Goal: Task Accomplishment & Management: Use online tool/utility

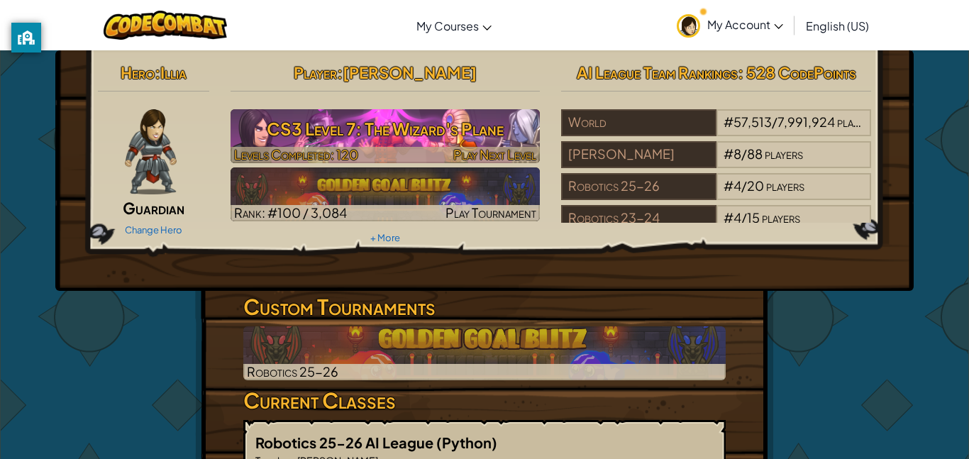
click at [327, 129] on h3 "CS3 Level 7: The Wizard's Plane" at bounding box center [385, 129] width 310 height 32
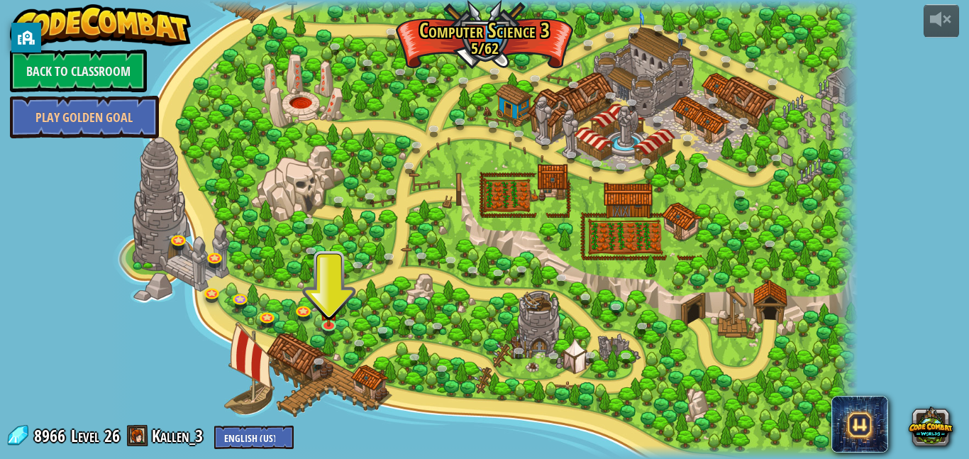
click at [576, 223] on div at bounding box center [484, 229] width 747 height 459
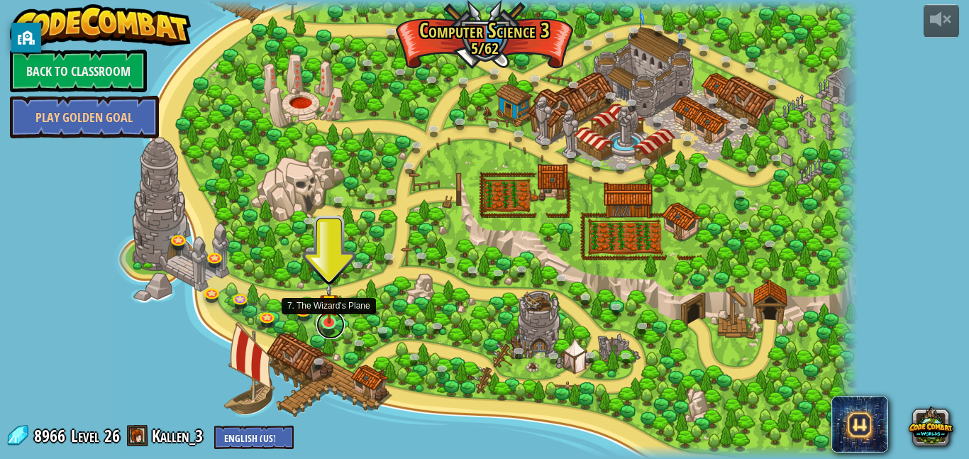
click at [326, 329] on link at bounding box center [330, 325] width 28 height 28
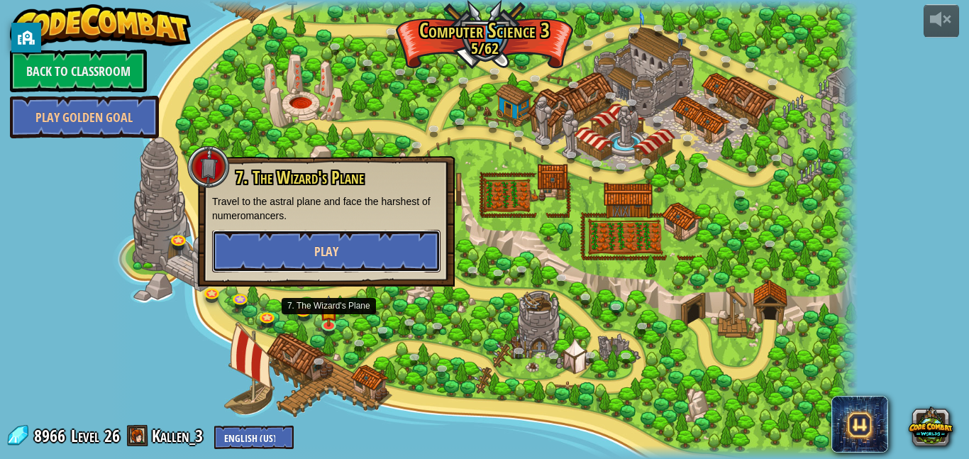
click at [348, 252] on button "Play" at bounding box center [326, 251] width 228 height 43
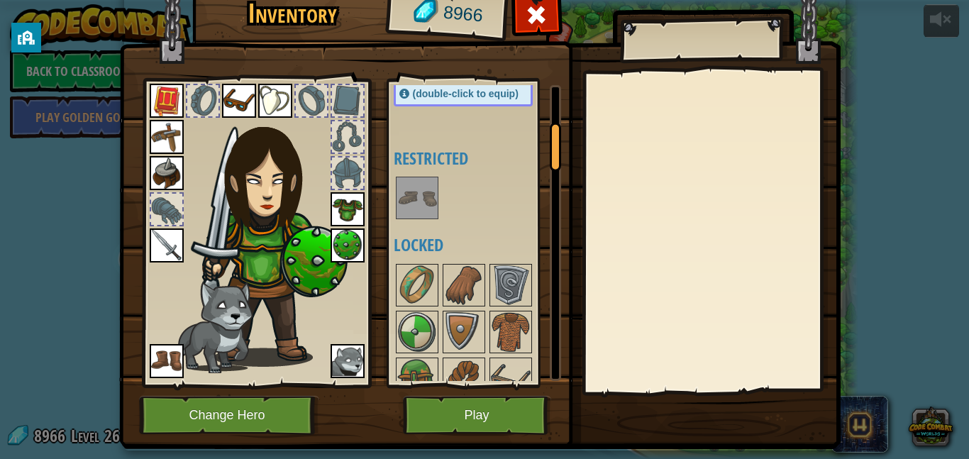
scroll to position [260, 0]
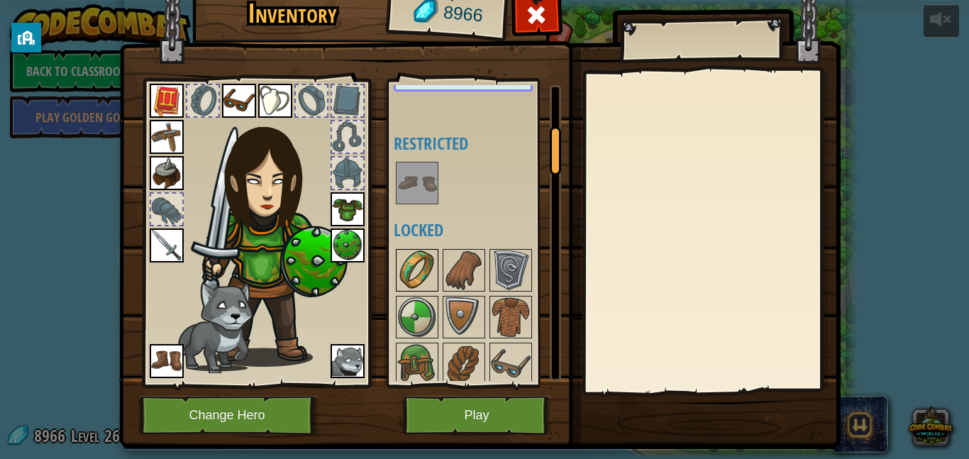
click at [421, 262] on img at bounding box center [417, 270] width 40 height 40
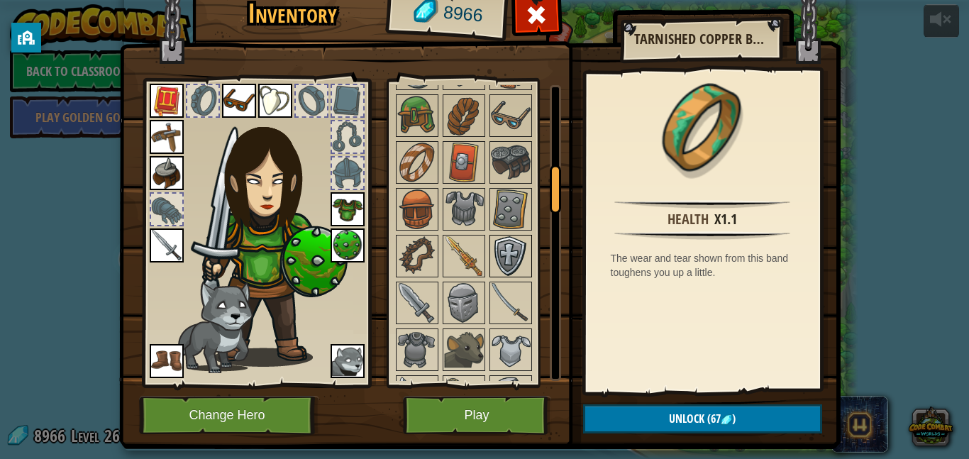
scroll to position [508, 0]
click at [450, 193] on img at bounding box center [464, 210] width 40 height 40
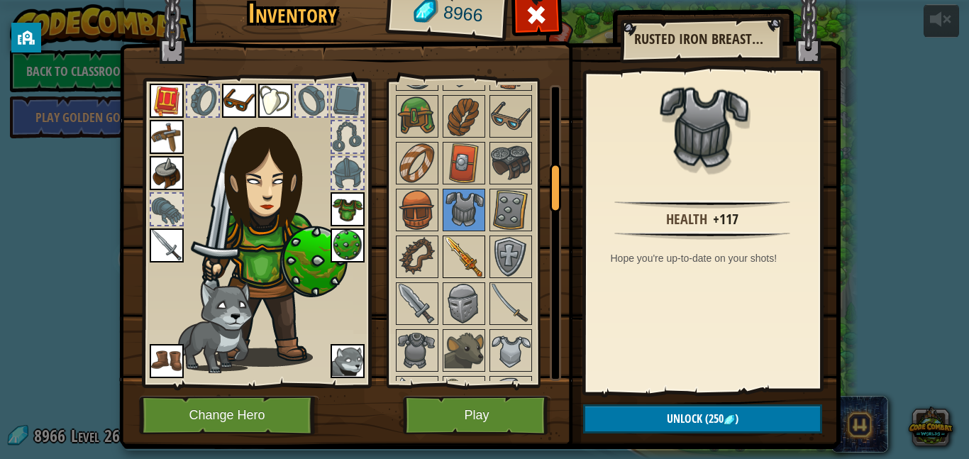
click at [458, 262] on img at bounding box center [464, 257] width 40 height 40
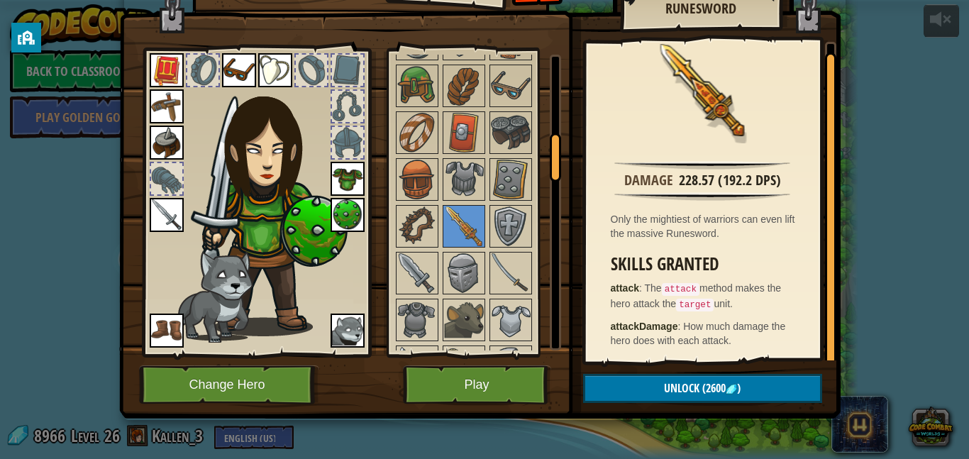
scroll to position [635, 0]
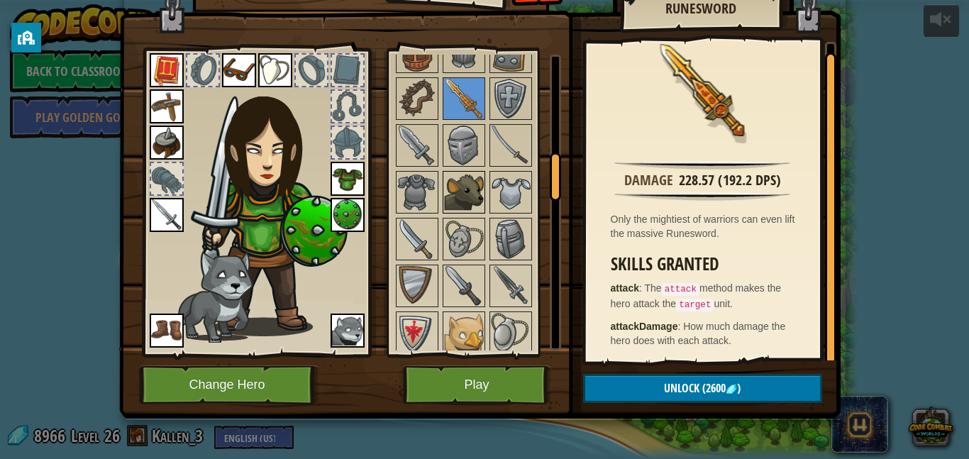
click at [469, 199] on img at bounding box center [464, 192] width 40 height 40
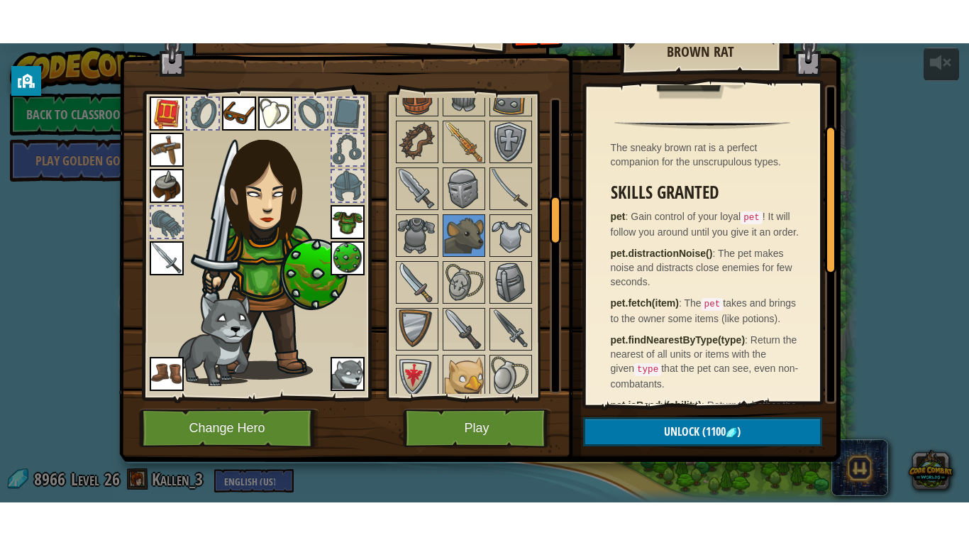
scroll to position [101, 0]
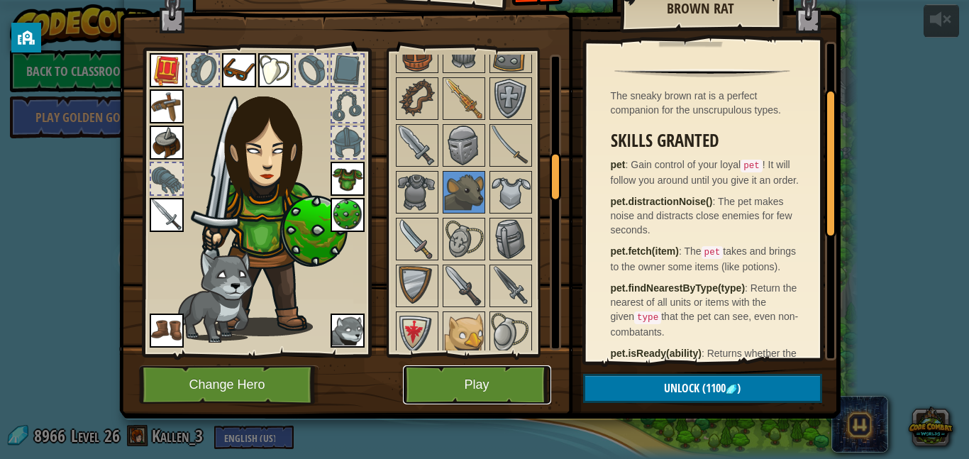
click at [451, 373] on button "Play" at bounding box center [477, 384] width 148 height 39
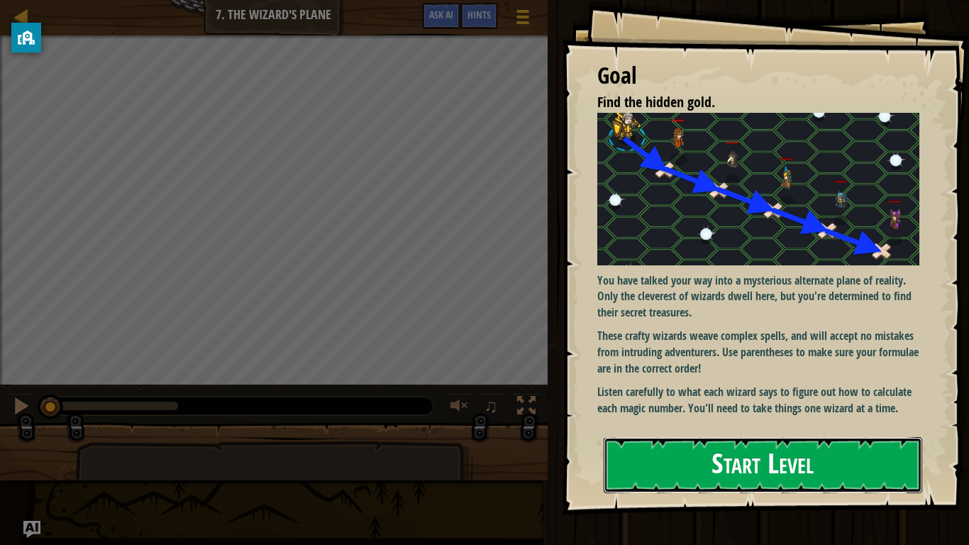
click at [799, 457] on button "Start Level" at bounding box center [762, 465] width 318 height 56
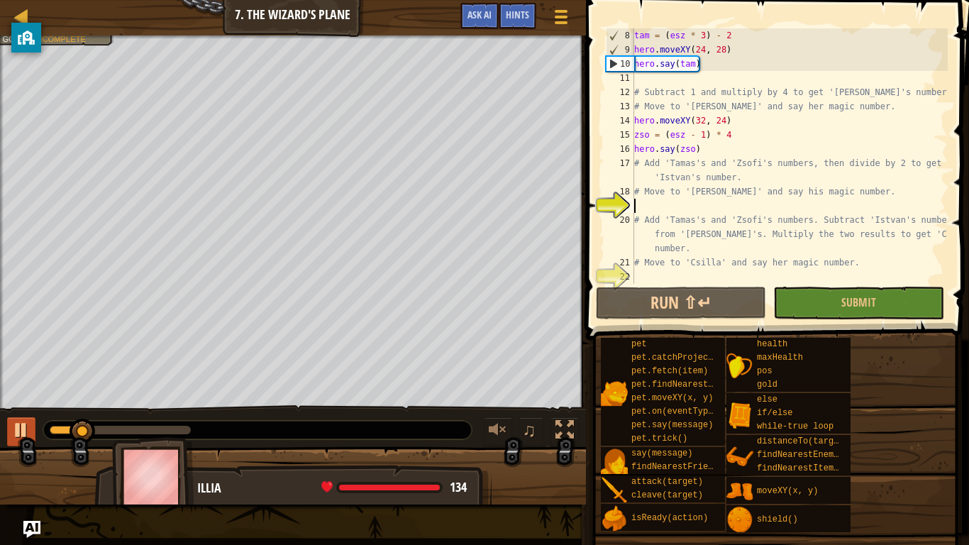
scroll to position [113, 0]
click at [26, 439] on div at bounding box center [21, 430] width 18 height 18
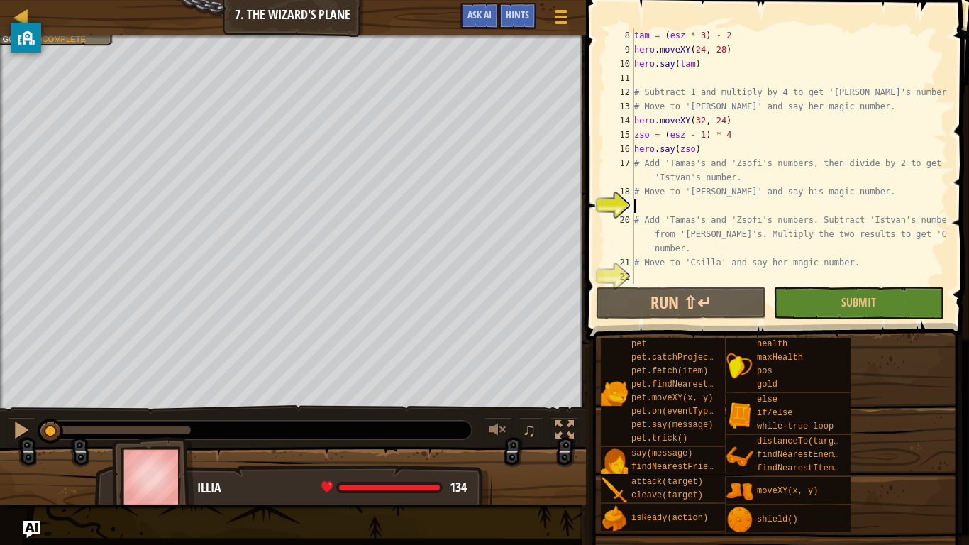
drag, startPoint x: 79, startPoint y: 427, endPoint x: 2, endPoint y: 438, distance: 77.4
click at [2, 438] on div "♫" at bounding box center [293, 426] width 586 height 43
click at [13, 422] on div at bounding box center [21, 430] width 18 height 18
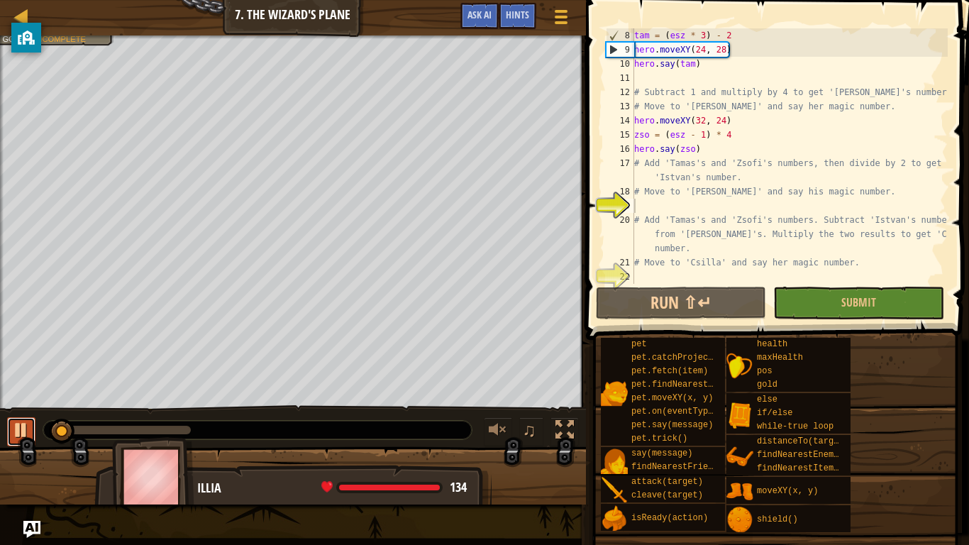
click at [13, 422] on div at bounding box center [21, 430] width 18 height 18
click at [16, 428] on div at bounding box center [21, 430] width 18 height 18
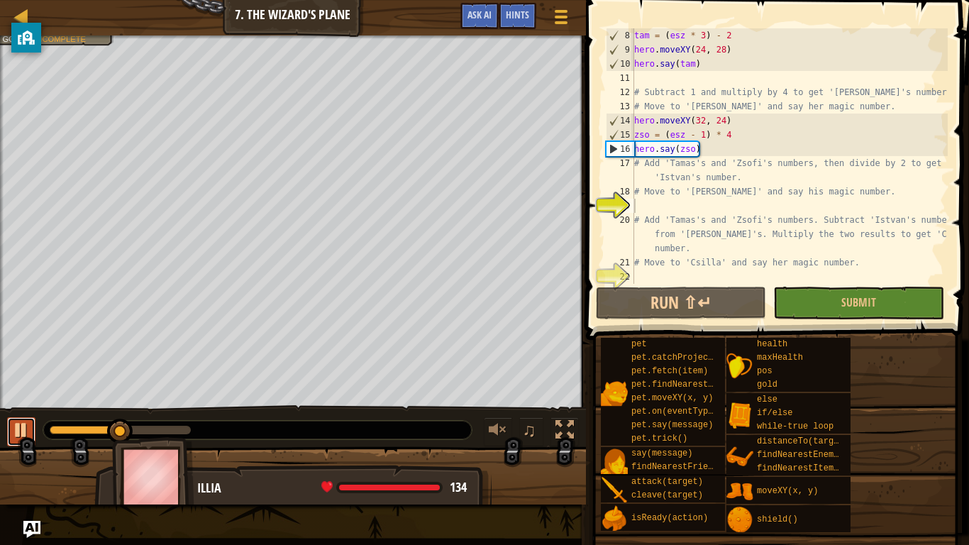
click at [16, 428] on div at bounding box center [21, 430] width 18 height 18
drag, startPoint x: 157, startPoint y: 427, endPoint x: 134, endPoint y: 445, distance: 28.8
click at [134, 445] on div "Your hero must survive. Find the hidden gold. Goals : Incomplete ♫ Illia 134 x:…" at bounding box center [484, 269] width 969 height 469
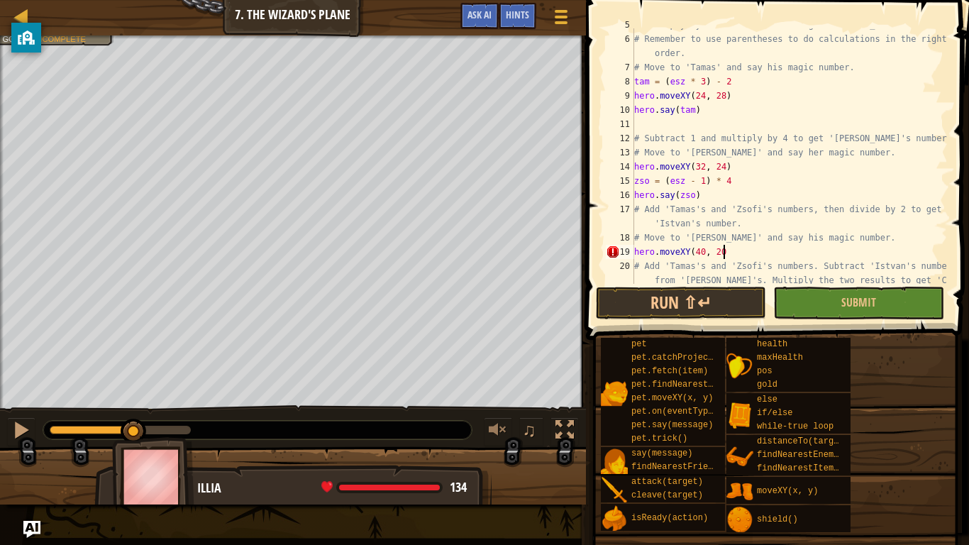
scroll to position [6, 12]
type textarea "hero.moveXY(40, 20)"
click at [521, 16] on span "Hints" at bounding box center [517, 14] width 23 height 13
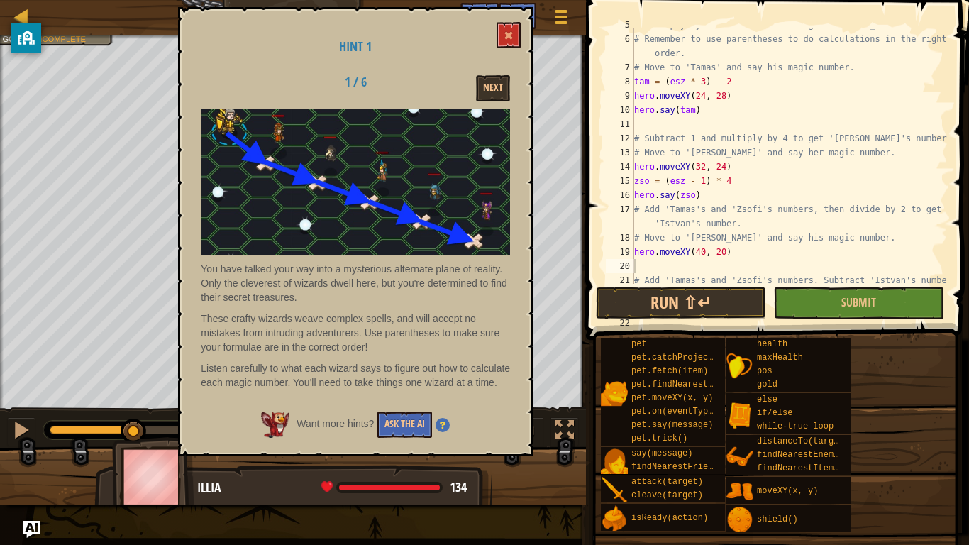
click at [519, 76] on div "Next" at bounding box center [466, 88] width 110 height 26
click at [502, 91] on button "Next" at bounding box center [493, 88] width 34 height 26
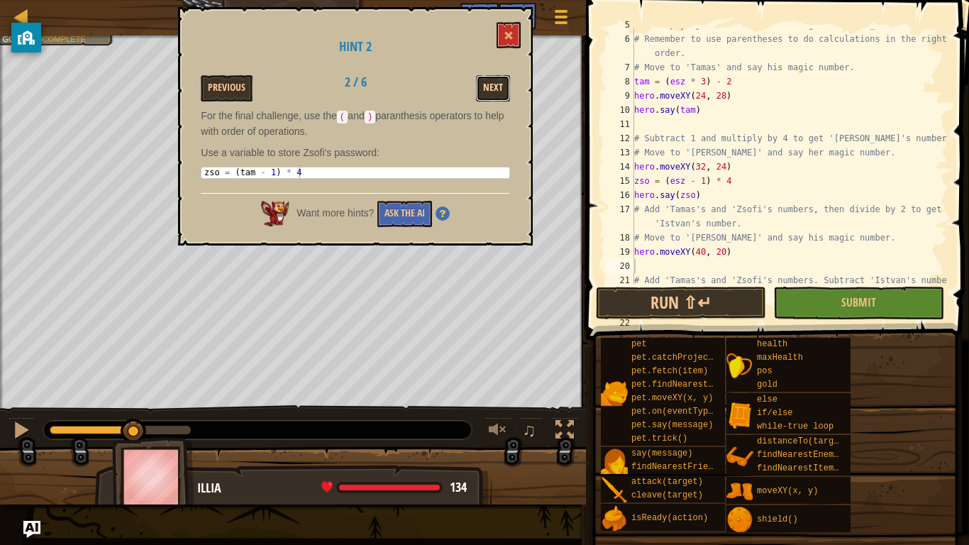
click at [491, 94] on button "Next" at bounding box center [493, 88] width 34 height 26
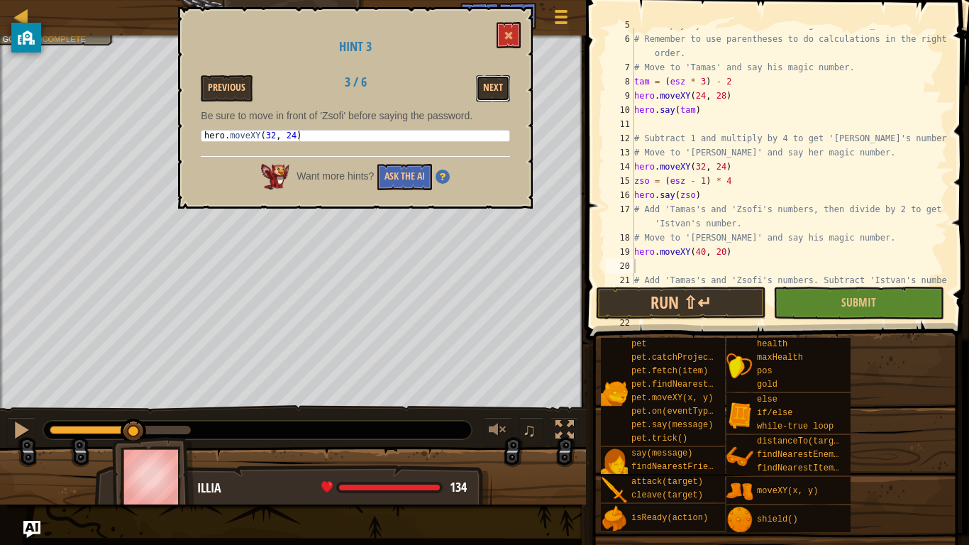
click at [491, 94] on button "Next" at bounding box center [493, 88] width 34 height 26
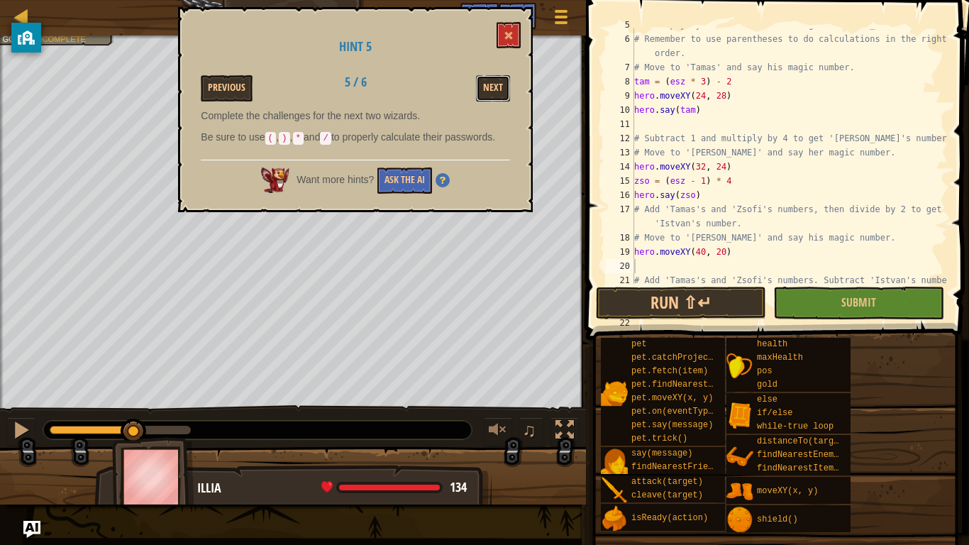
click at [491, 94] on button "Next" at bounding box center [493, 88] width 34 height 26
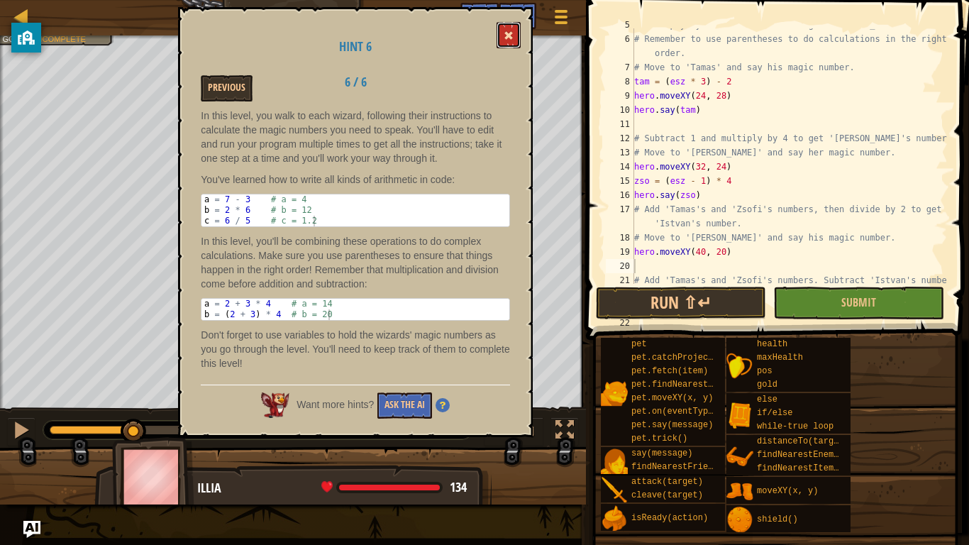
click at [511, 28] on button at bounding box center [508, 35] width 24 height 26
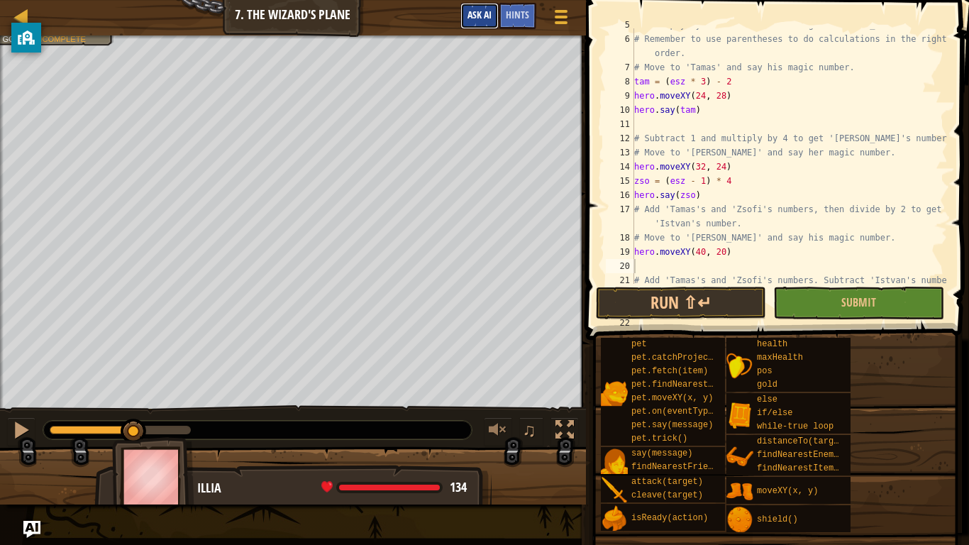
click at [480, 13] on span "Ask AI" at bounding box center [479, 14] width 24 height 13
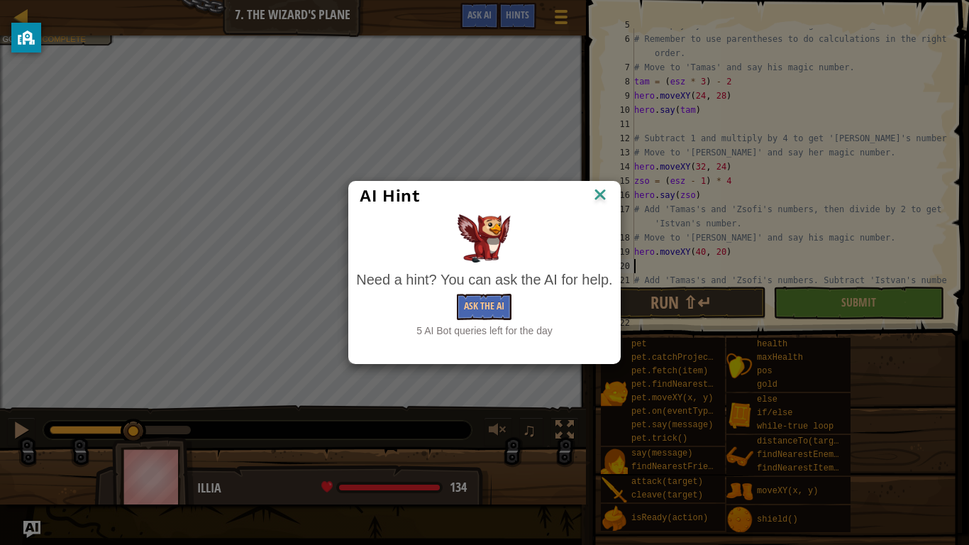
click at [605, 197] on img at bounding box center [600, 195] width 18 height 21
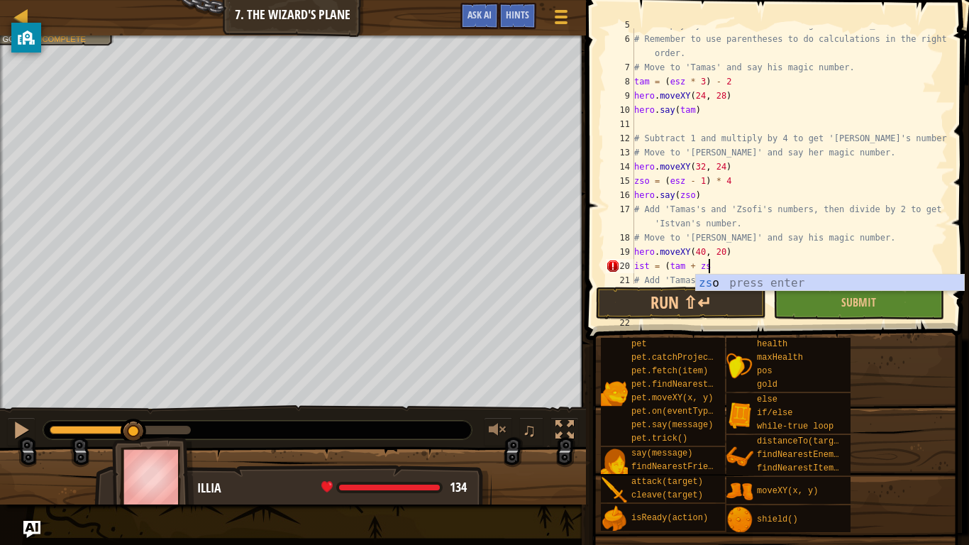
scroll to position [6, 11]
type textarea "ist = (tam + zso)"
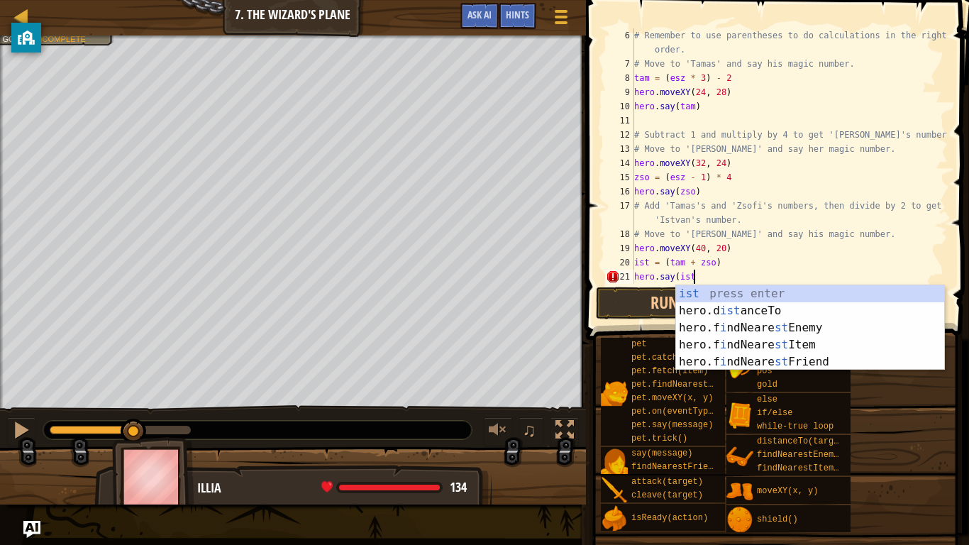
scroll to position [6, 9]
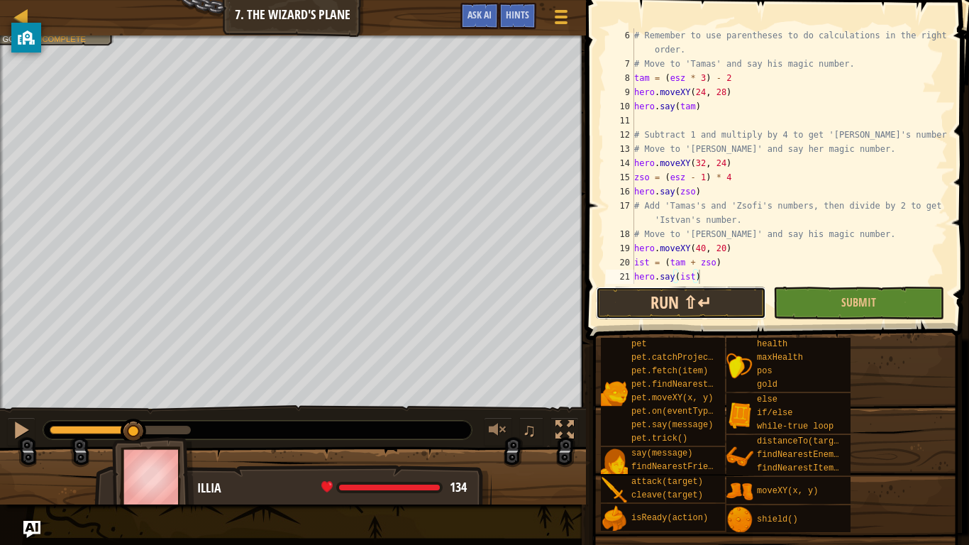
click at [634, 299] on button "Run ⇧↵" at bounding box center [681, 303] width 170 height 33
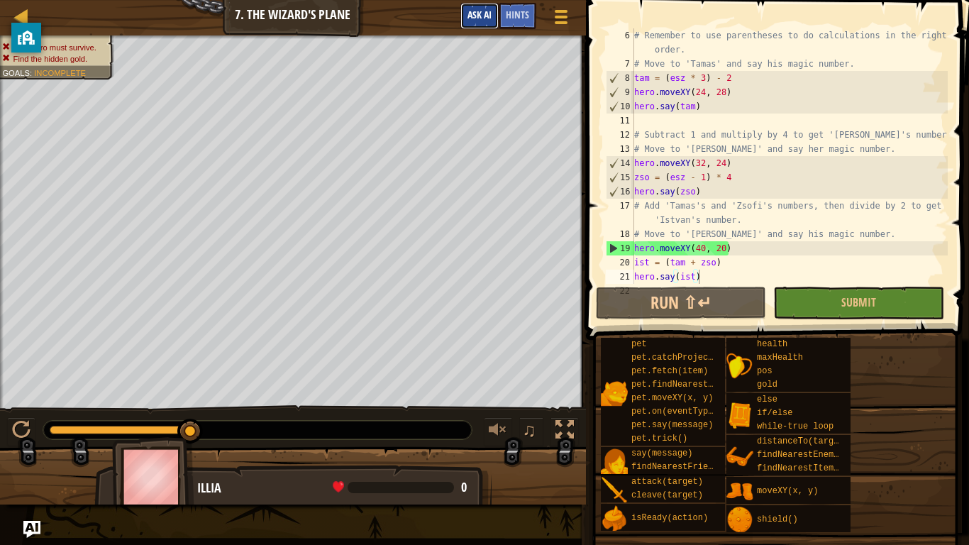
click at [474, 13] on span "Ask AI" at bounding box center [479, 14] width 24 height 13
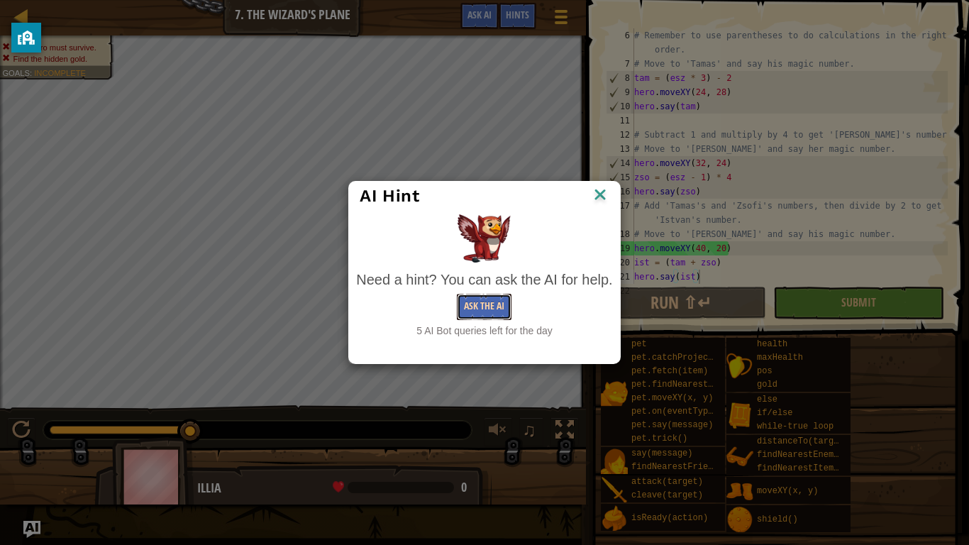
click at [496, 301] on button "Ask the AI" at bounding box center [484, 307] width 55 height 26
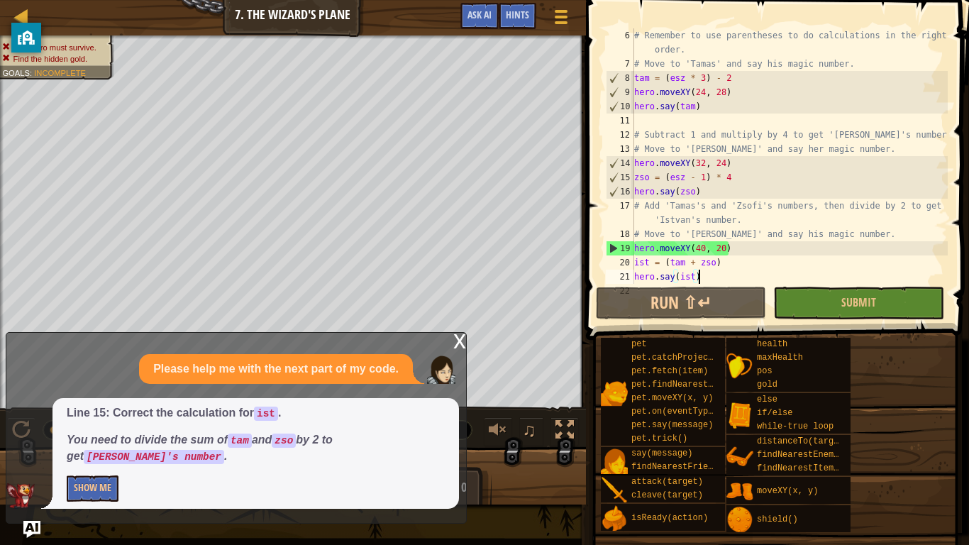
click at [772, 264] on div "# Remember to use parentheses to do calculations in the right order. # Move to …" at bounding box center [789, 191] width 316 height 326
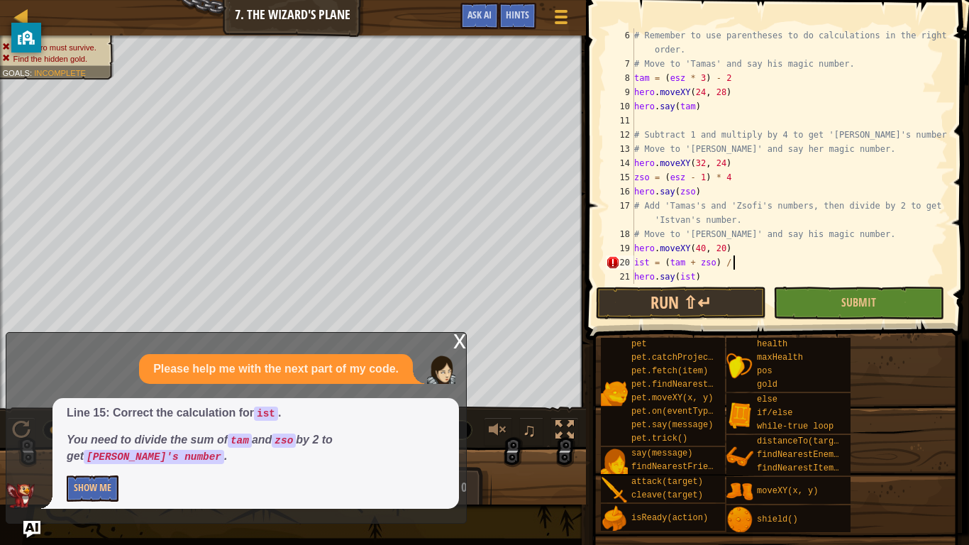
scroll to position [6, 14]
type textarea "ist = (tam + zso) / 2"
click at [633, 304] on button "Run ⇧↵" at bounding box center [681, 303] width 170 height 33
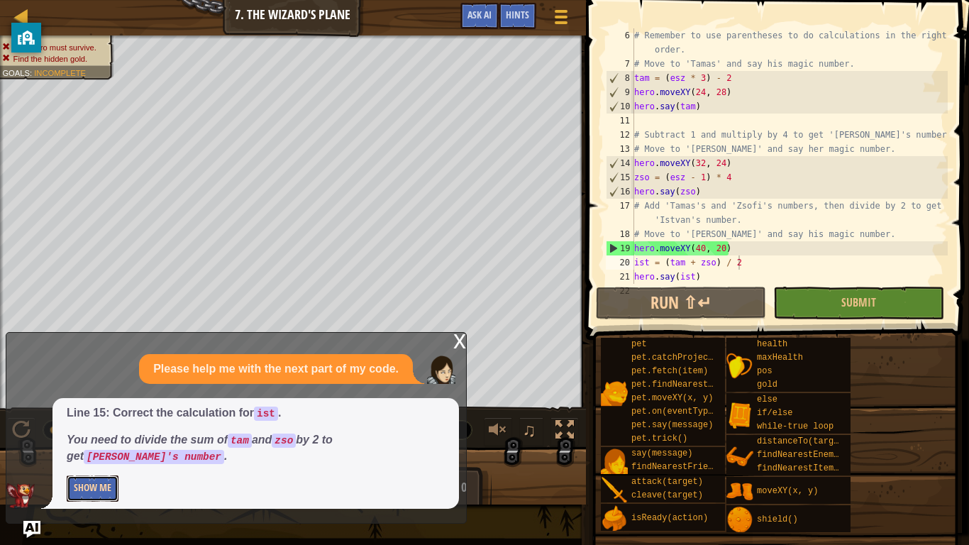
click at [103, 458] on button "Show Me" at bounding box center [93, 488] width 52 height 26
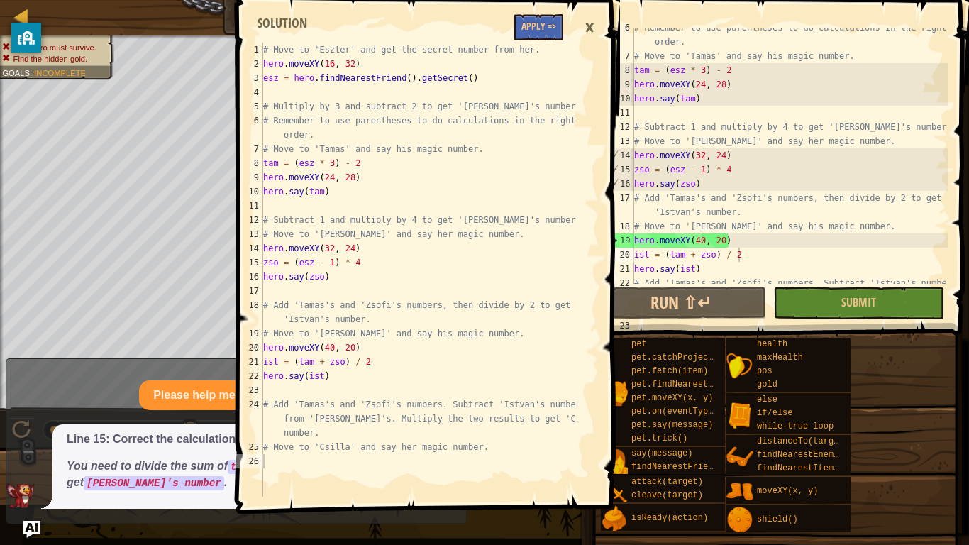
scroll to position [79, 0]
click at [547, 30] on button "Apply =>" at bounding box center [538, 27] width 49 height 26
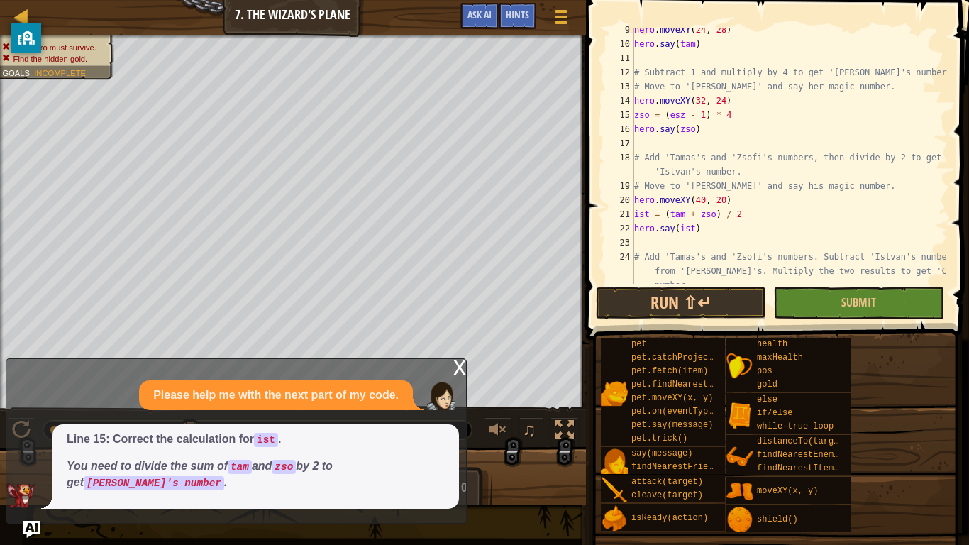
scroll to position [149, 0]
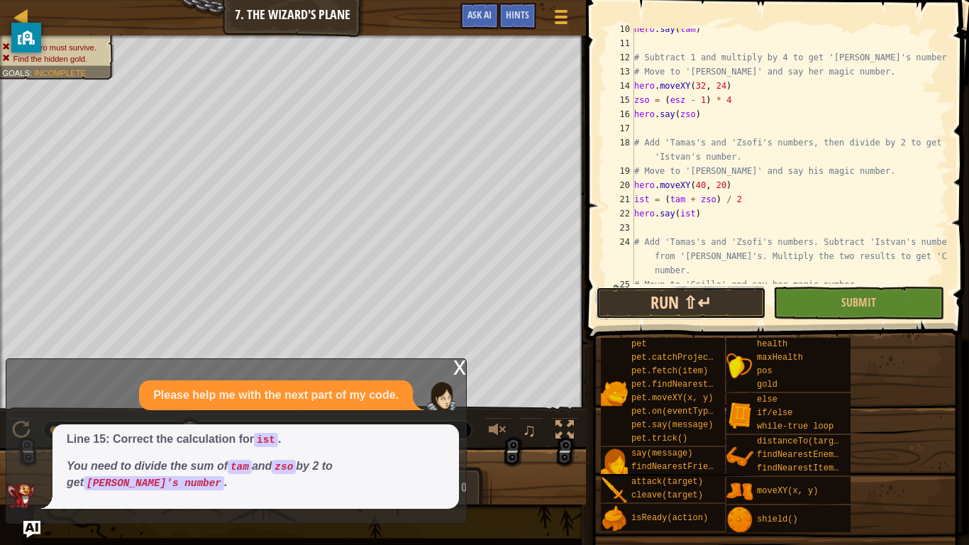
click at [701, 301] on button "Run ⇧↵" at bounding box center [681, 303] width 170 height 33
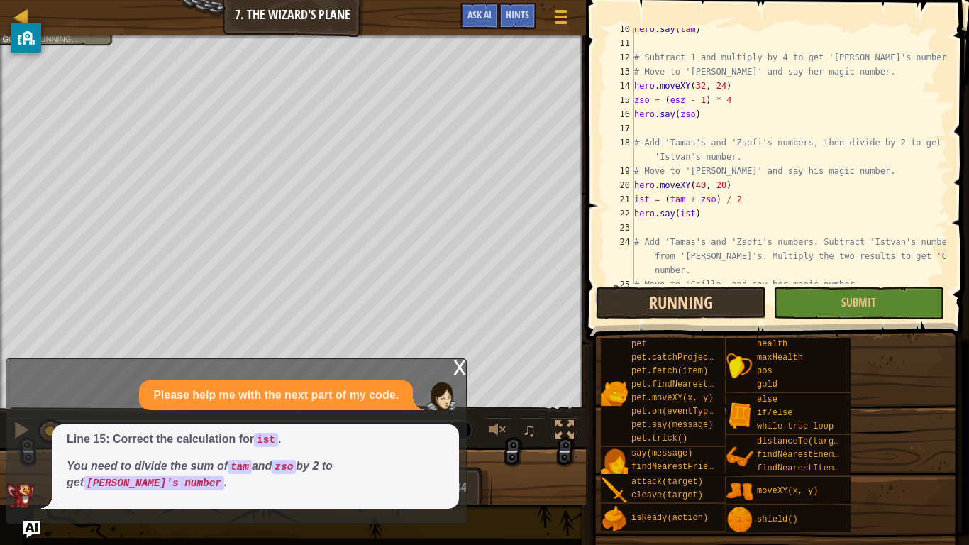
scroll to position [6, 0]
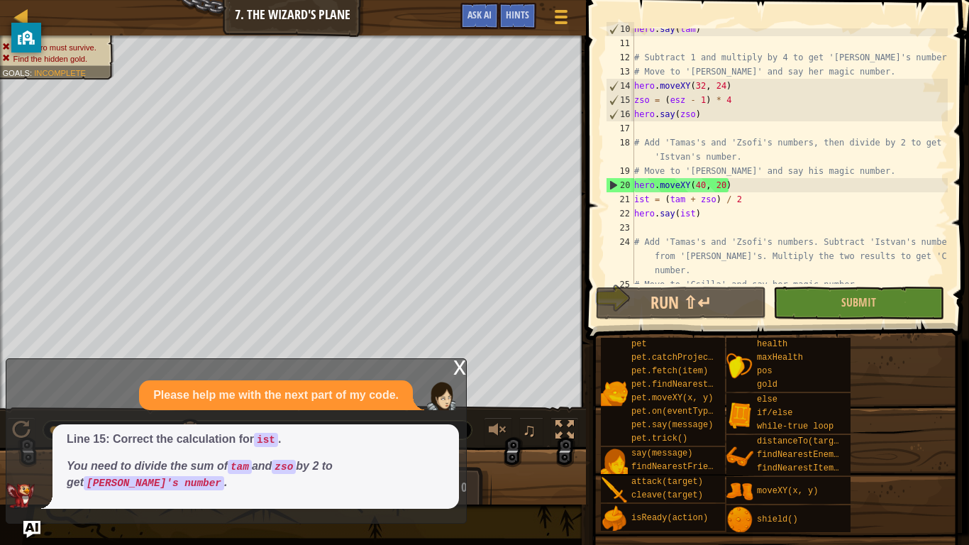
click at [463, 369] on div "x" at bounding box center [459, 366] width 13 height 14
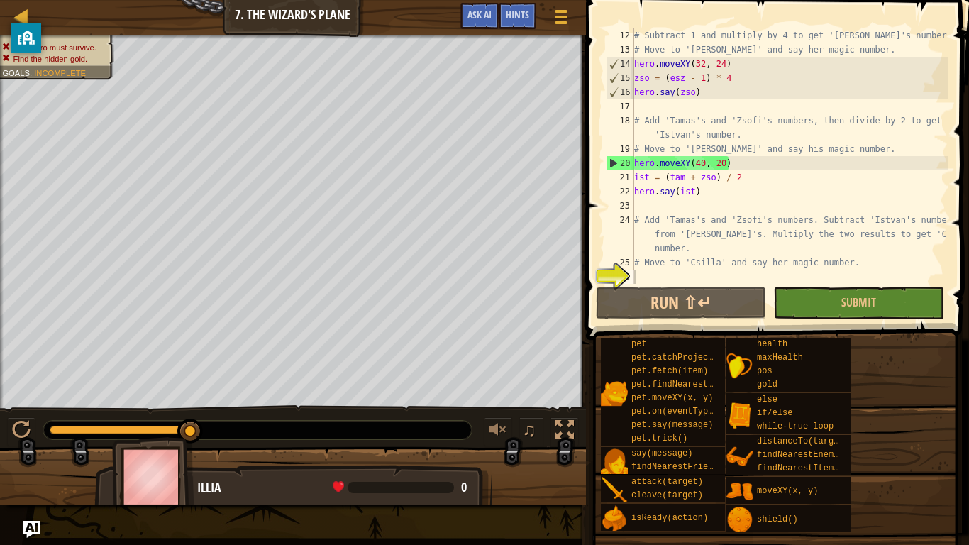
scroll to position [170, 0]
click at [711, 277] on div "# Subtract 1 and multiply by 4 to get '[PERSON_NAME]'s number. # Move to '[PERS…" at bounding box center [789, 170] width 316 height 284
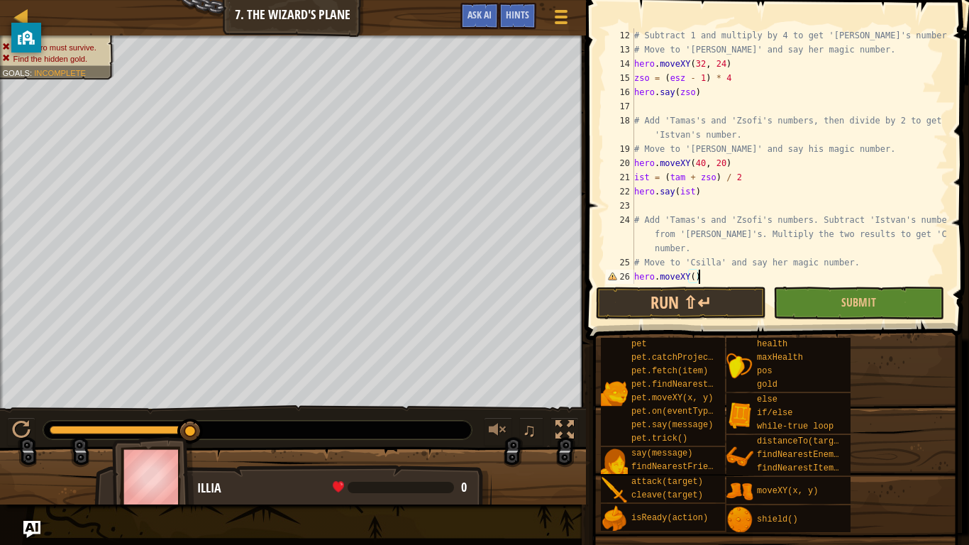
scroll to position [6, 9]
type textarea "hero.moveXY(48, 16)"
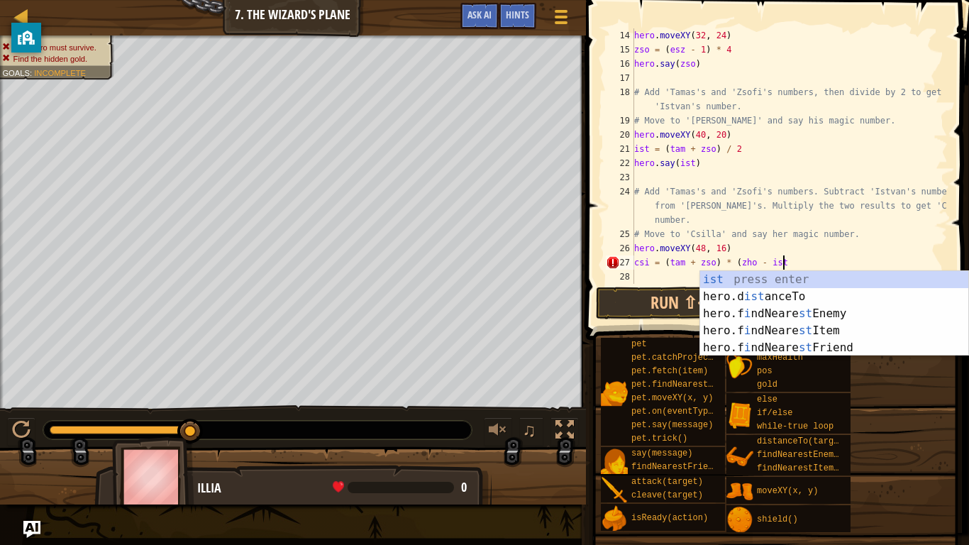
scroll to position [6, 21]
type textarea "csi = (tam + zso) * (zho - ist)"
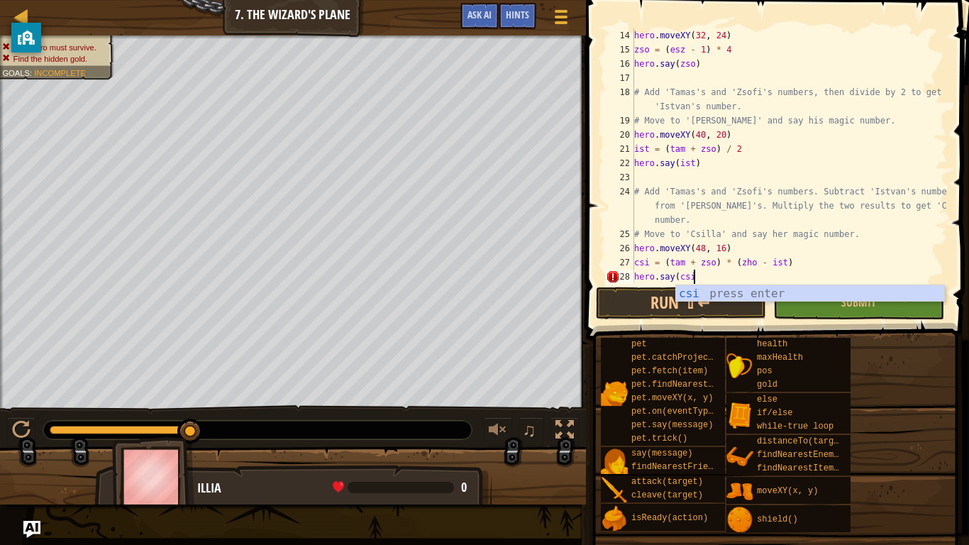
scroll to position [6, 9]
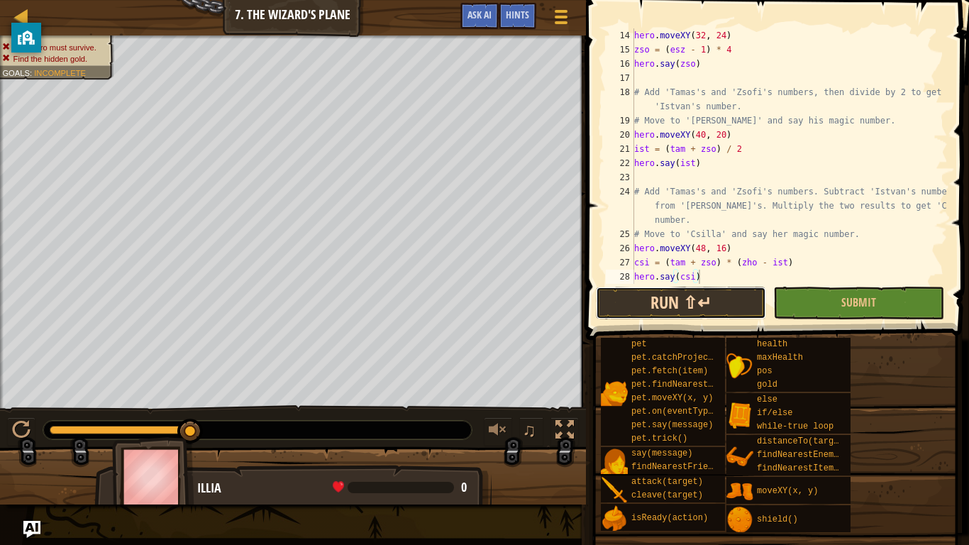
click at [700, 304] on button "Run ⇧↵" at bounding box center [681, 303] width 170 height 33
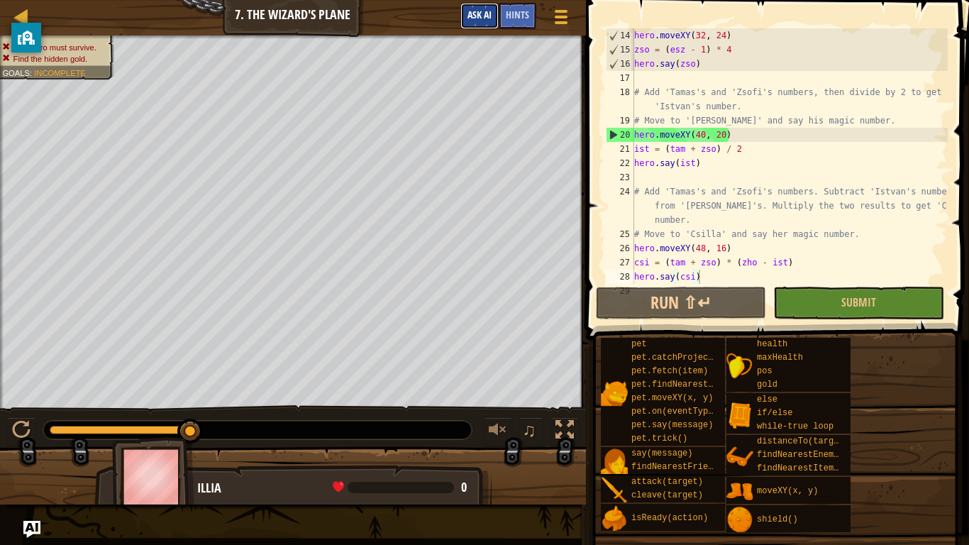
click at [467, 22] on button "Ask AI" at bounding box center [479, 16] width 38 height 26
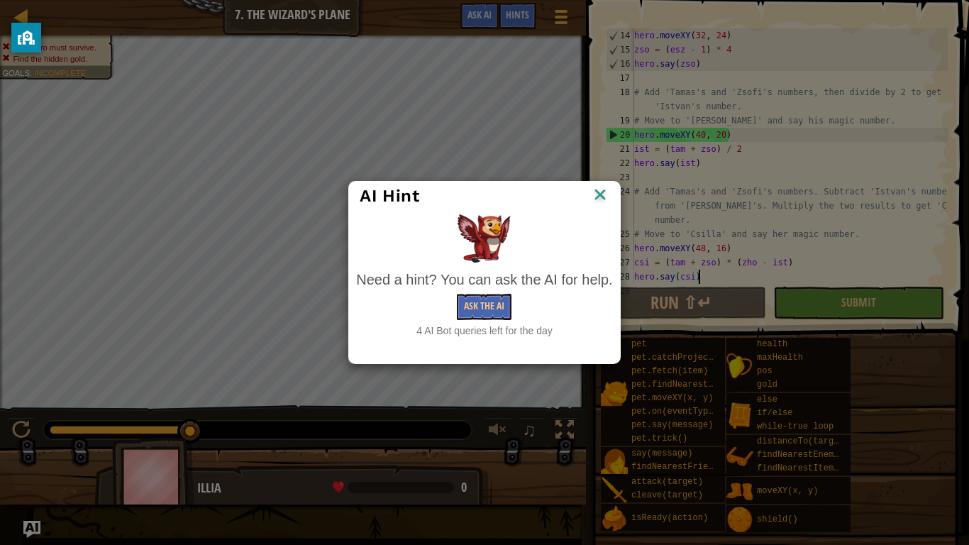
click at [413, 278] on div "Need a hint? You can ask the AI for help." at bounding box center [484, 279] width 256 height 21
click at [481, 305] on button "Ask the AI" at bounding box center [484, 307] width 55 height 26
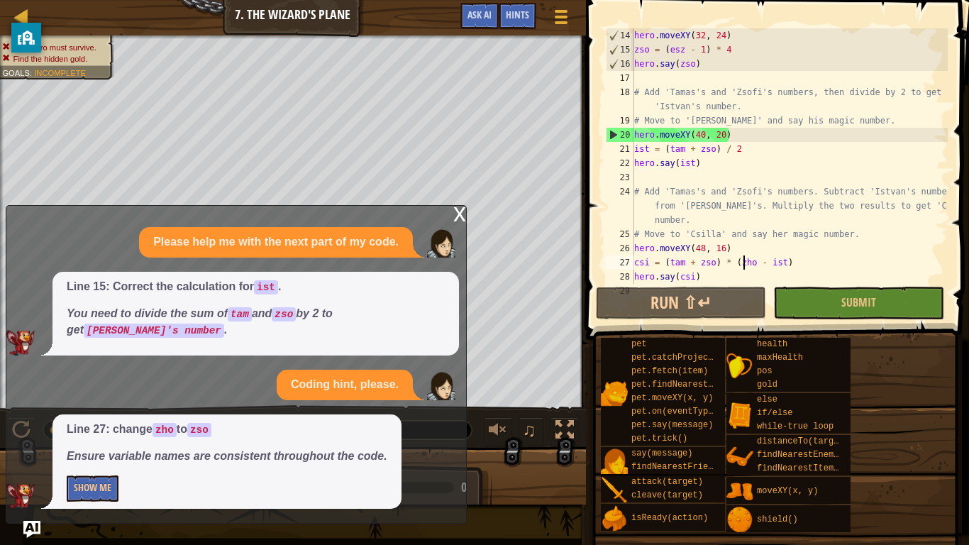
click at [745, 267] on div "hero . moveXY ( 32 , 24 ) zso = ( esz - 1 ) * 4 hero . say ( zso ) # Add 'Tamas…" at bounding box center [789, 170] width 316 height 284
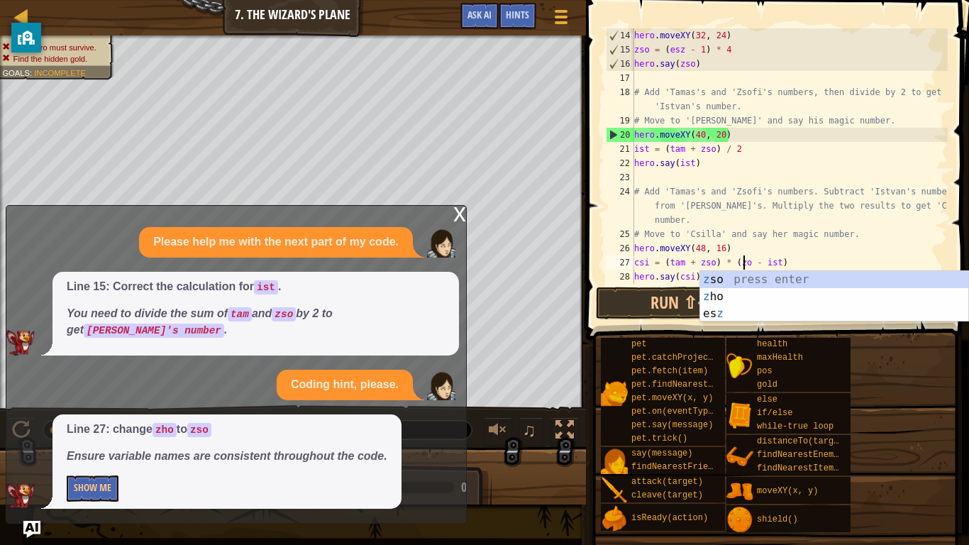
scroll to position [6, 16]
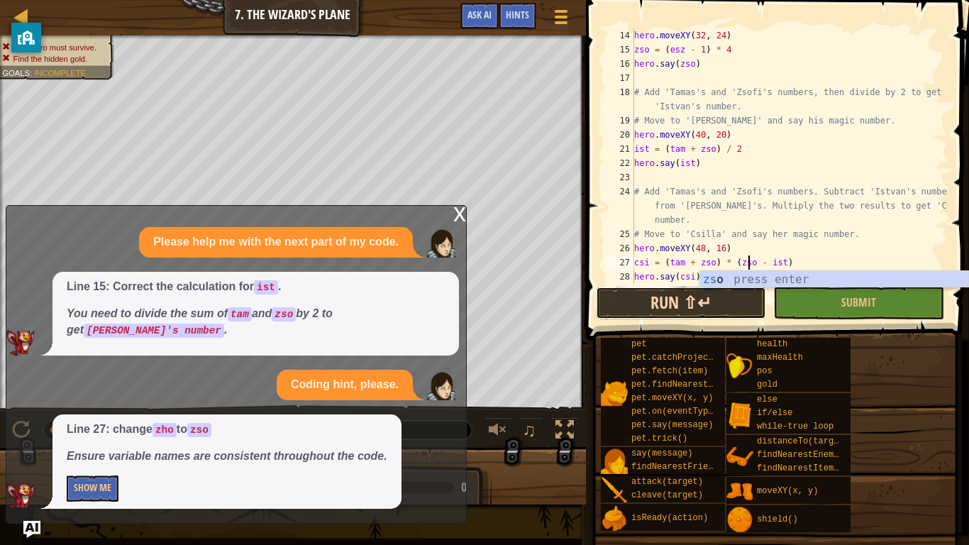
click at [681, 301] on button "Run ⇧↵" at bounding box center [681, 303] width 170 height 33
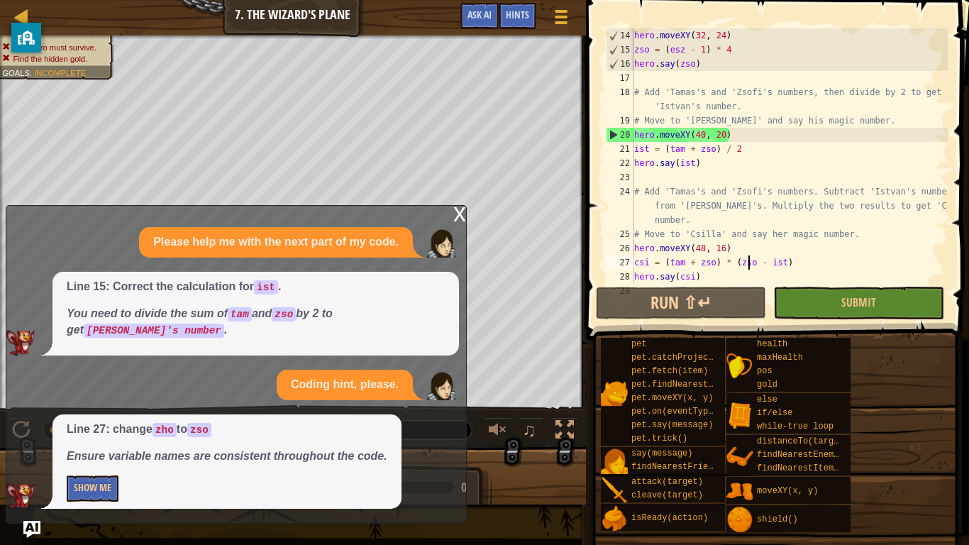
click at [457, 212] on div "x" at bounding box center [459, 213] width 13 height 14
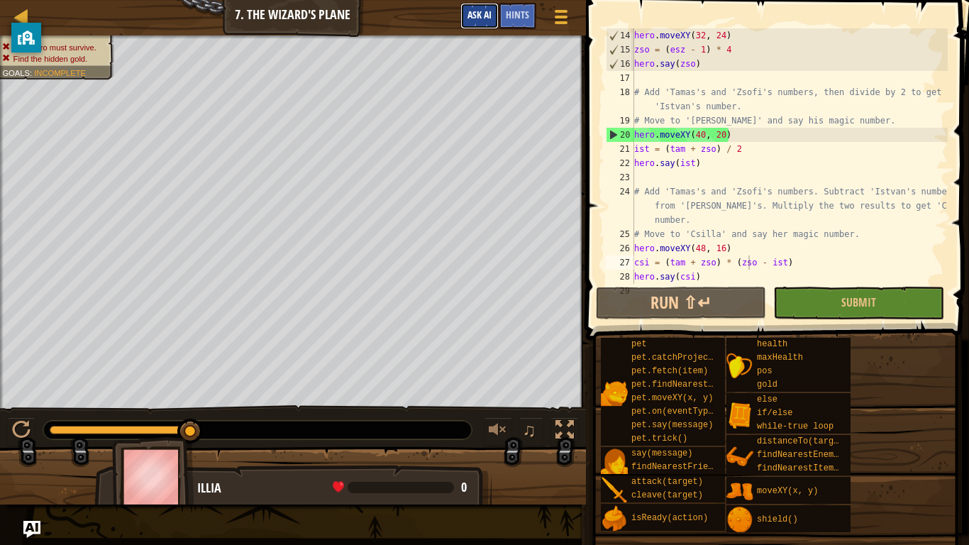
click at [474, 28] on button "Ask AI" at bounding box center [479, 16] width 38 height 26
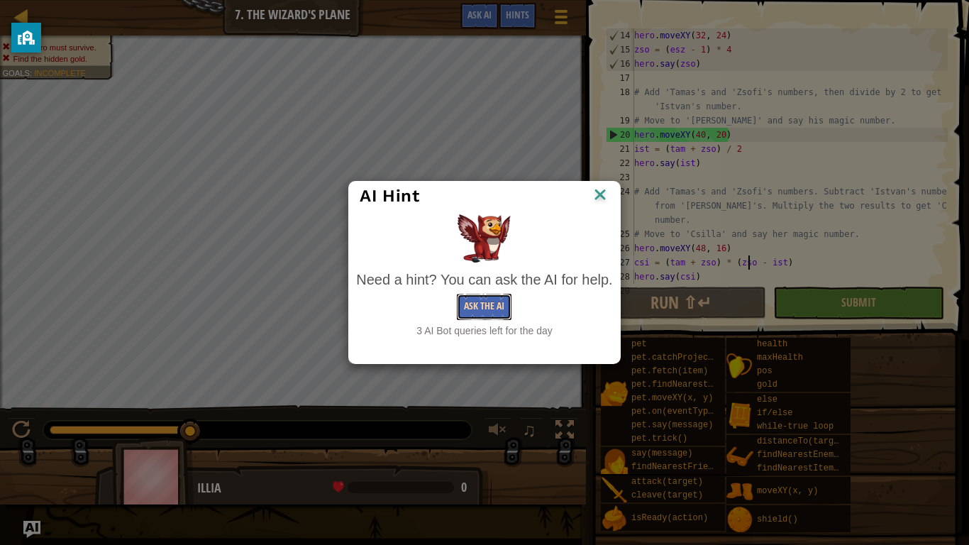
click at [473, 304] on button "Ask the AI" at bounding box center [484, 307] width 55 height 26
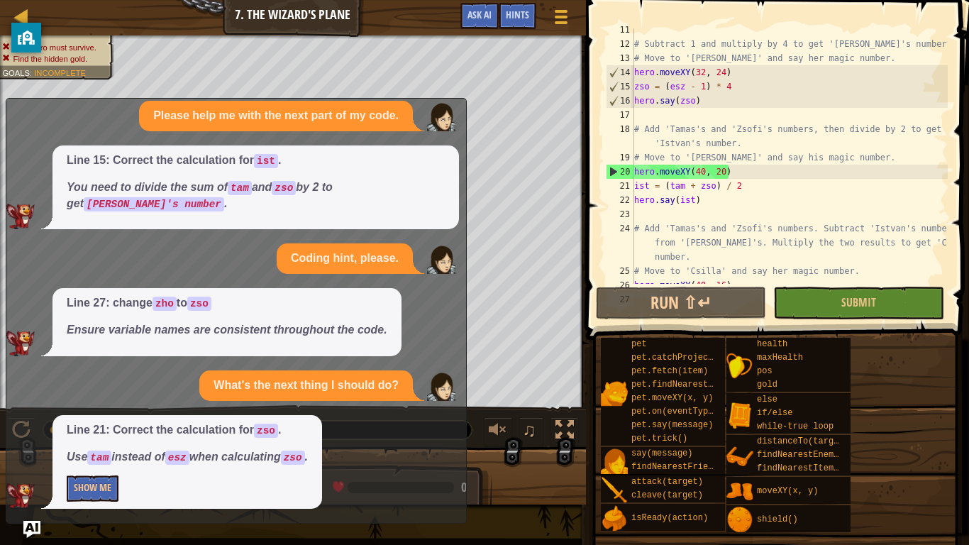
scroll to position [137, 0]
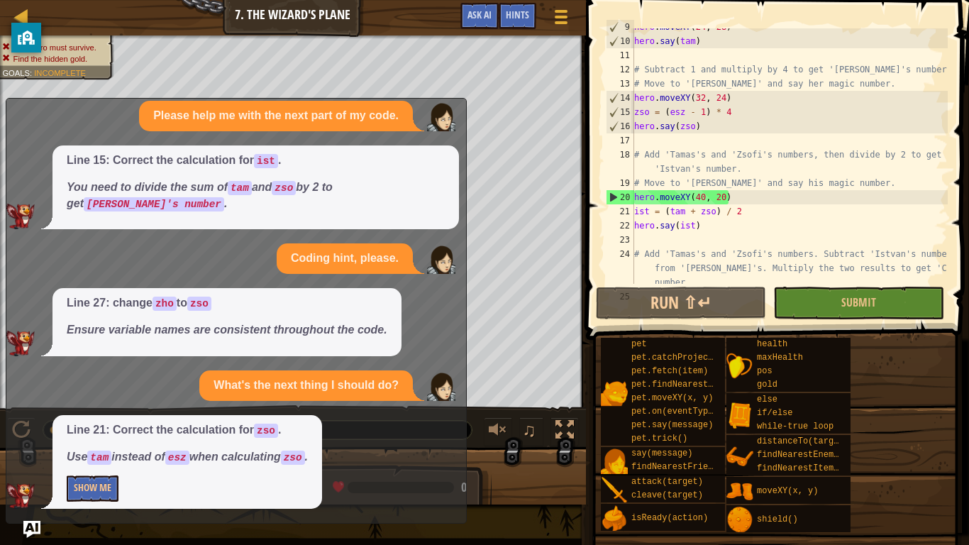
click at [685, 112] on div "hero . moveXY ( 24 , 28 ) hero . say ( tam ) # Subtract 1 and multiply by 4 to …" at bounding box center [789, 176] width 316 height 312
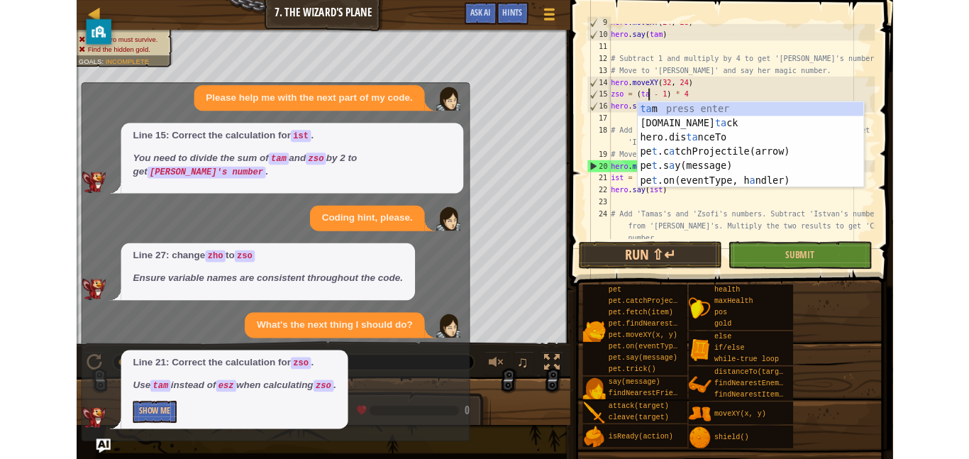
scroll to position [6, 7]
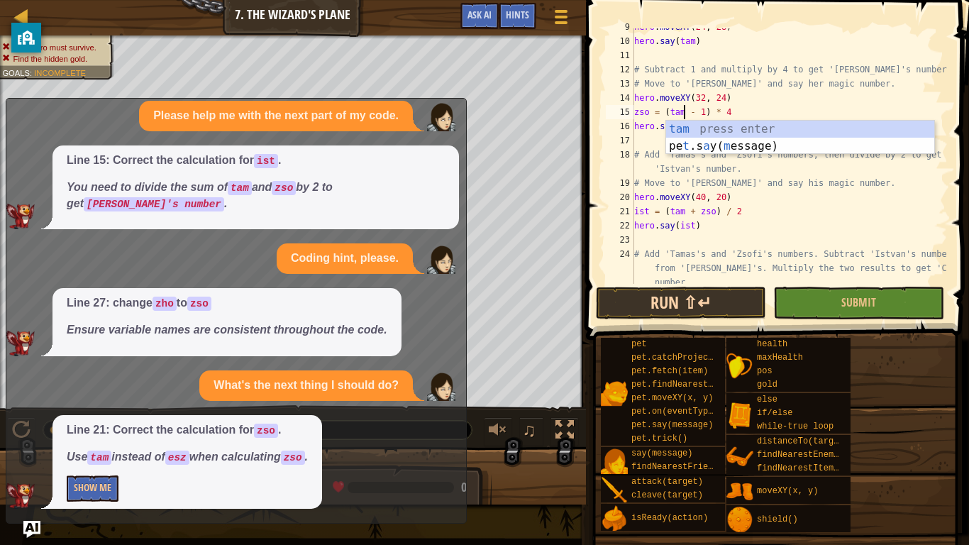
type textarea "zso = (tam - 1) * 4"
click at [678, 301] on button "Run ⇧↵" at bounding box center [681, 303] width 170 height 33
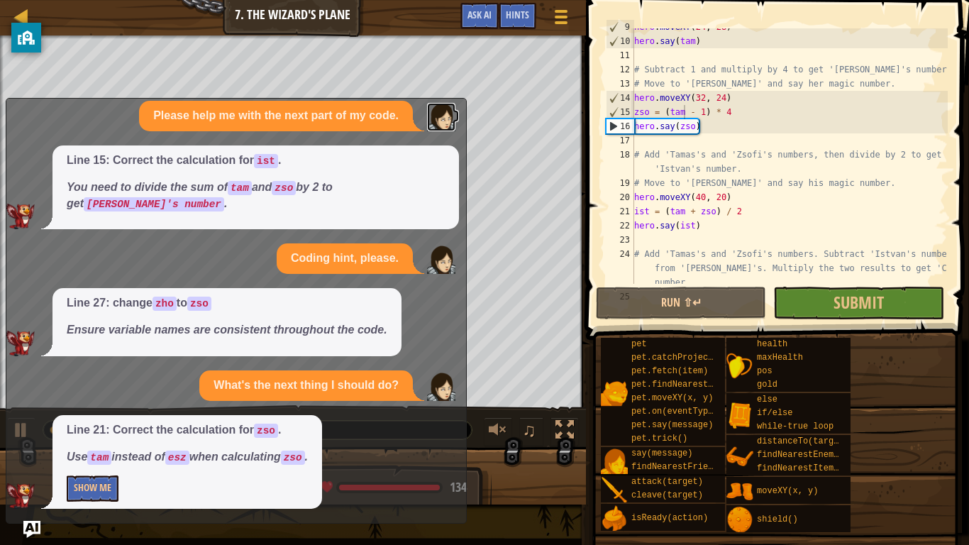
click at [453, 105] on img at bounding box center [441, 117] width 28 height 28
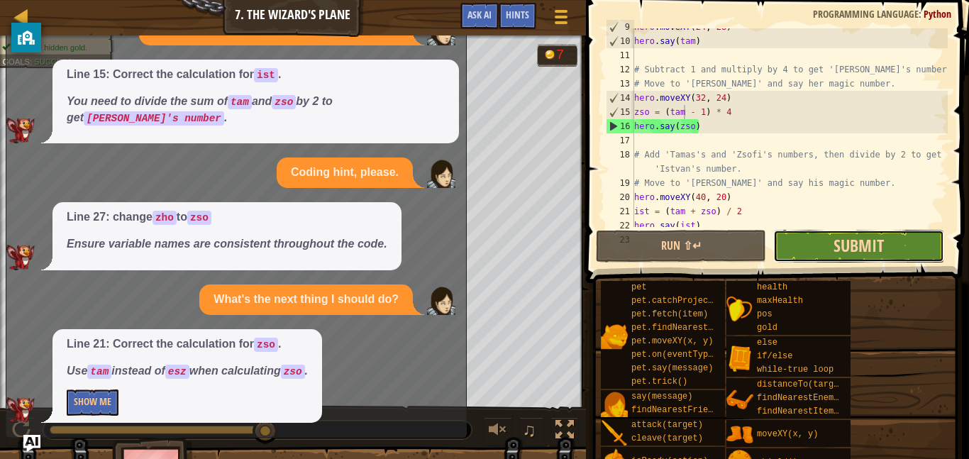
click at [863, 250] on span "Submit" at bounding box center [858, 245] width 50 height 23
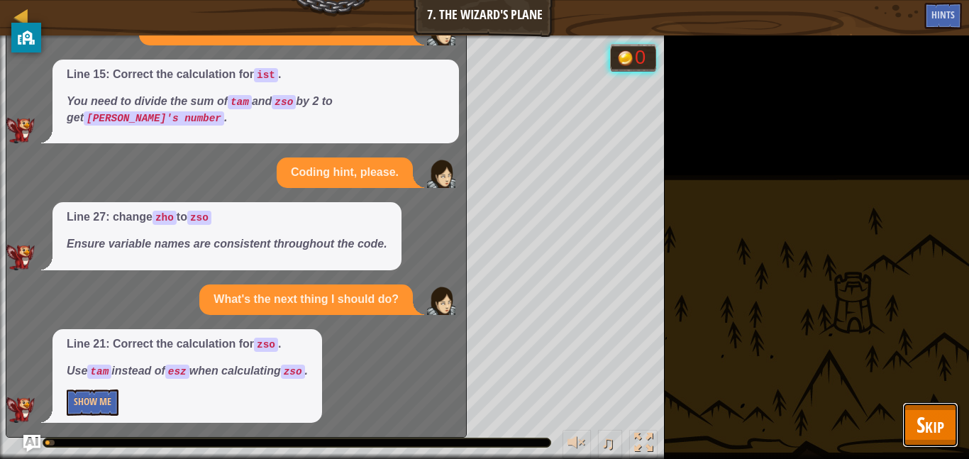
click at [941, 421] on span "Skip" at bounding box center [930, 424] width 28 height 29
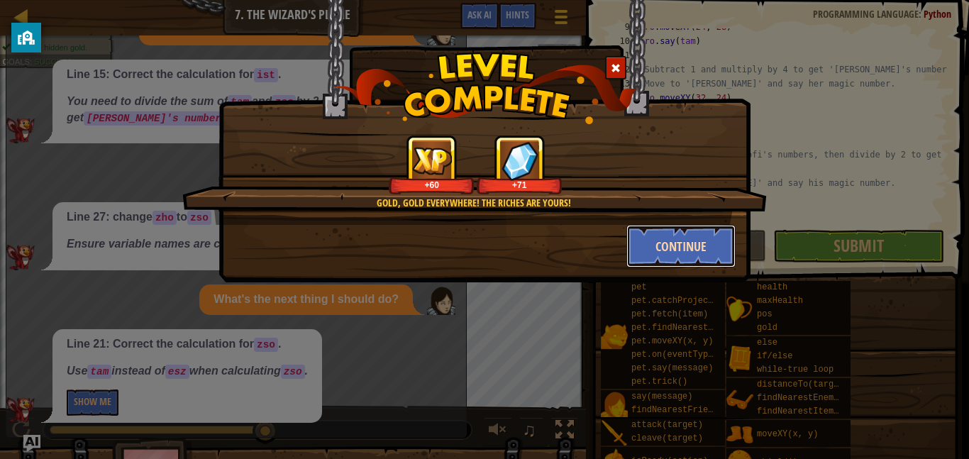
click at [680, 249] on button "Continue" at bounding box center [681, 246] width 110 height 43
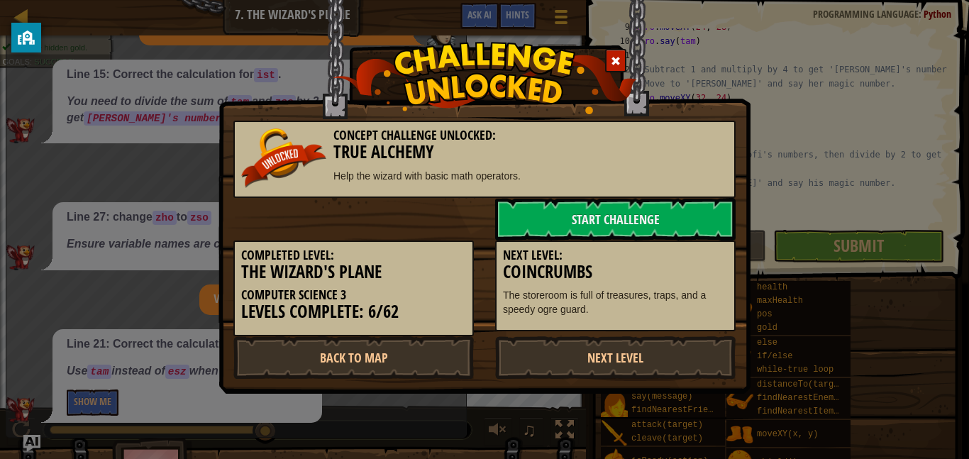
click at [540, 254] on h5 "Next Level:" at bounding box center [615, 255] width 225 height 14
click at [633, 227] on link "Start Challenge" at bounding box center [615, 219] width 240 height 43
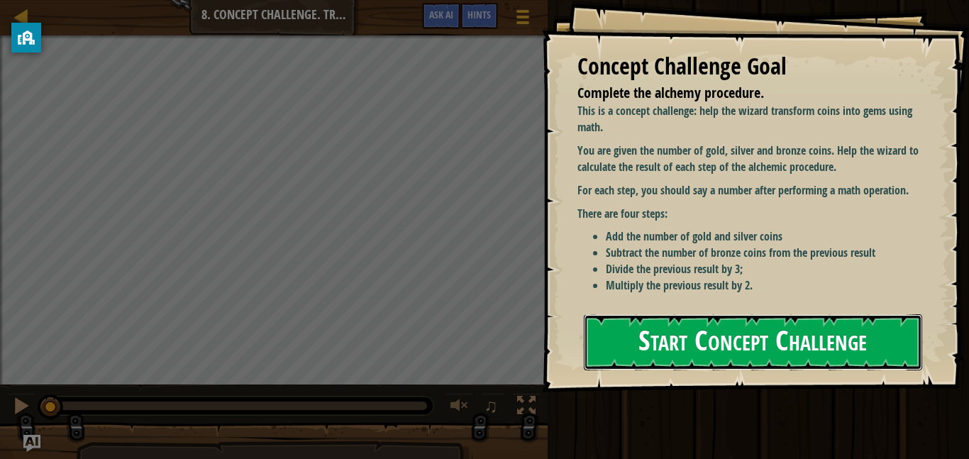
click at [650, 349] on button "Start Concept Challenge" at bounding box center [753, 342] width 338 height 56
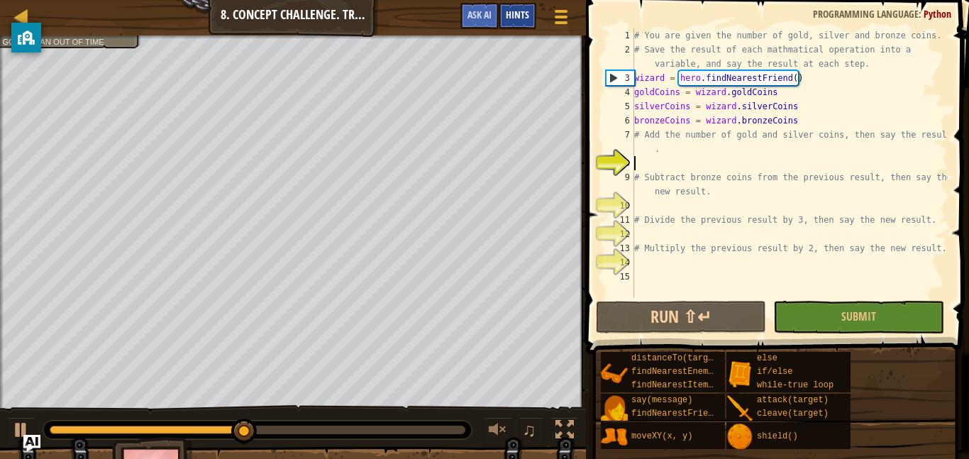
click at [519, 23] on div "Hints" at bounding box center [518, 16] width 38 height 26
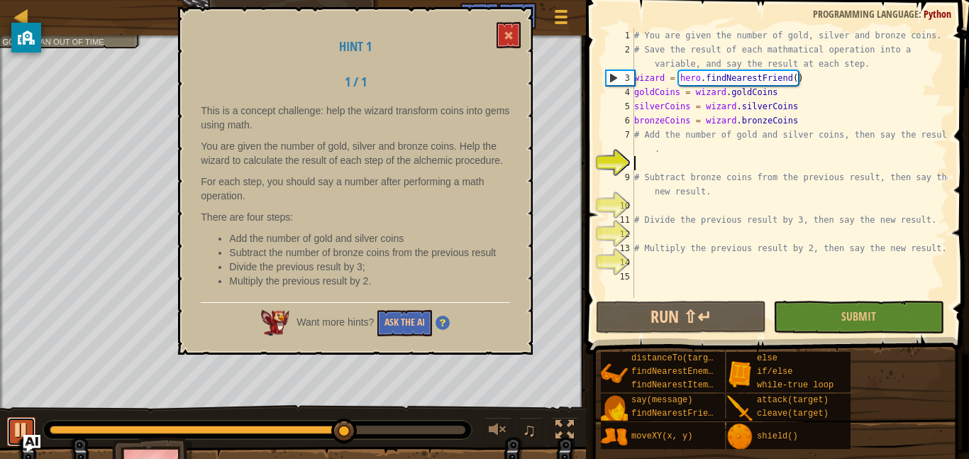
click at [25, 421] on div at bounding box center [21, 430] width 18 height 18
click at [502, 38] on button at bounding box center [508, 35] width 24 height 26
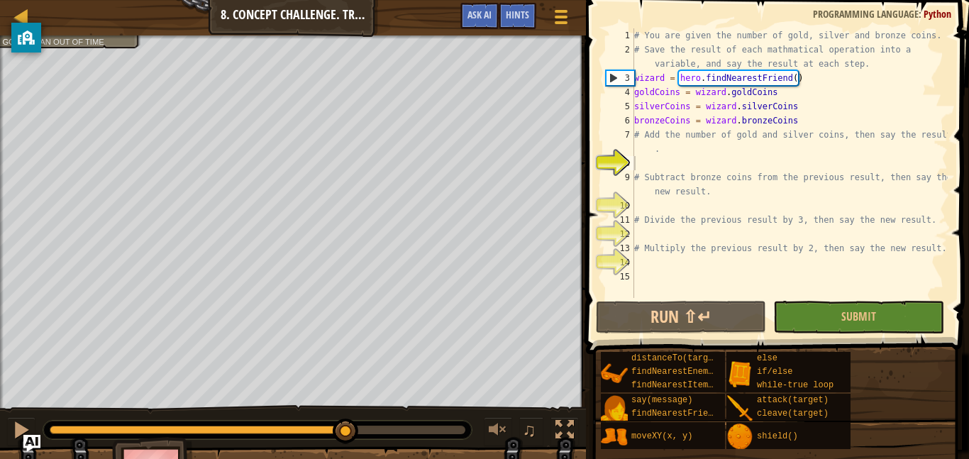
click at [711, 165] on div "# You are given the number of gold, silver and bronze coins. # Save the result …" at bounding box center [789, 177] width 316 height 298
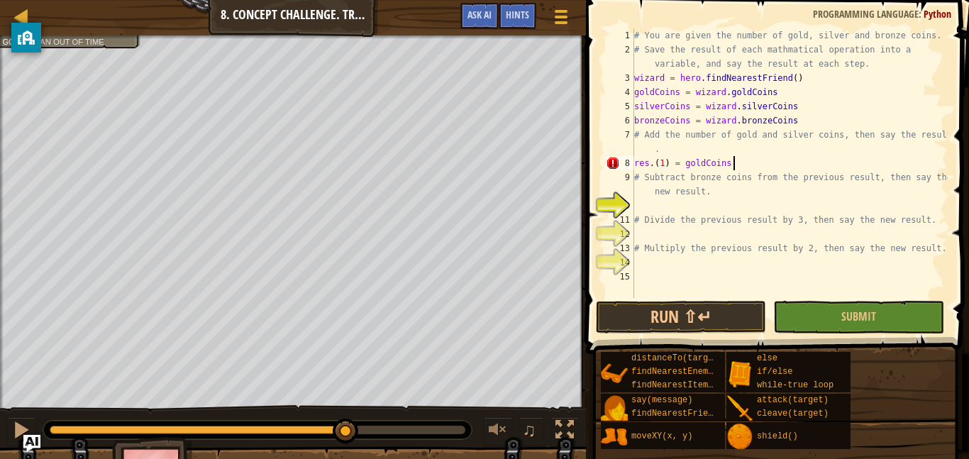
scroll to position [6, 14]
click at [669, 167] on div "# You are given the number of gold, silver and bronze coins. # Save the result …" at bounding box center [789, 177] width 316 height 298
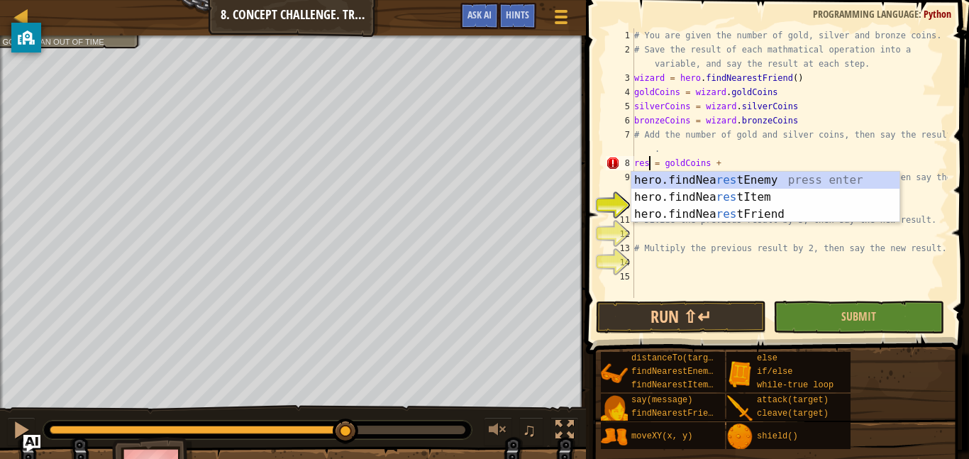
scroll to position [6, 11]
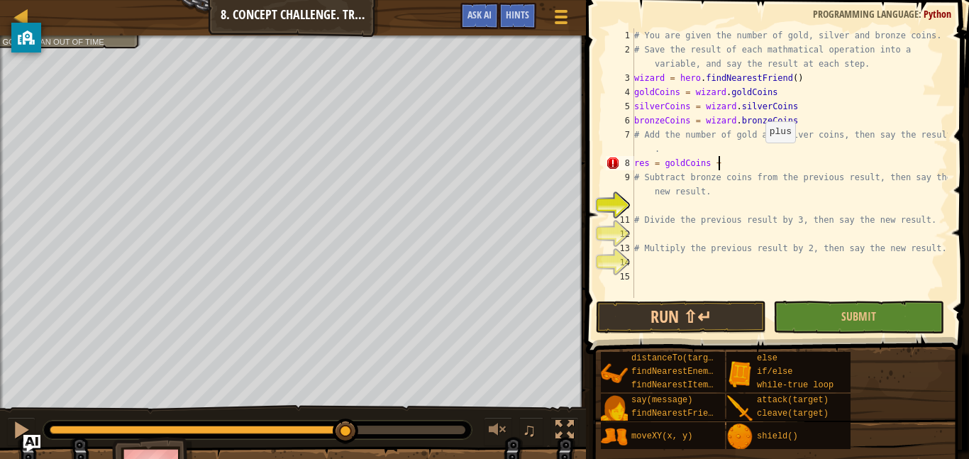
click at [757, 156] on div "# You are given the number of gold, silver and bronze coins. # Save the result …" at bounding box center [789, 177] width 316 height 298
type textarea "res = goldCoins + silverCoins"
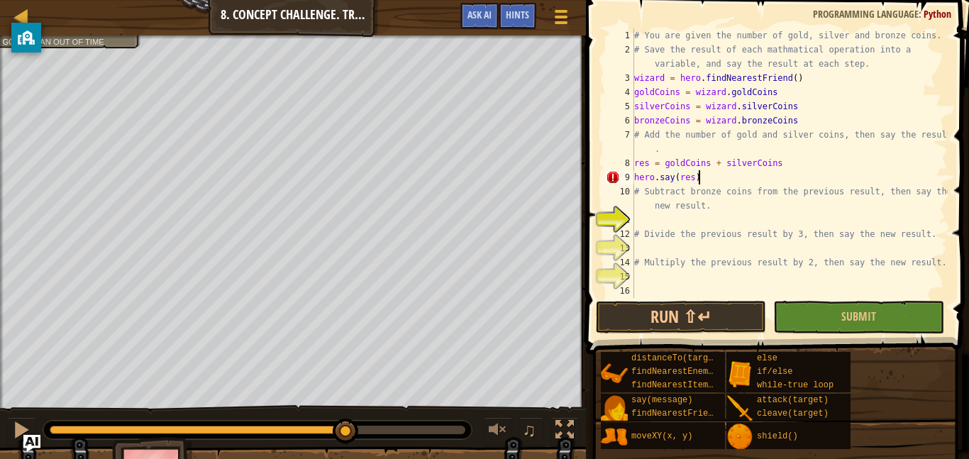
scroll to position [6, 9]
type textarea "hero.say(res)"
click at [686, 318] on button "Run ⇧↵" at bounding box center [681, 317] width 170 height 33
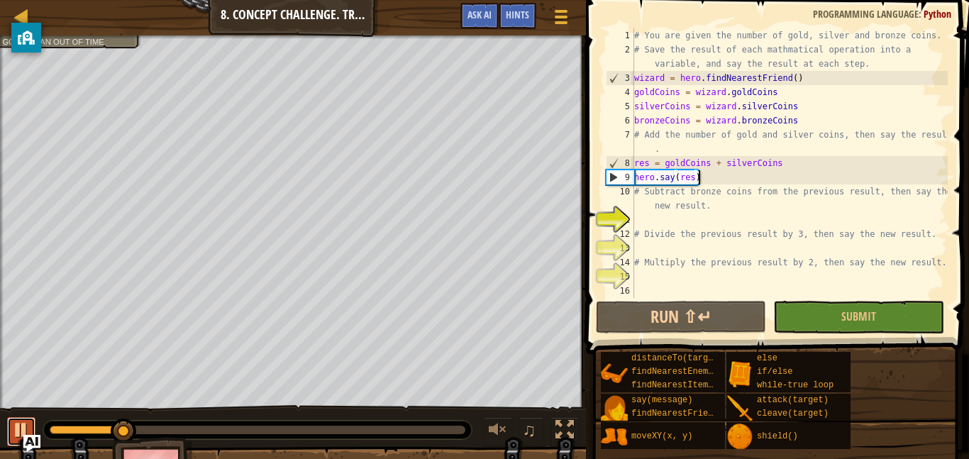
click at [16, 431] on div at bounding box center [21, 430] width 18 height 18
click at [703, 216] on div "# You are given the number of gold, silver and bronze coins. # Save the result …" at bounding box center [789, 177] width 316 height 298
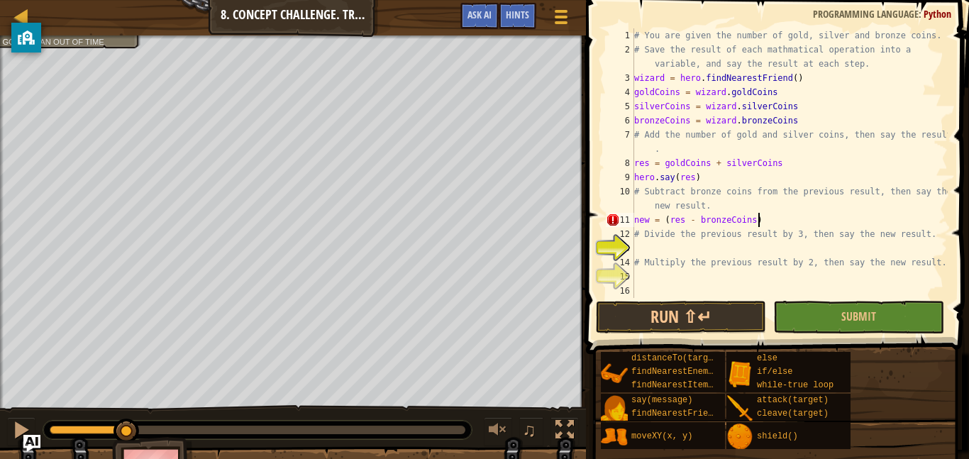
scroll to position [6, 17]
type textarea "new = (res - bronzeCoins)"
click at [663, 318] on button "Run ⇧↵" at bounding box center [681, 317] width 170 height 33
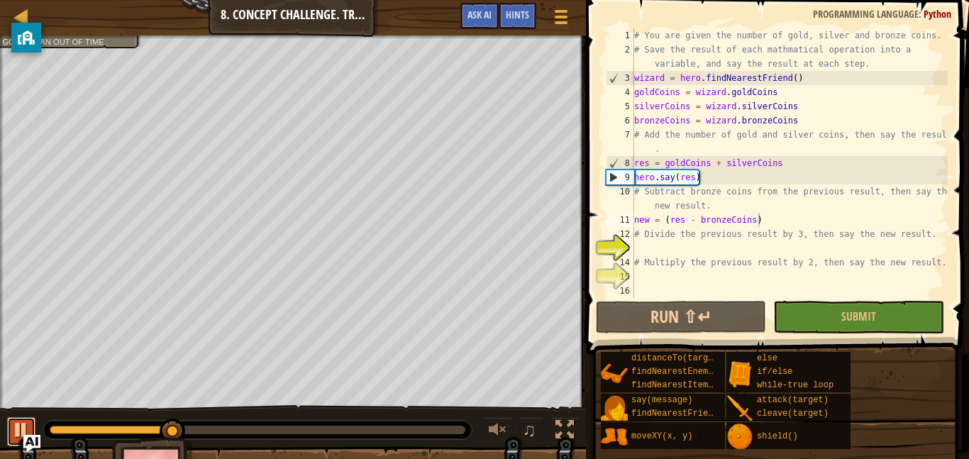
click at [17, 417] on button at bounding box center [21, 431] width 28 height 29
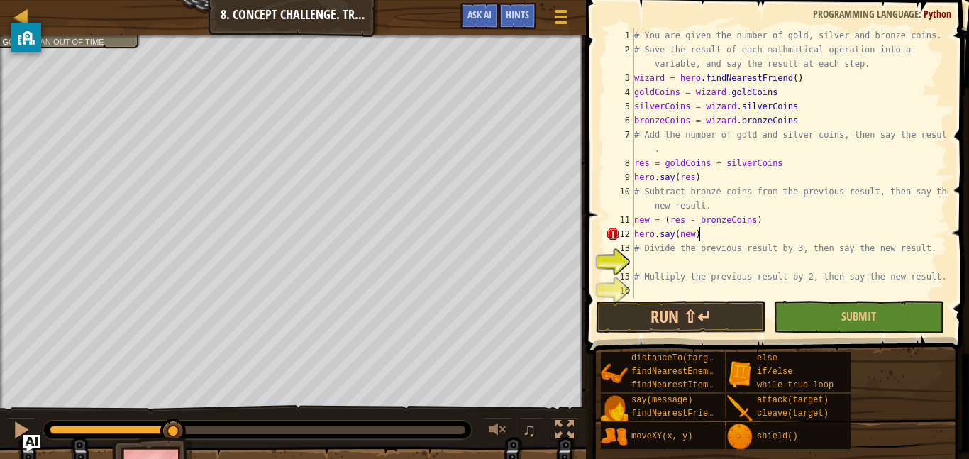
scroll to position [6, 9]
type textarea "hero.say(new)"
click at [715, 318] on button "Run ⇧↵" at bounding box center [681, 317] width 170 height 33
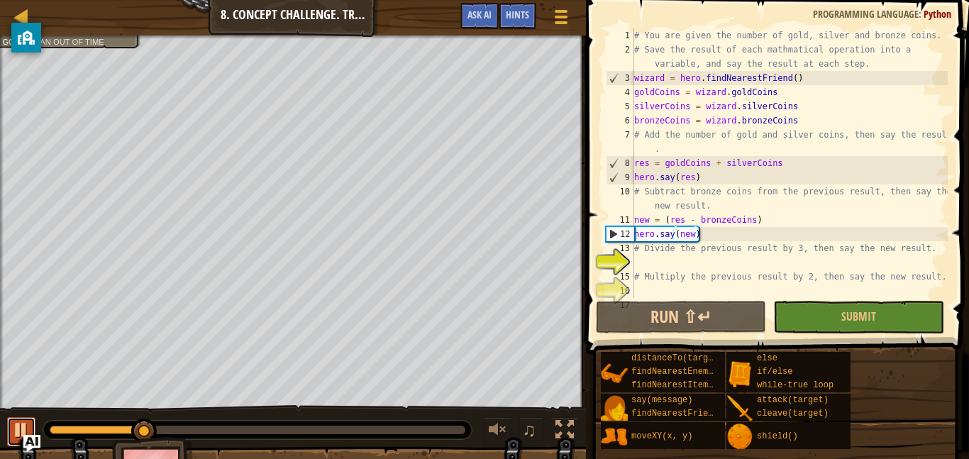
click at [17, 428] on div at bounding box center [21, 430] width 18 height 18
click at [651, 267] on div "# You are given the number of gold, silver and bronze coins. # Save the result …" at bounding box center [789, 177] width 316 height 298
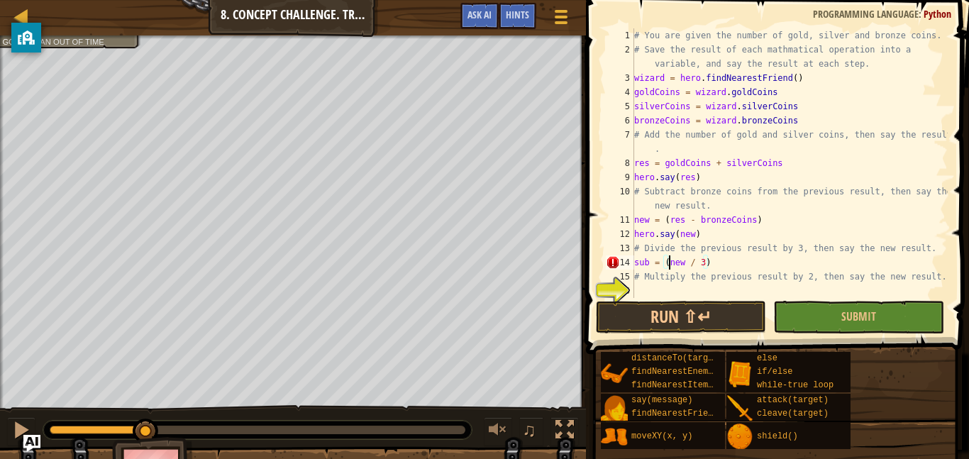
scroll to position [6, 5]
type textarea "sub = (new / 3)"
click at [687, 319] on button "Run ⇧↵" at bounding box center [681, 317] width 170 height 33
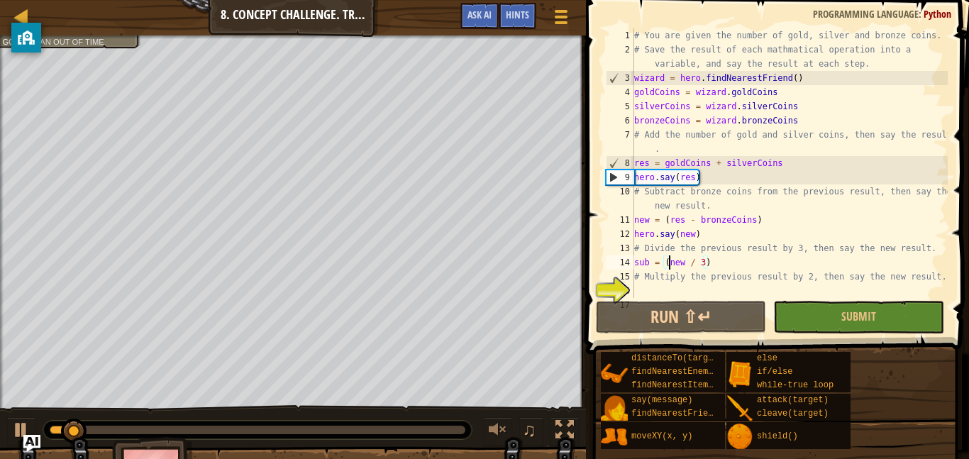
click at [731, 262] on div "# You are given the number of gold, silver and bronze coins. # Save the result …" at bounding box center [789, 177] width 316 height 298
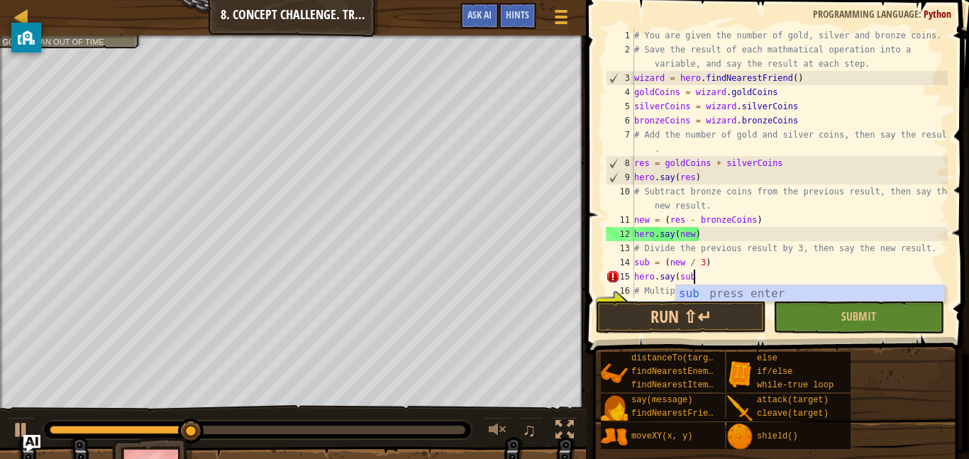
scroll to position [6, 9]
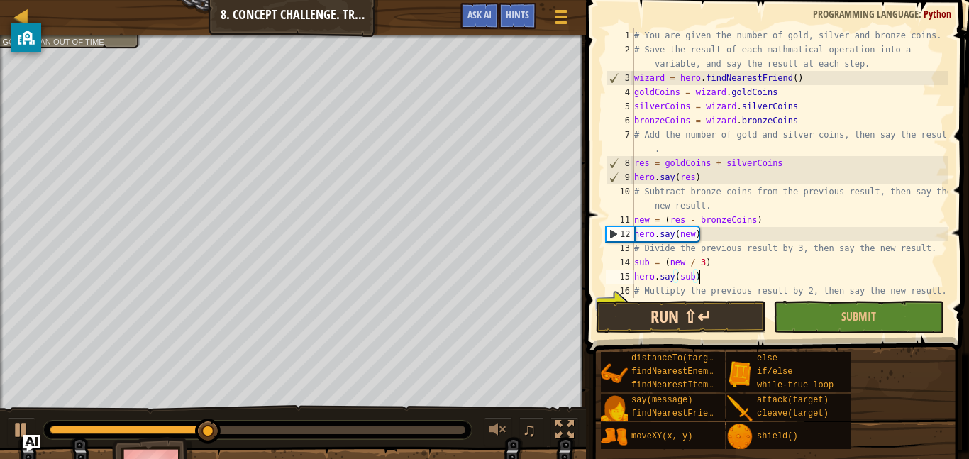
type textarea "hero.say(sub)"
click at [723, 311] on button "Run ⇧↵" at bounding box center [681, 317] width 170 height 33
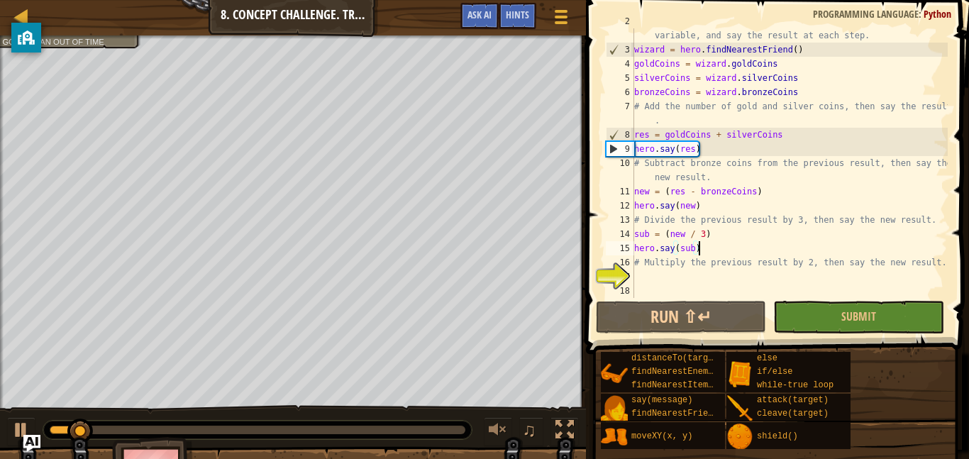
scroll to position [28, 0]
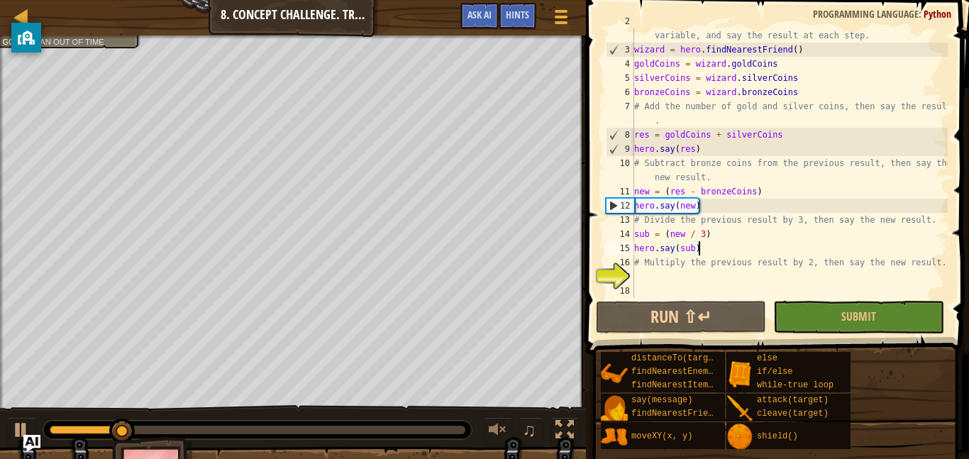
click at [766, 284] on div "# Save the result of each mathmatical operation into a variable, and say the re…" at bounding box center [789, 170] width 316 height 312
click at [769, 276] on div "# Save the result of each mathmatical operation into a variable, and say the re…" at bounding box center [789, 170] width 316 height 312
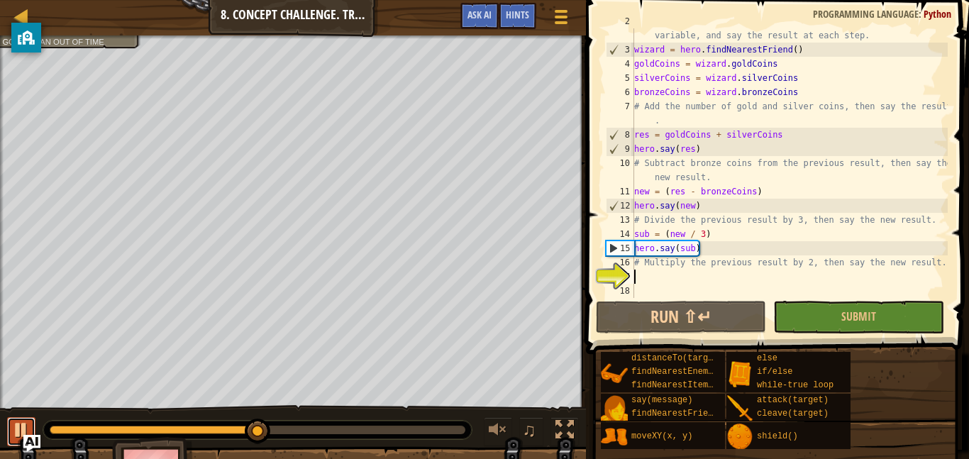
click at [21, 427] on div at bounding box center [21, 430] width 18 height 18
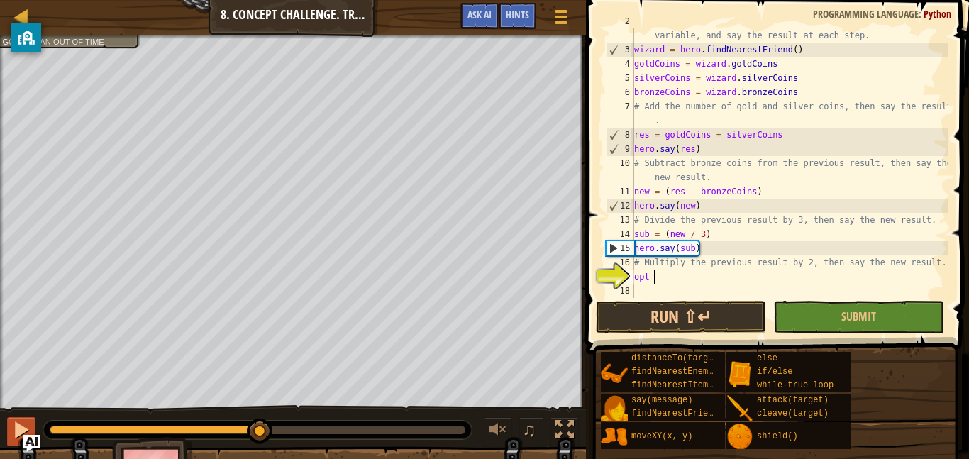
scroll to position [6, 3]
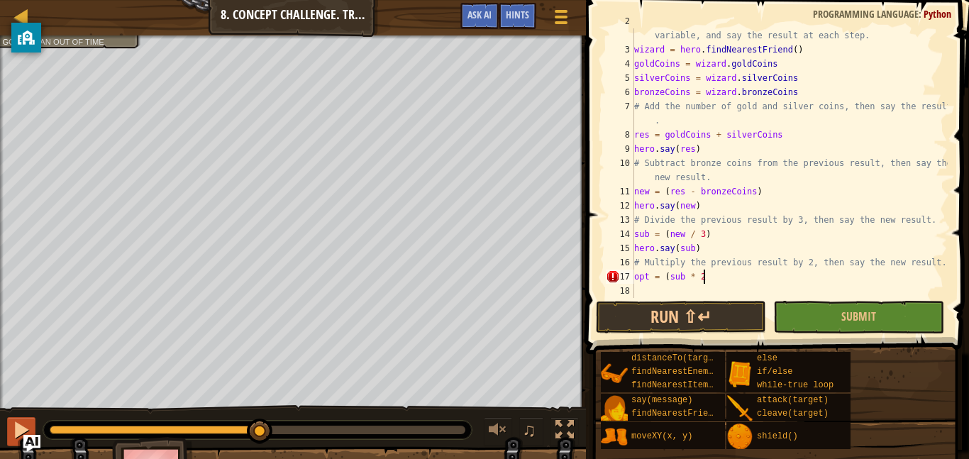
type textarea "opt = (sub * 2)"
type textarea "hero.say(opt)"
click at [689, 313] on button "Run ⇧↵" at bounding box center [681, 317] width 170 height 33
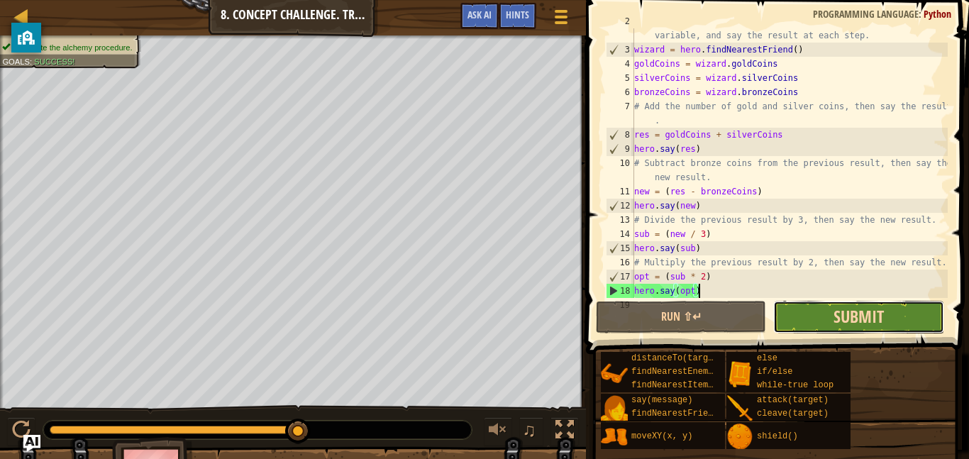
click at [877, 318] on span "Submit" at bounding box center [858, 316] width 50 height 23
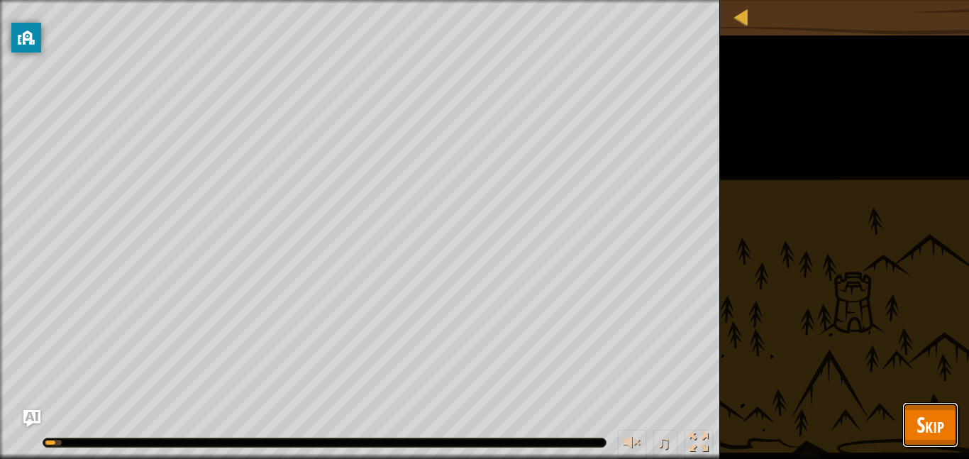
click at [950, 427] on button "Skip" at bounding box center [930, 424] width 56 height 45
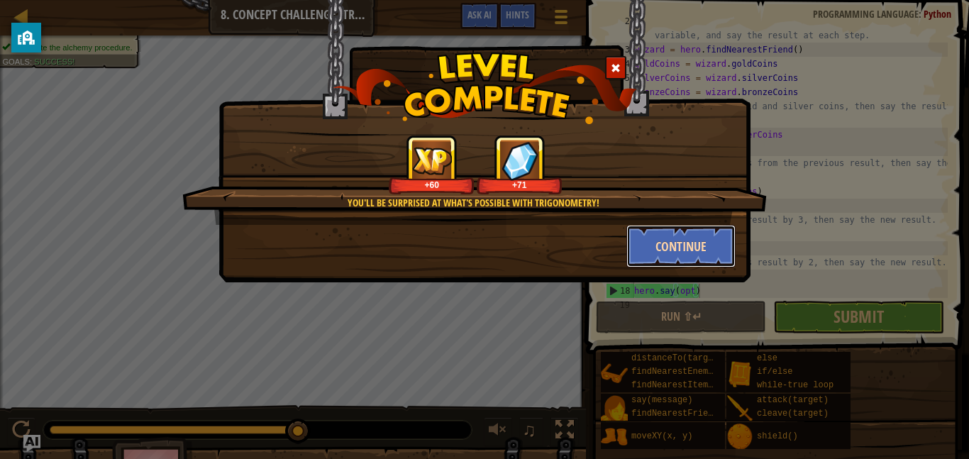
click at [678, 238] on button "Continue" at bounding box center [681, 246] width 110 height 43
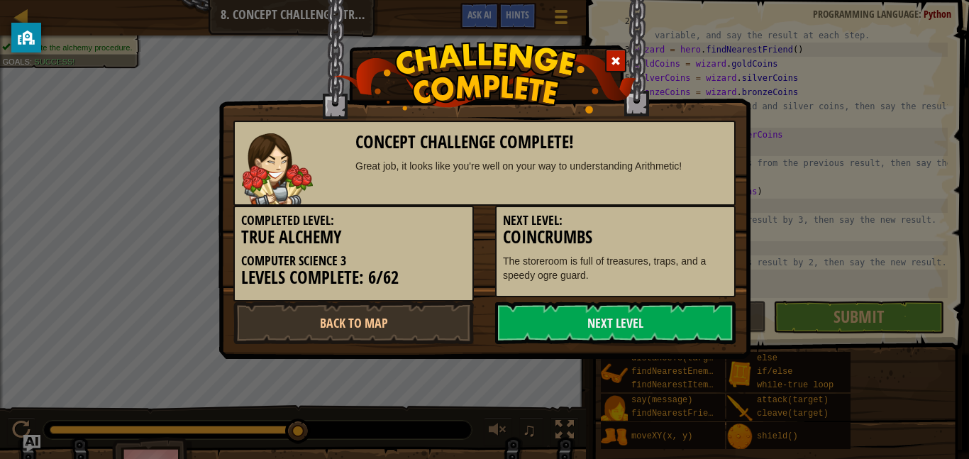
click at [697, 262] on p "The storeroom is full of treasures, traps, and a speedy ogre guard." at bounding box center [615, 268] width 225 height 28
click at [691, 320] on link "Next Level" at bounding box center [615, 322] width 240 height 43
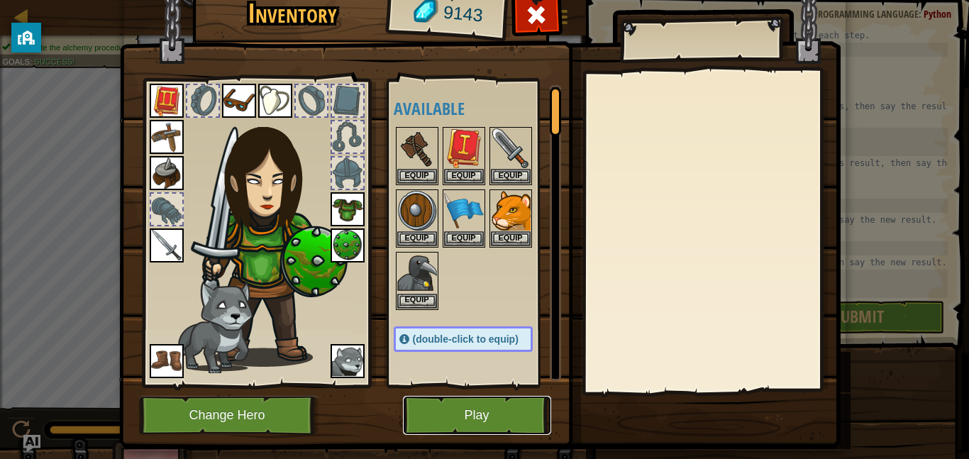
click at [495, 413] on button "Play" at bounding box center [477, 415] width 148 height 39
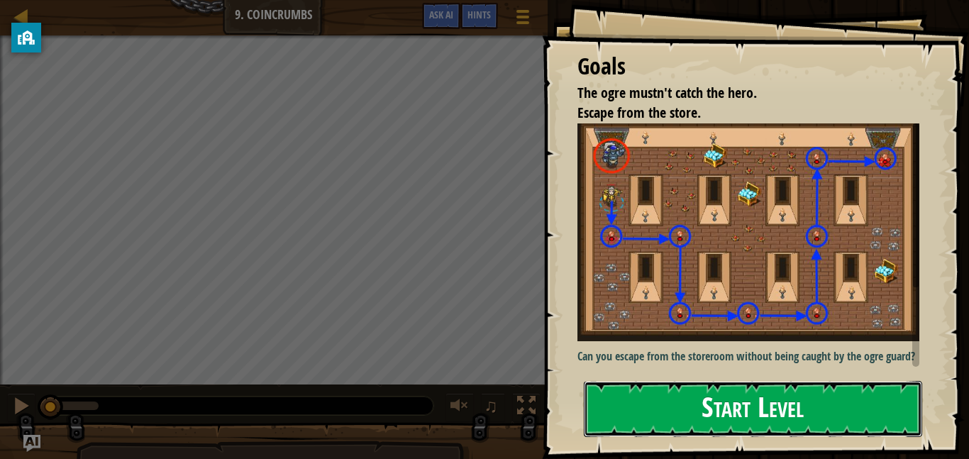
click at [735, 413] on button "Start Level" at bounding box center [753, 409] width 338 height 56
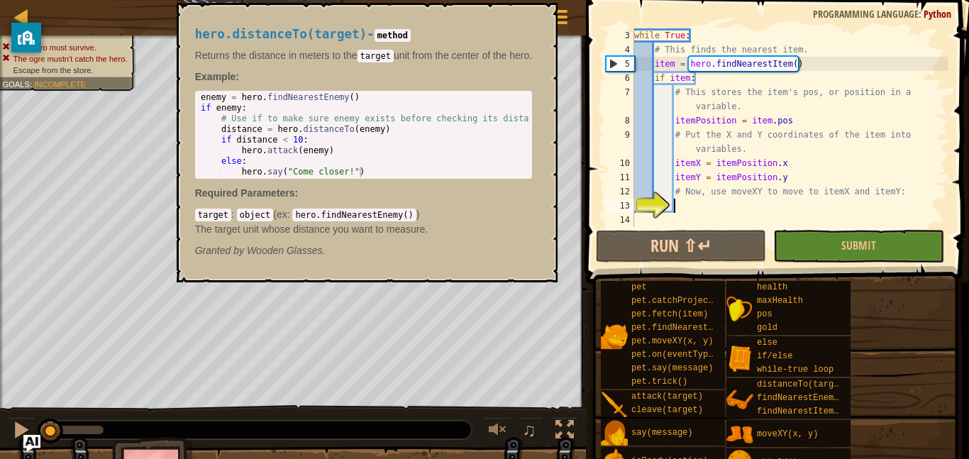
scroll to position [28, 0]
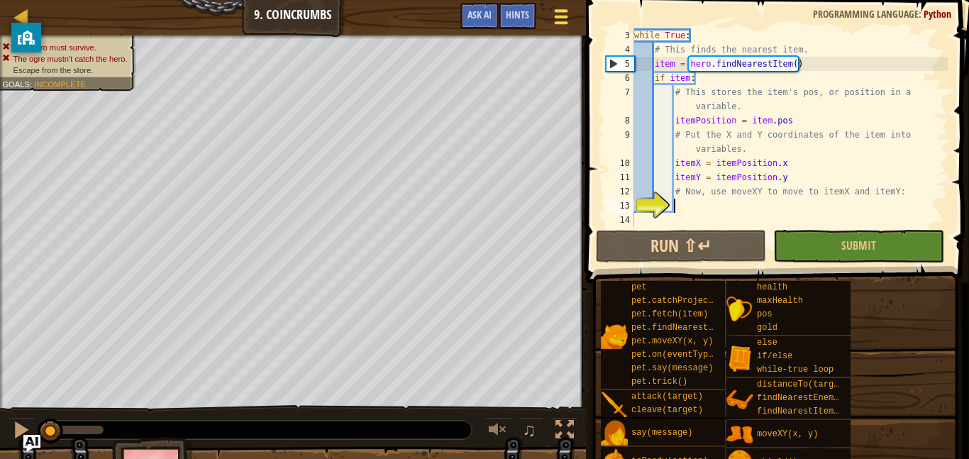
click at [558, 21] on div at bounding box center [560, 16] width 19 height 21
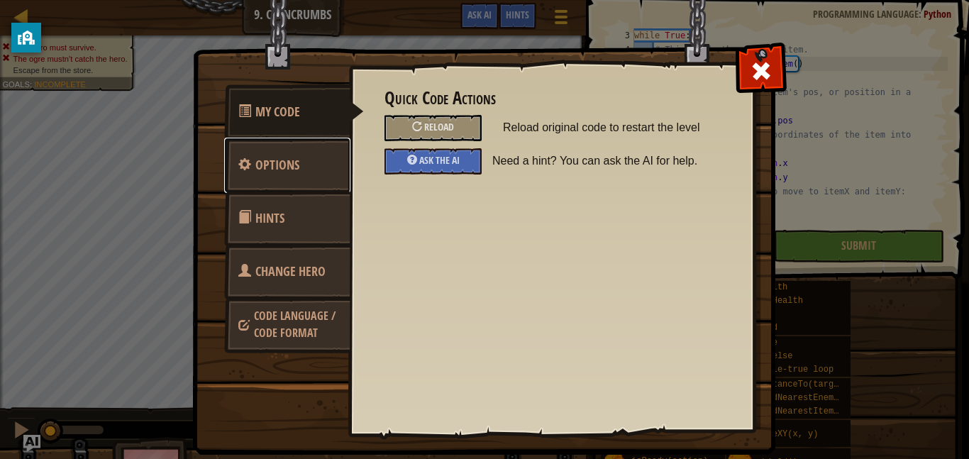
click at [289, 157] on span "Options" at bounding box center [277, 165] width 44 height 18
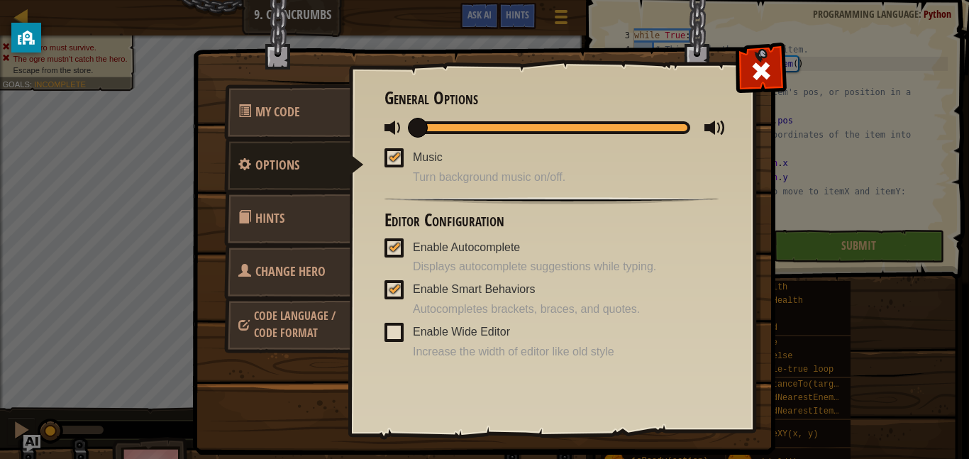
click at [288, 224] on link "Hints" at bounding box center [287, 218] width 126 height 55
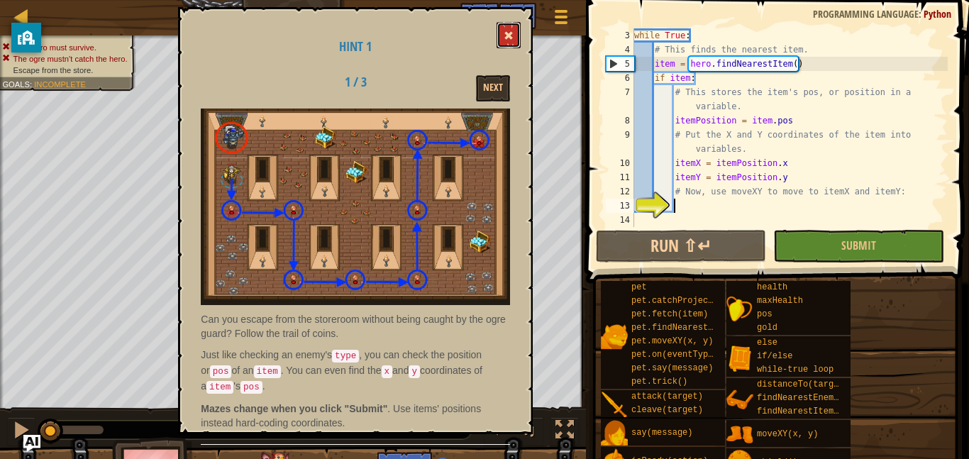
click at [504, 30] on span at bounding box center [509, 35] width 10 height 10
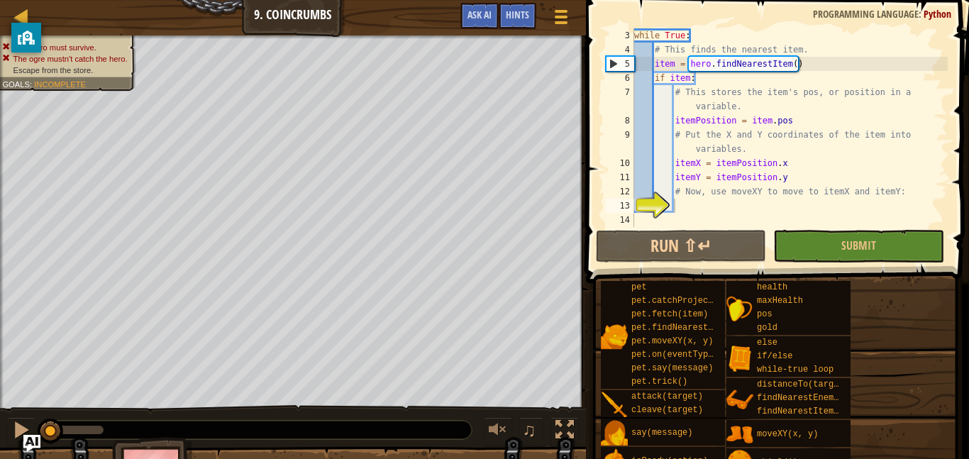
click at [718, 209] on div "while True : # This finds the nearest item. item = hero . findNearestItem ( ) i…" at bounding box center [789, 141] width 316 height 227
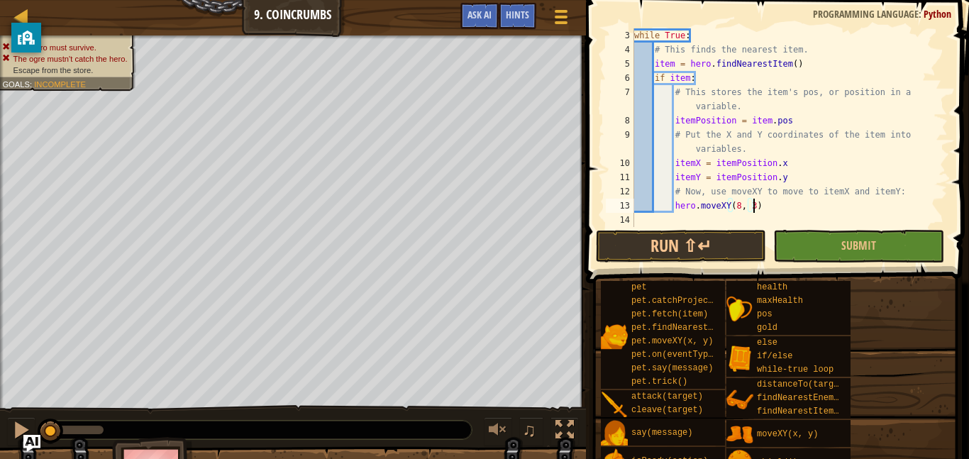
scroll to position [6, 18]
type textarea "hero.moveXY(8, 34)"
click at [733, 245] on button "Run ⇧↵" at bounding box center [681, 246] width 170 height 33
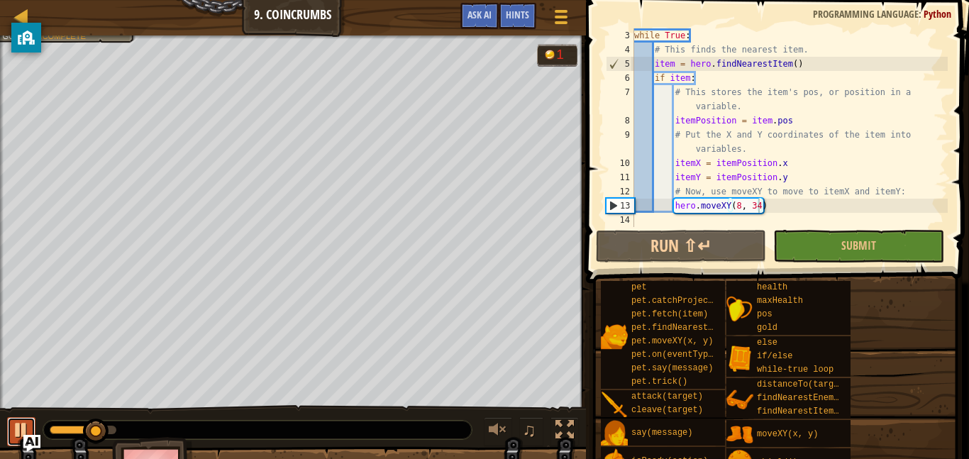
click at [17, 425] on div at bounding box center [21, 430] width 18 height 18
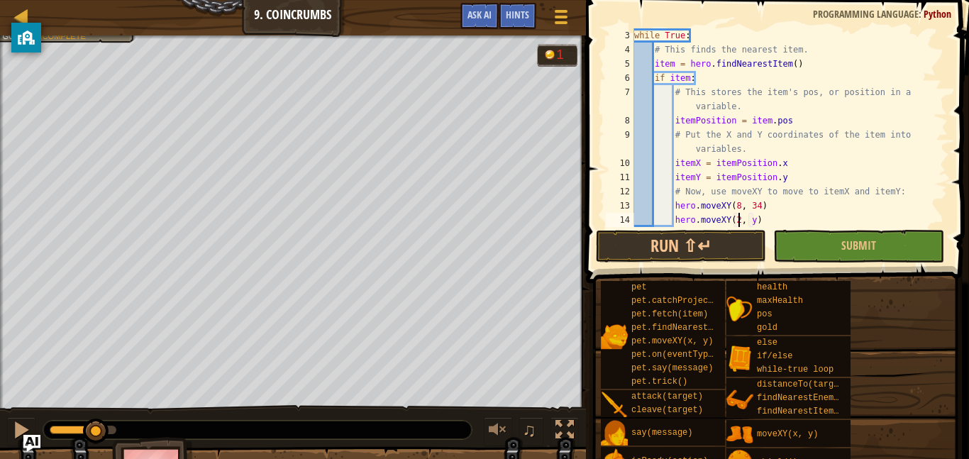
scroll to position [6, 16]
type textarea "hero.moveXY(24, 33)"
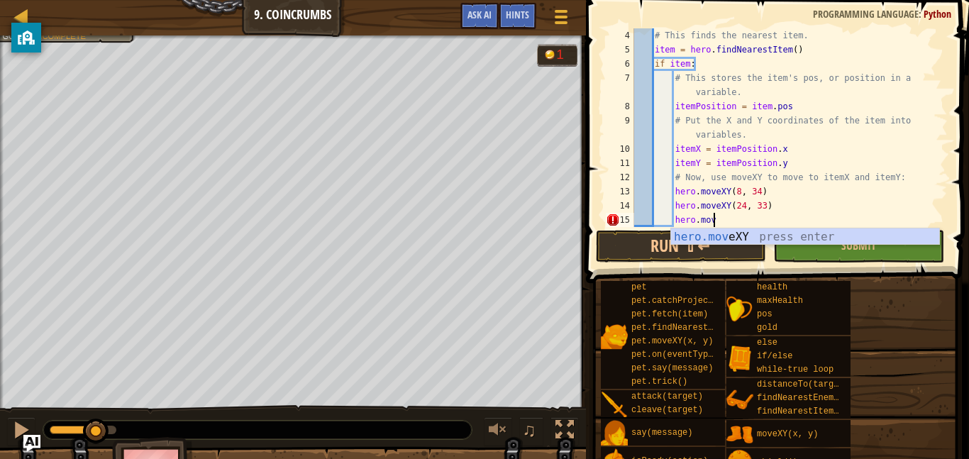
scroll to position [6, 11]
click at [690, 188] on div "# This finds the nearest item. item = hero . findNearestItem ( ) if item : # Th…" at bounding box center [789, 141] width 316 height 227
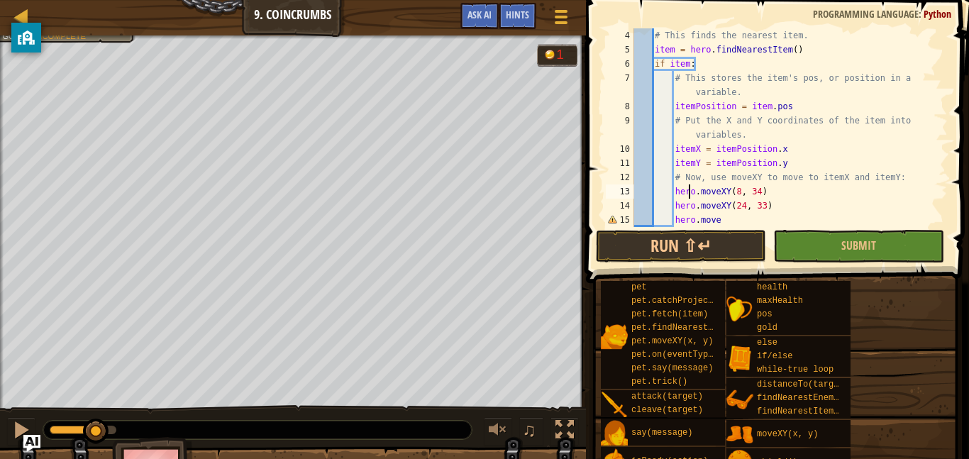
click at [727, 219] on div "# This finds the nearest item. item = hero . findNearestItem ( ) if item : # Th…" at bounding box center [789, 141] width 316 height 227
type textarea "hero.moveXY(24, 9)"
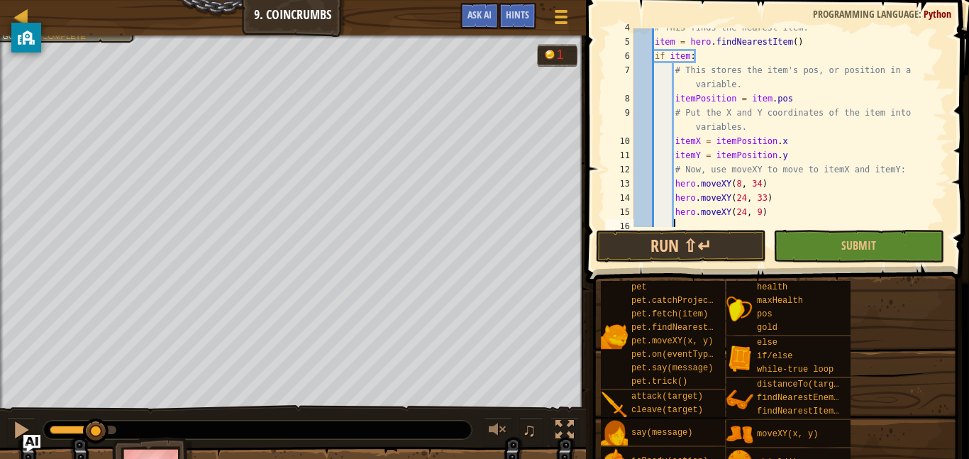
scroll to position [67, 0]
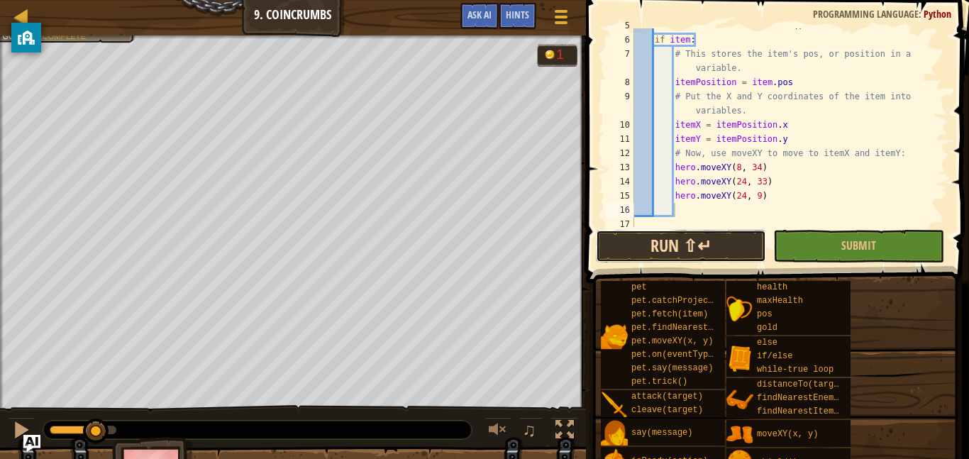
click at [640, 248] on button "Run ⇧↵" at bounding box center [681, 246] width 170 height 33
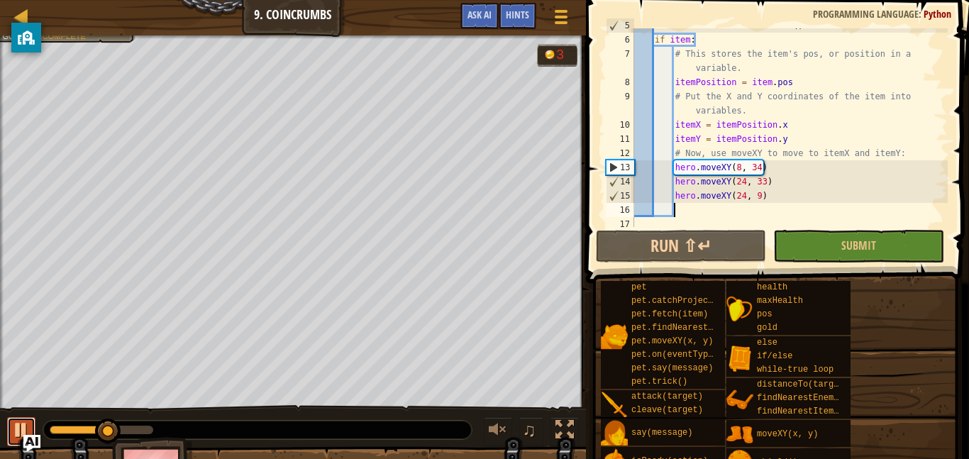
click at [19, 425] on div at bounding box center [21, 430] width 18 height 18
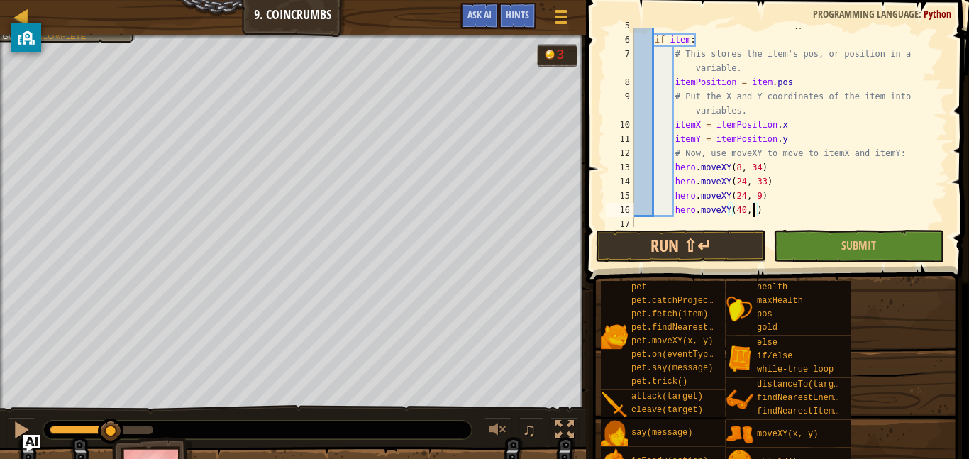
scroll to position [6, 18]
type textarea "hero.moveXY(40, 10)"
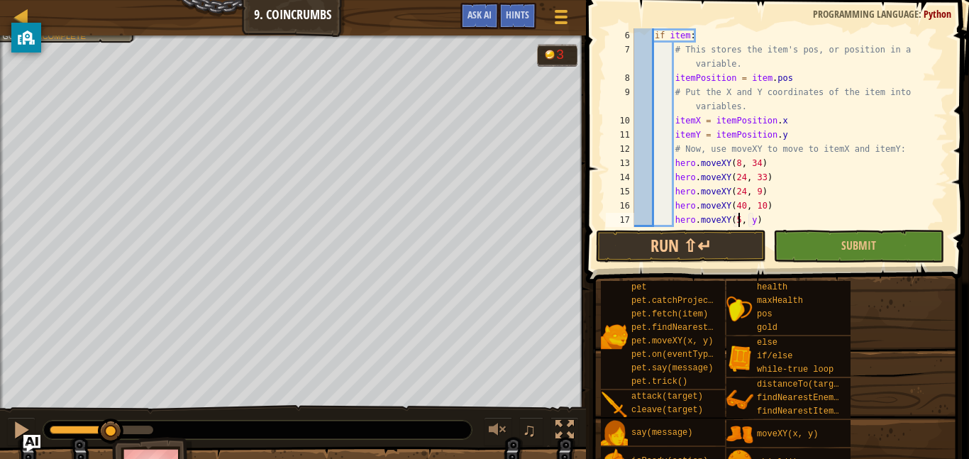
scroll to position [6, 16]
type textarea "hero.moveXY(56, 9)"
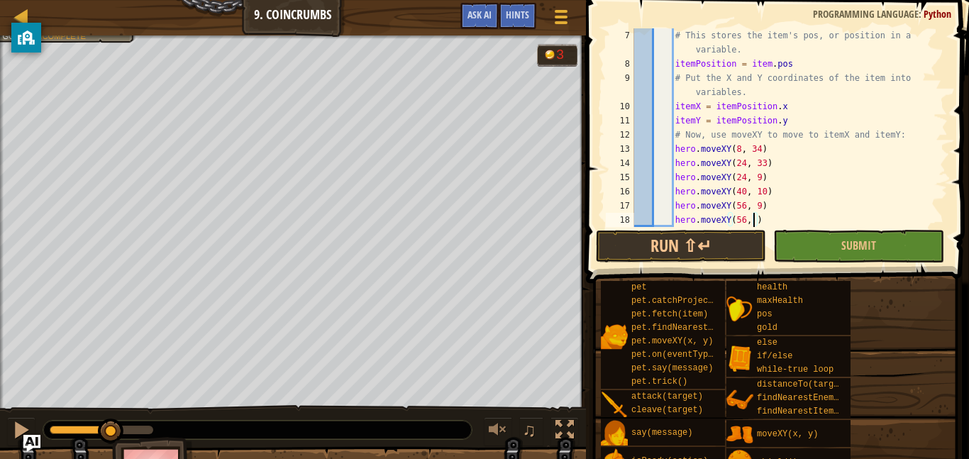
scroll to position [6, 18]
click at [702, 249] on button "Run ⇧↵" at bounding box center [681, 246] width 170 height 33
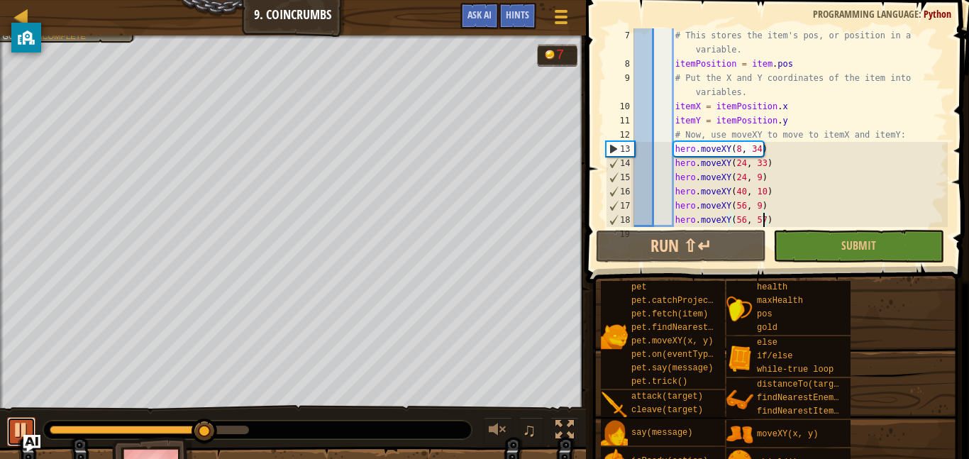
click at [27, 421] on div at bounding box center [21, 430] width 18 height 18
click at [742, 216] on div "# This stores the item's pos, or position in a variable. itemPosition = item . …" at bounding box center [789, 148] width 316 height 241
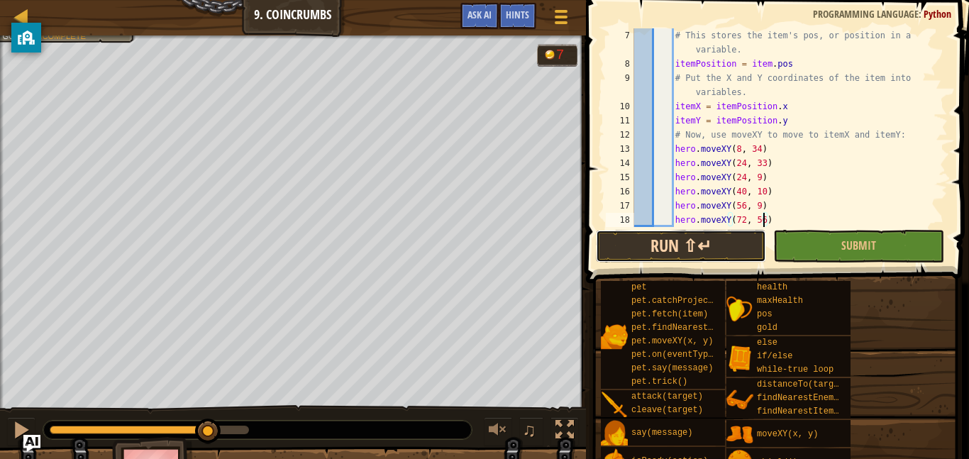
click at [709, 243] on button "Run ⇧↵" at bounding box center [681, 246] width 170 height 33
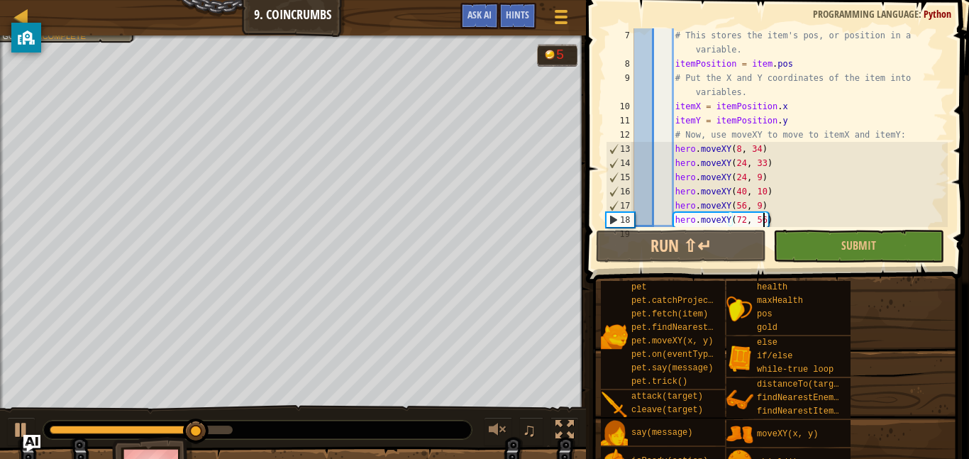
scroll to position [6, 19]
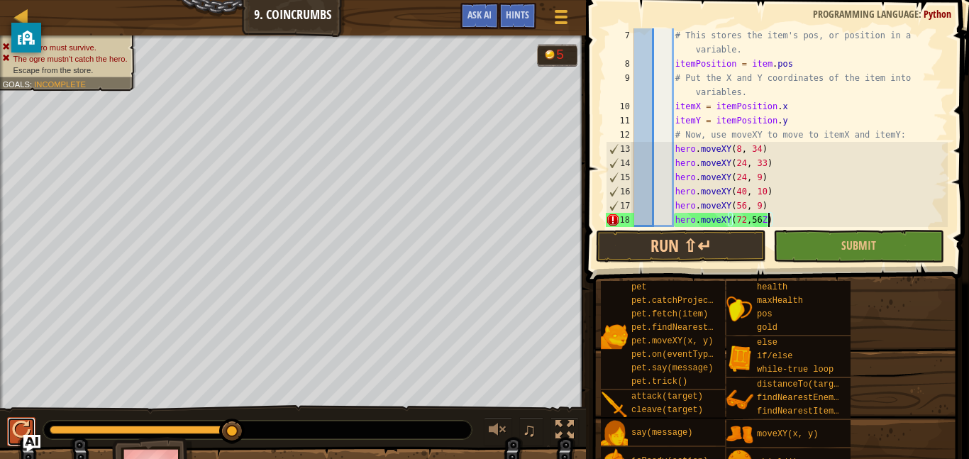
click at [25, 418] on button at bounding box center [21, 431] width 28 height 29
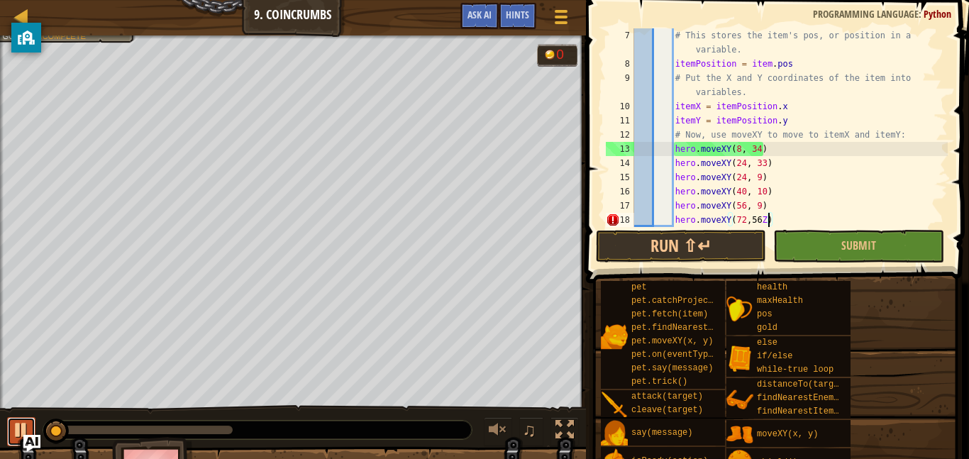
click at [25, 418] on button at bounding box center [21, 431] width 28 height 29
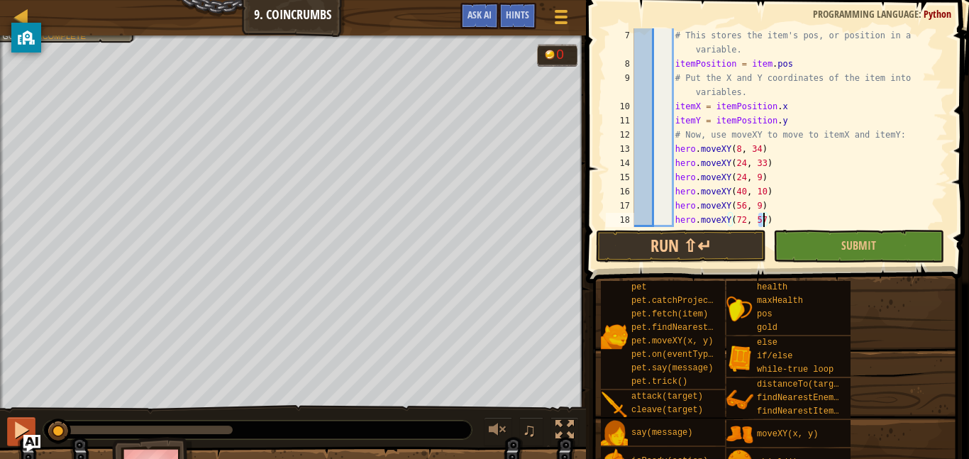
scroll to position [6, 17]
type textarea "hero.moveXY(56, 57)"
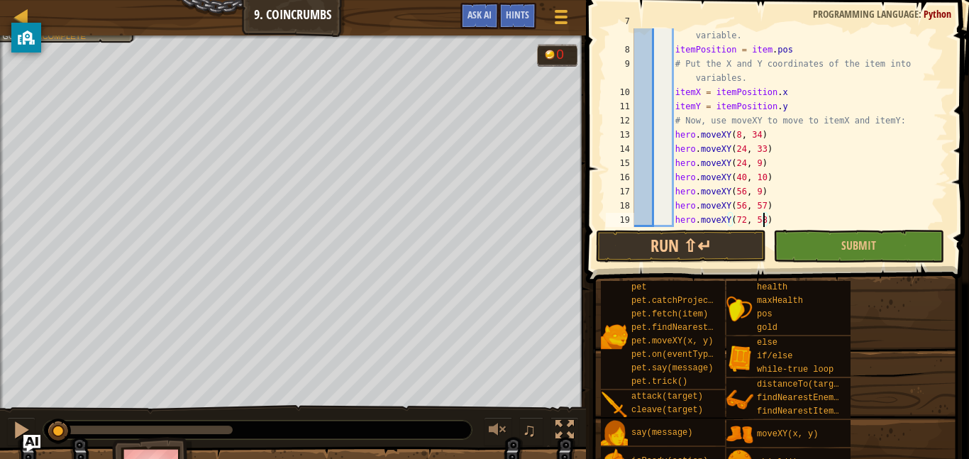
scroll to position [6, 19]
click at [708, 256] on button "Run ⇧↵" at bounding box center [681, 246] width 170 height 33
type textarea "hero.moveXY(72, 58)"
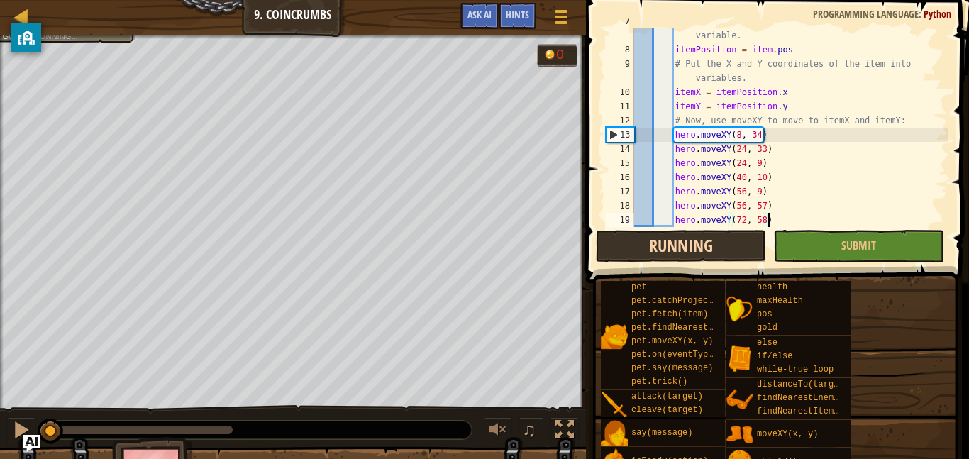
scroll to position [6, 18]
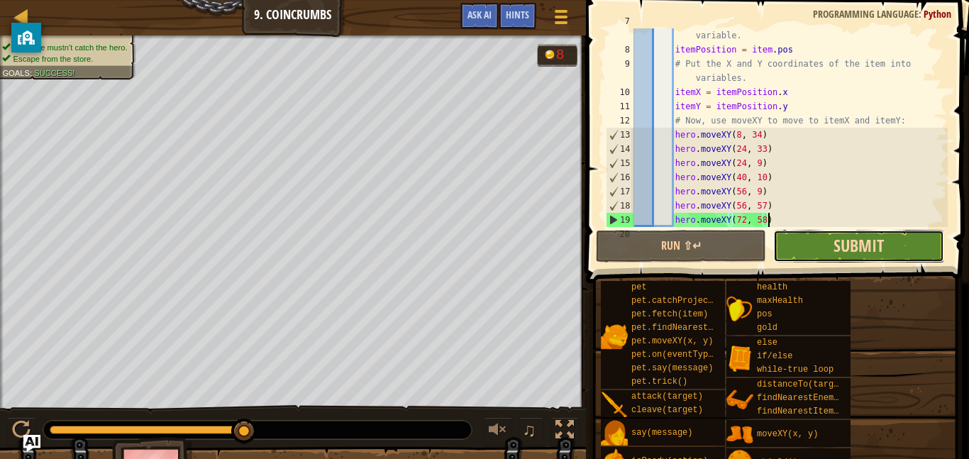
click at [866, 246] on span "Submit" at bounding box center [858, 245] width 50 height 23
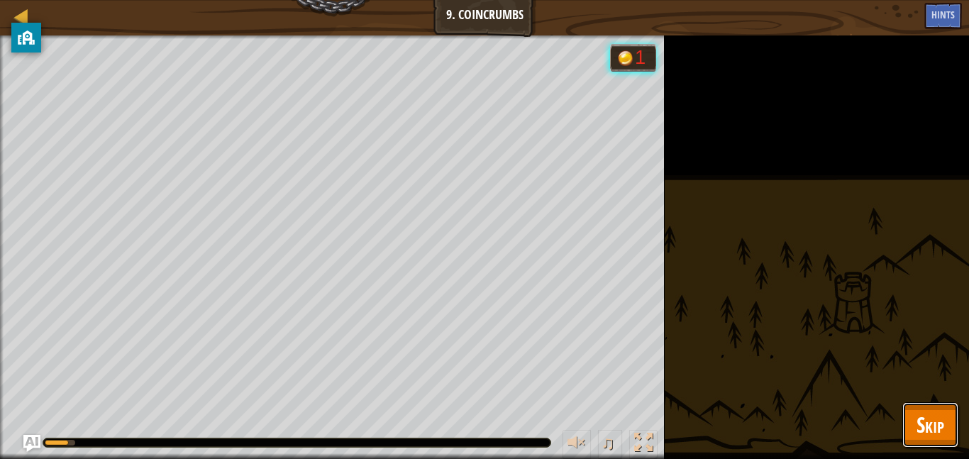
click at [945, 419] on button "Skip" at bounding box center [930, 424] width 56 height 45
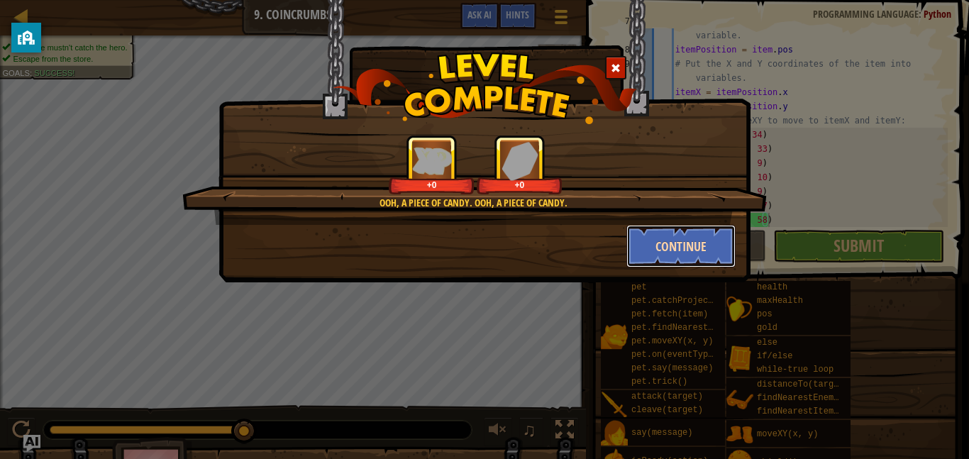
click at [721, 246] on button "Continue" at bounding box center [681, 246] width 110 height 43
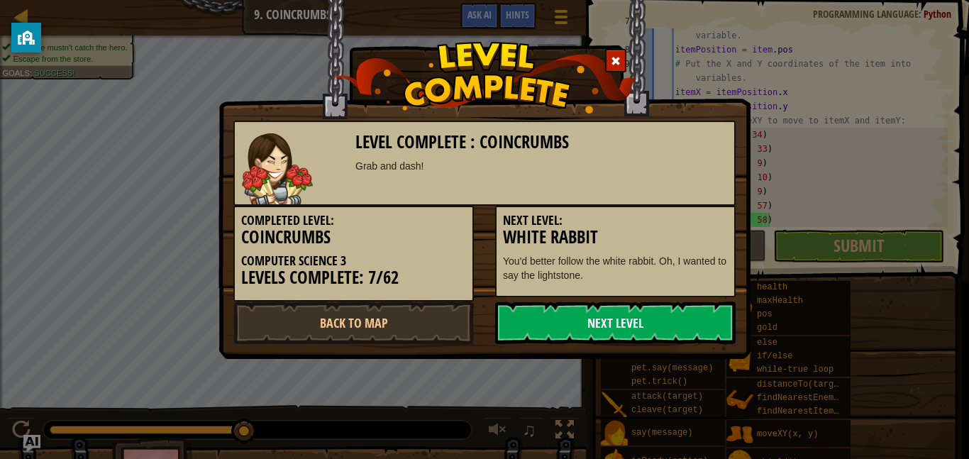
click at [655, 320] on link "Next Level" at bounding box center [615, 322] width 240 height 43
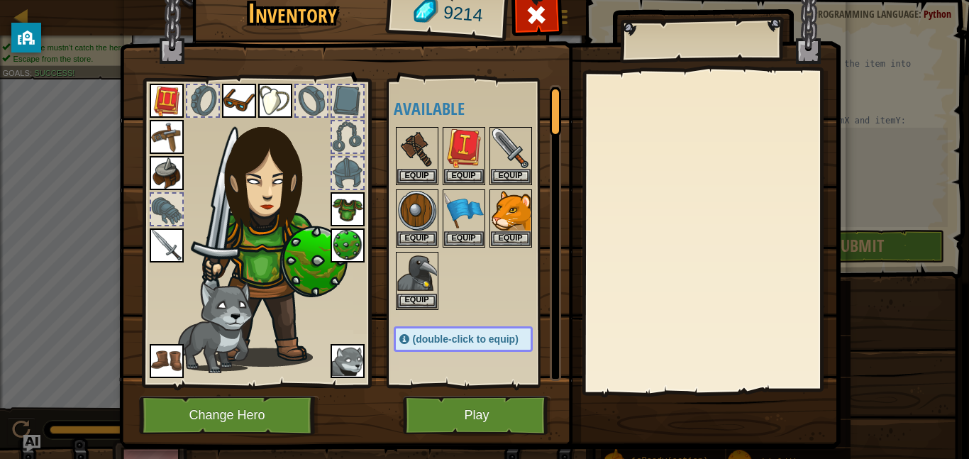
click at [355, 102] on div at bounding box center [347, 100] width 31 height 31
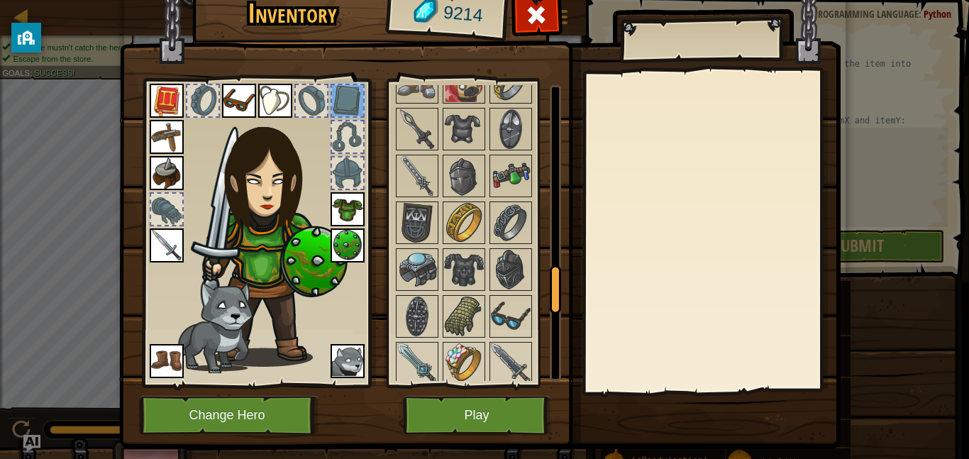
scroll to position [1249, 0]
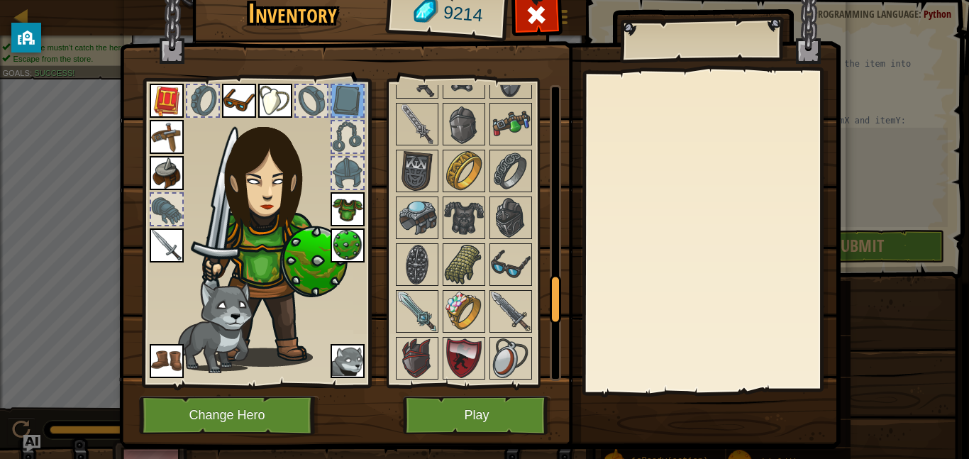
click at [347, 199] on img at bounding box center [347, 209] width 34 height 34
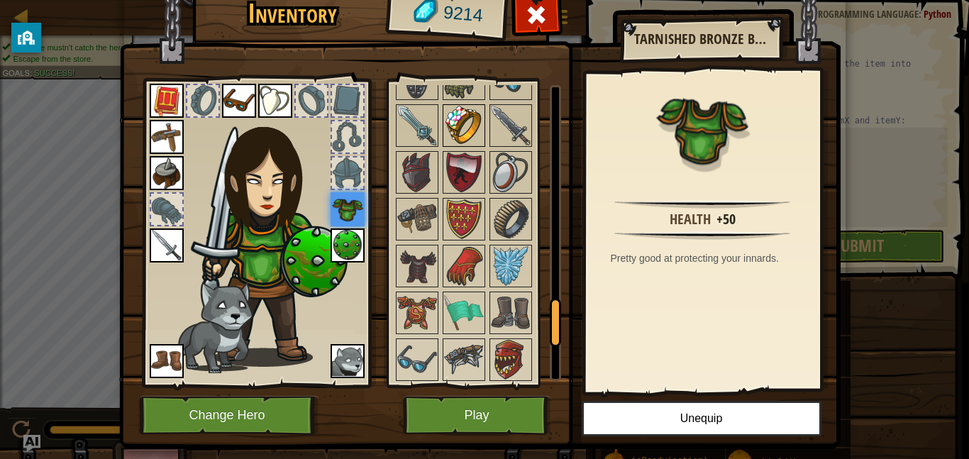
scroll to position [1444, 0]
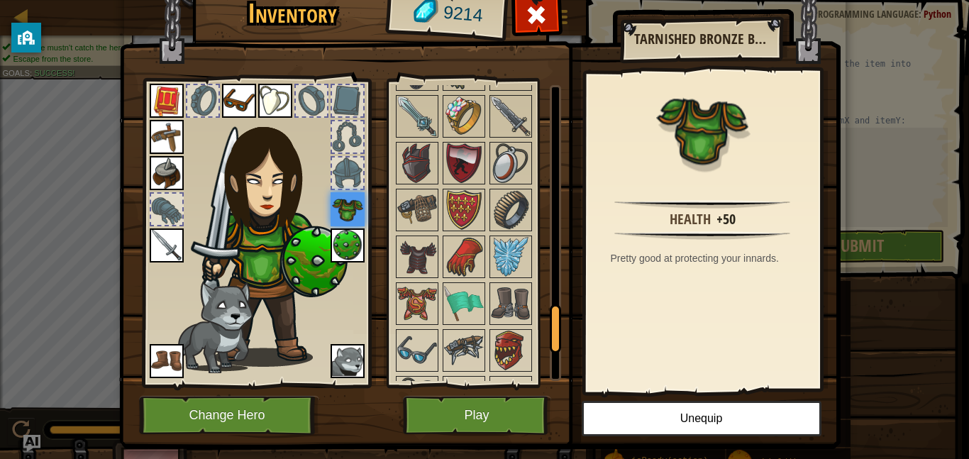
click at [416, 262] on img at bounding box center [417, 257] width 40 height 40
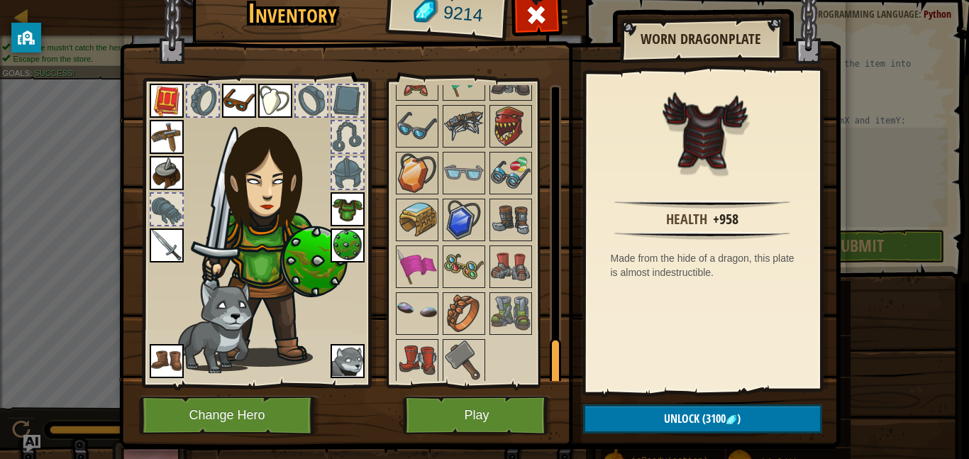
scroll to position [1671, 0]
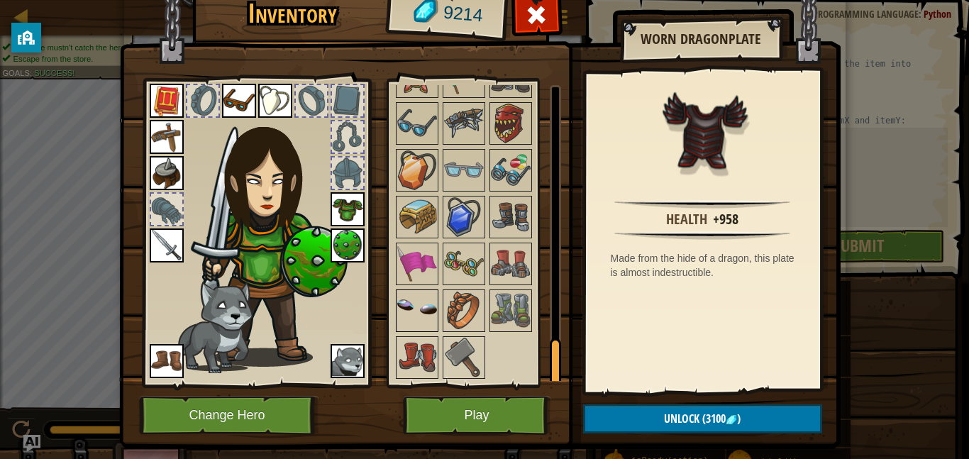
click at [401, 298] on img at bounding box center [417, 311] width 40 height 40
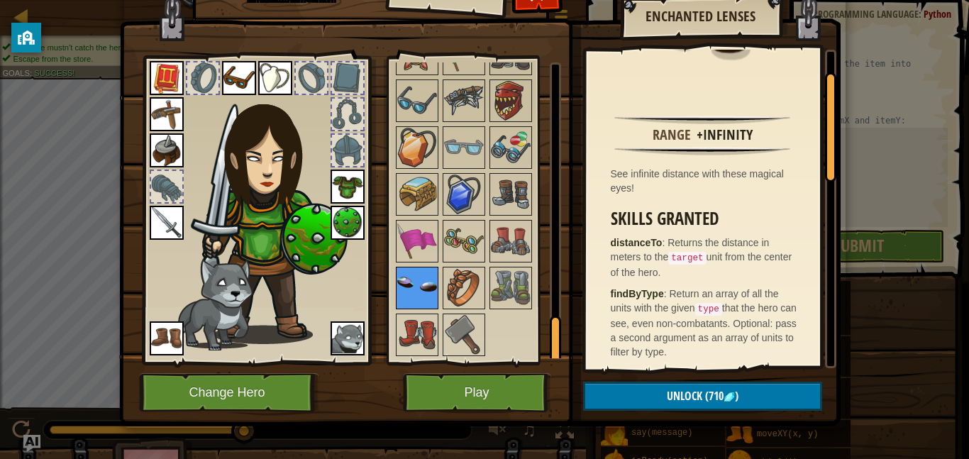
scroll to position [30, 0]
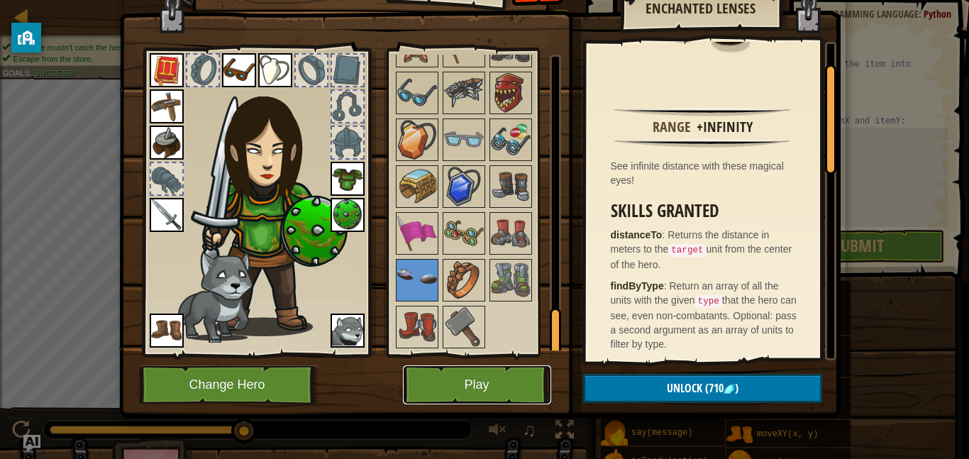
click at [465, 381] on button "Play" at bounding box center [477, 384] width 148 height 39
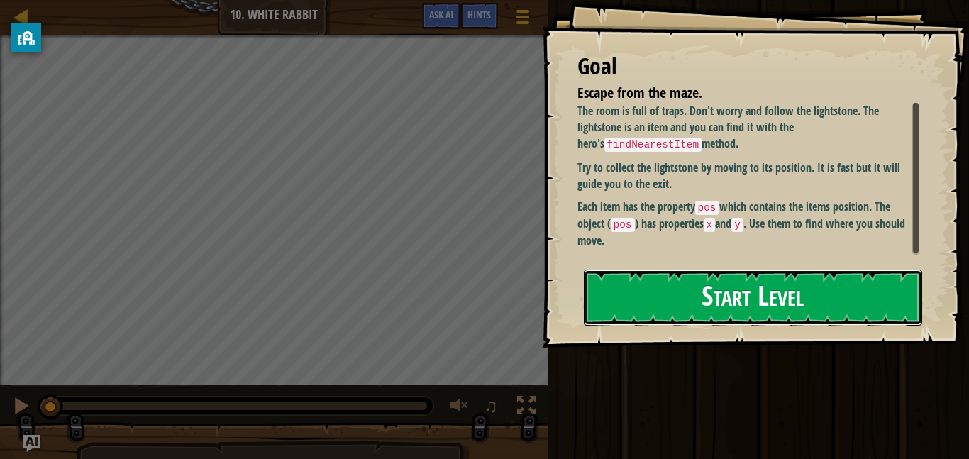
click at [813, 301] on button "Start Level" at bounding box center [753, 297] width 338 height 56
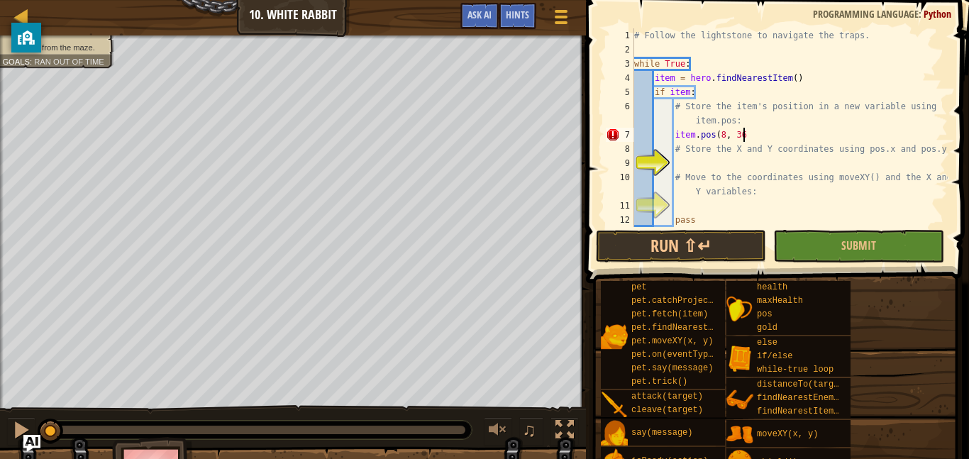
scroll to position [6, 16]
type textarea "item.pos(8, 36)"
click at [678, 252] on button "Run ⇧↵" at bounding box center [681, 246] width 170 height 33
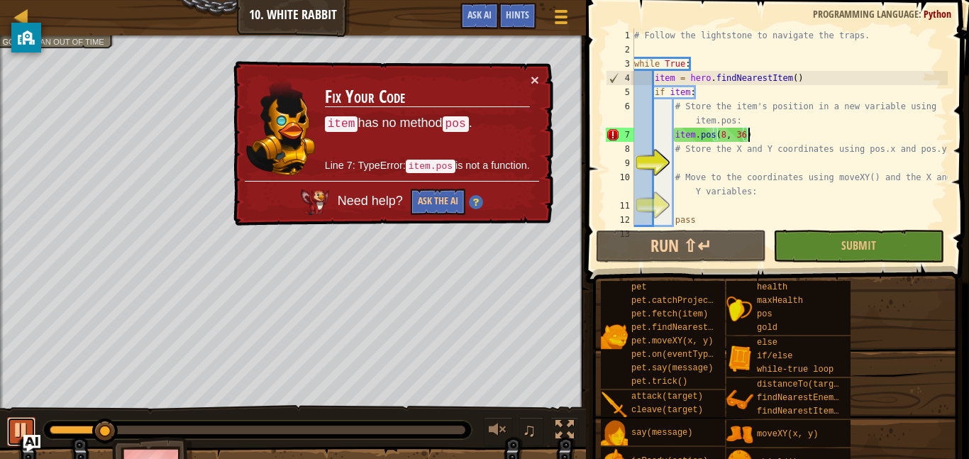
click at [24, 422] on div at bounding box center [21, 430] width 18 height 18
click at [538, 79] on button "×" at bounding box center [534, 79] width 9 height 15
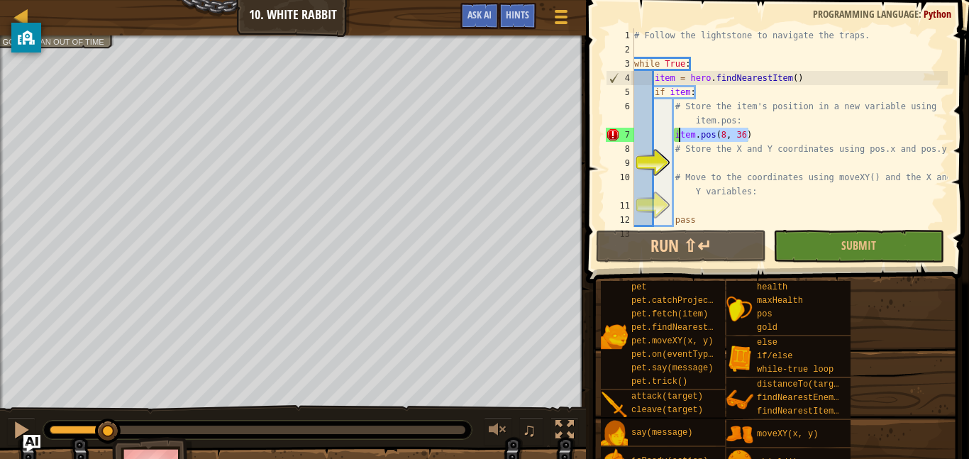
drag, startPoint x: 762, startPoint y: 134, endPoint x: 676, endPoint y: 131, distance: 86.6
click at [676, 131] on div "# Follow the lightstone to navigate the traps. while True : item = hero . findN…" at bounding box center [789, 141] width 316 height 227
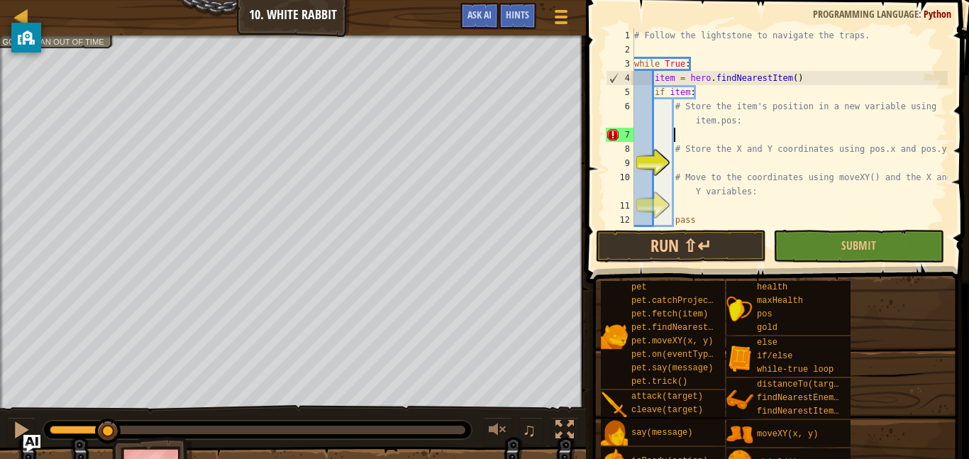
scroll to position [6, 5]
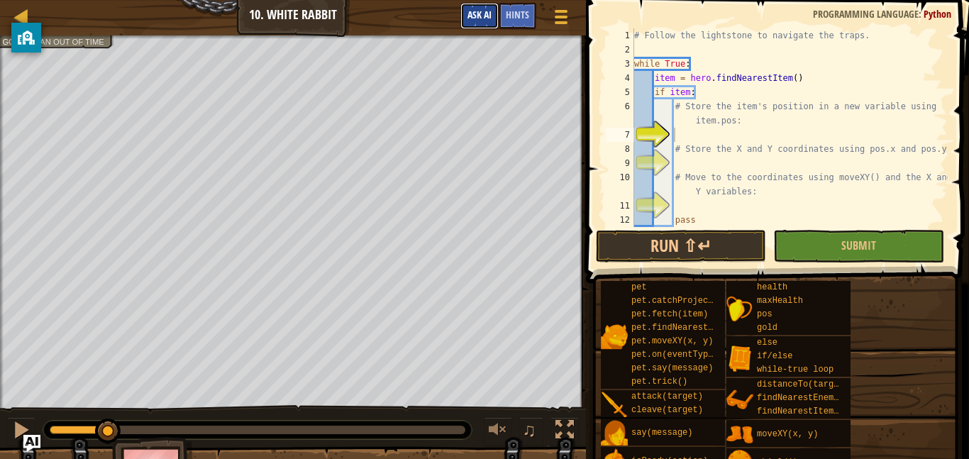
click at [467, 13] on span "Ask AI" at bounding box center [479, 14] width 24 height 13
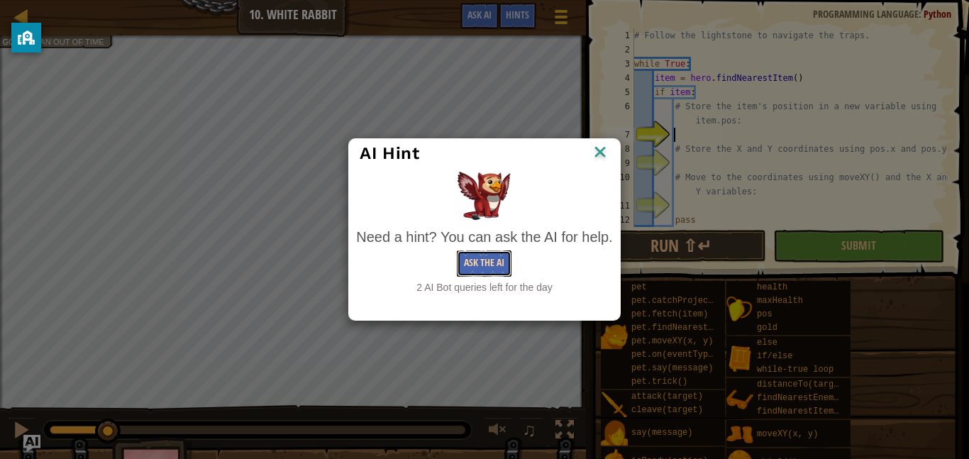
click at [479, 259] on button "Ask the AI" at bounding box center [484, 263] width 55 height 26
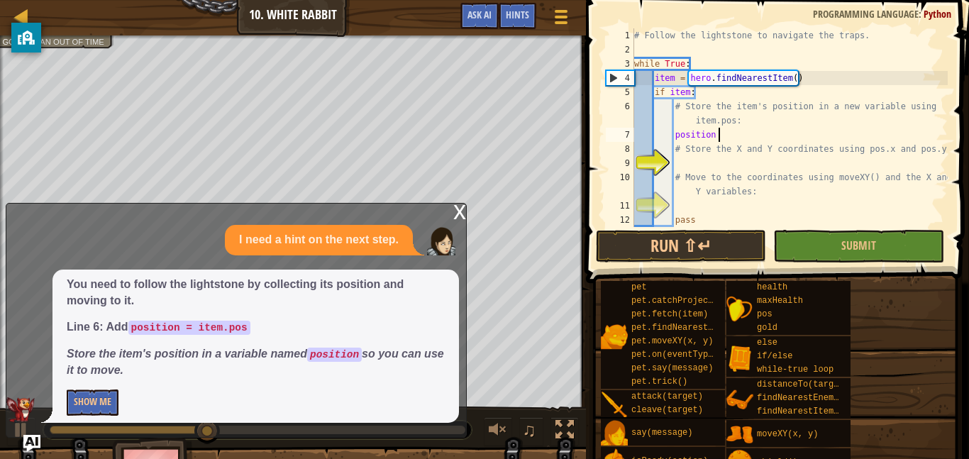
scroll to position [6, 12]
type textarea "position = item.pos"
click at [903, 166] on div "# Follow the lightstone to navigate the traps. while True : item = hero . findN…" at bounding box center [789, 141] width 316 height 227
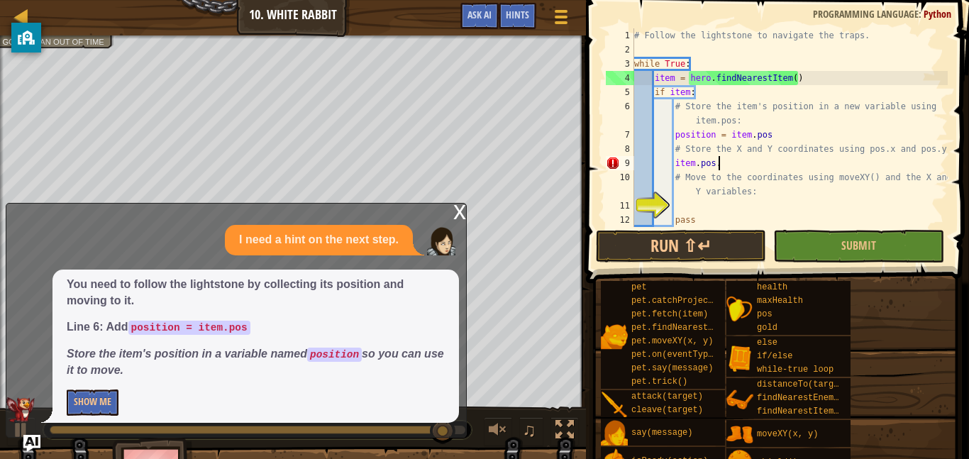
scroll to position [6, 12]
type textarea "item.pos.x"
click at [453, 214] on div "x" at bounding box center [459, 211] width 13 height 14
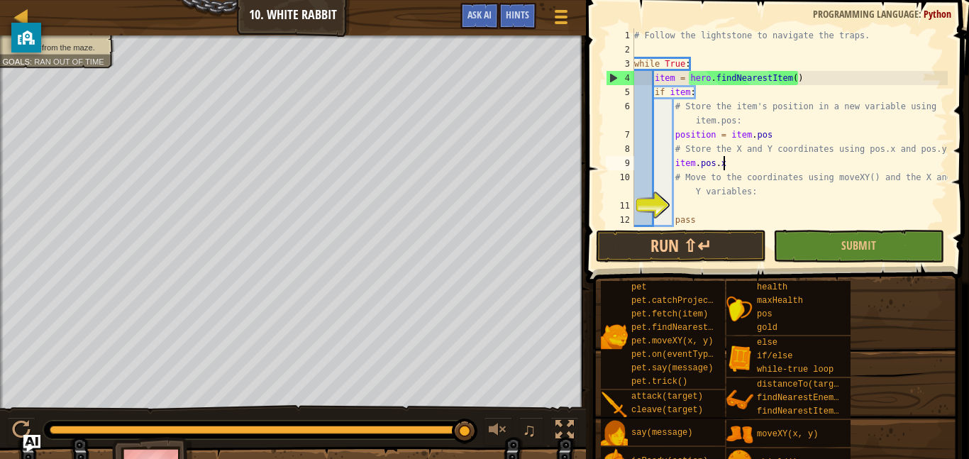
click at [806, 163] on div "# Follow the lightstone to navigate the traps. while True : item = hero . findN…" at bounding box center [789, 141] width 316 height 227
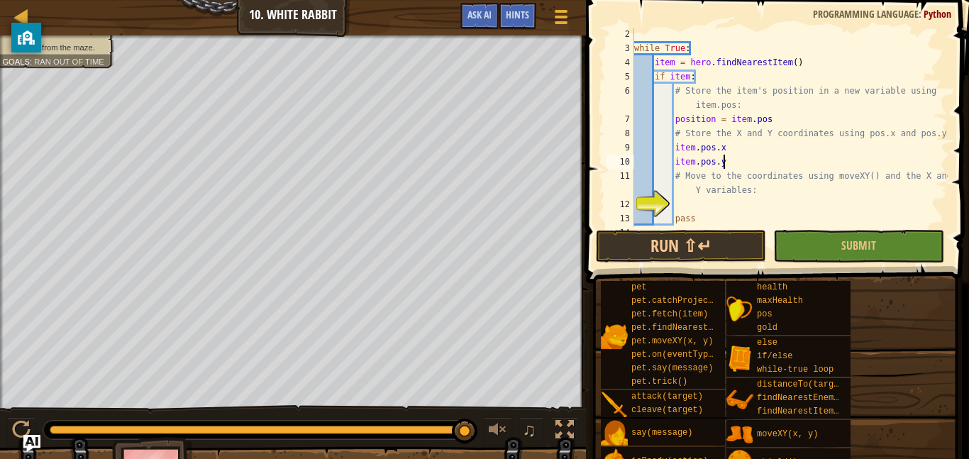
scroll to position [28, 0]
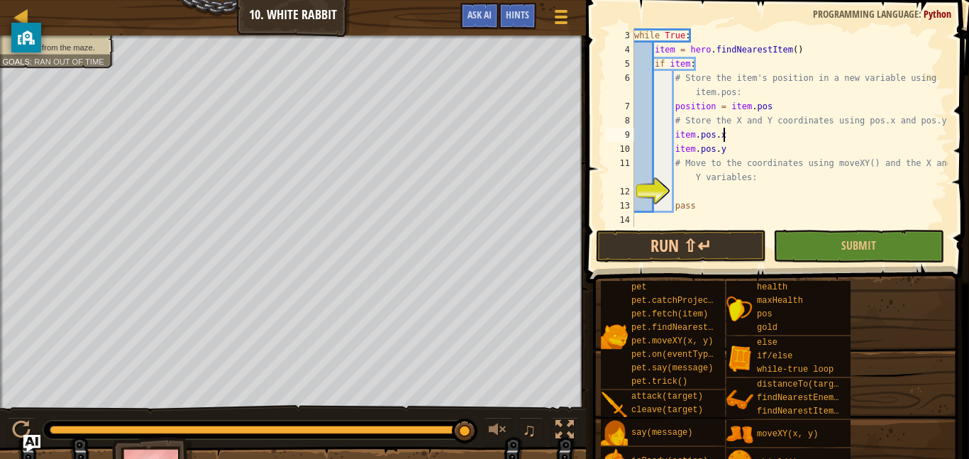
click at [830, 135] on div "while True : item = hero . findNearestItem ( ) if item : # Store the item's pos…" at bounding box center [789, 141] width 316 height 227
type textarea "# Move to the coordinates using moveXY() and the X and Y variables:"
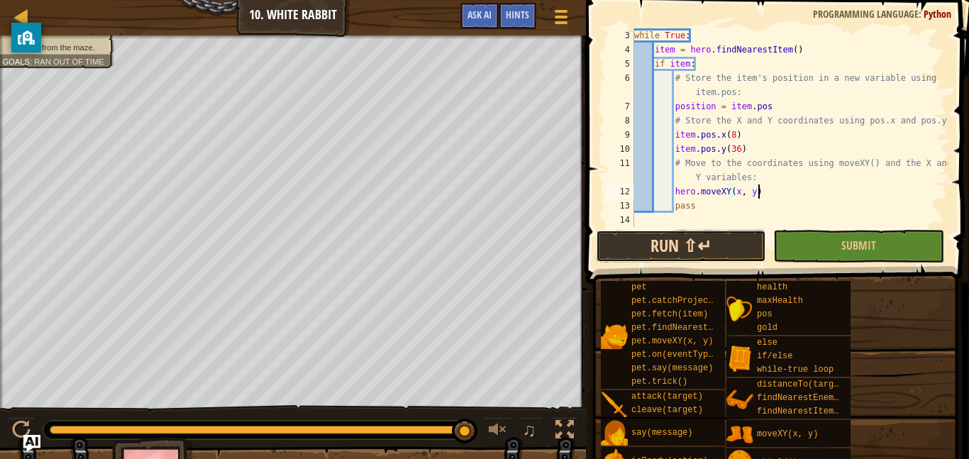
click at [691, 241] on button "Run ⇧↵" at bounding box center [681, 246] width 170 height 33
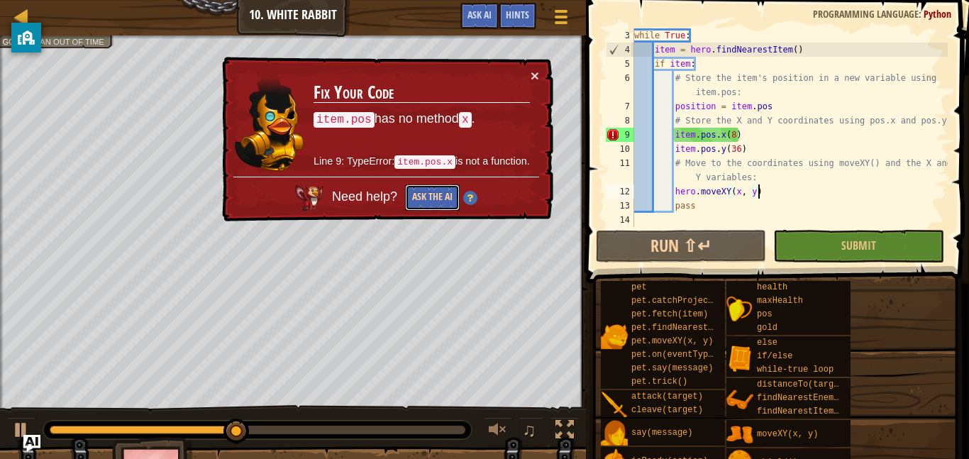
click at [416, 207] on button "Ask the AI" at bounding box center [432, 197] width 55 height 26
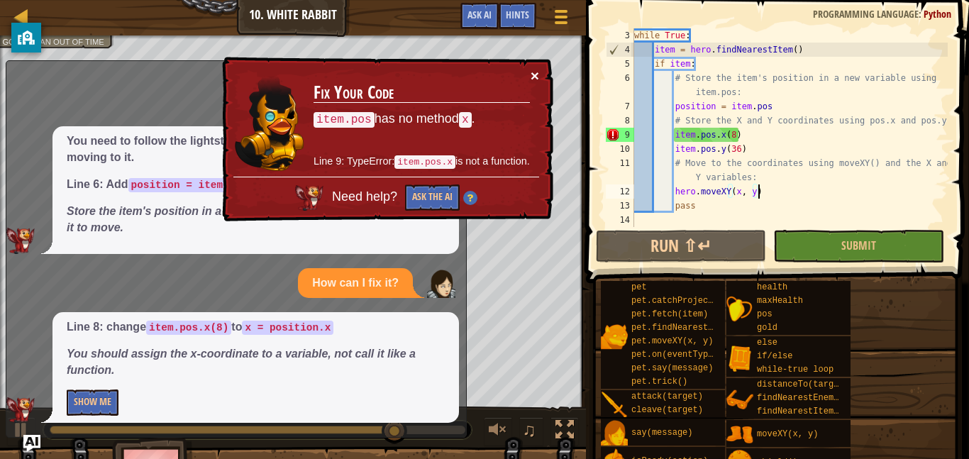
click at [538, 78] on button "×" at bounding box center [534, 75] width 9 height 15
click at [715, 105] on div "while True : item = hero . findNearestItem ( ) if item : # Store the item's pos…" at bounding box center [789, 141] width 316 height 227
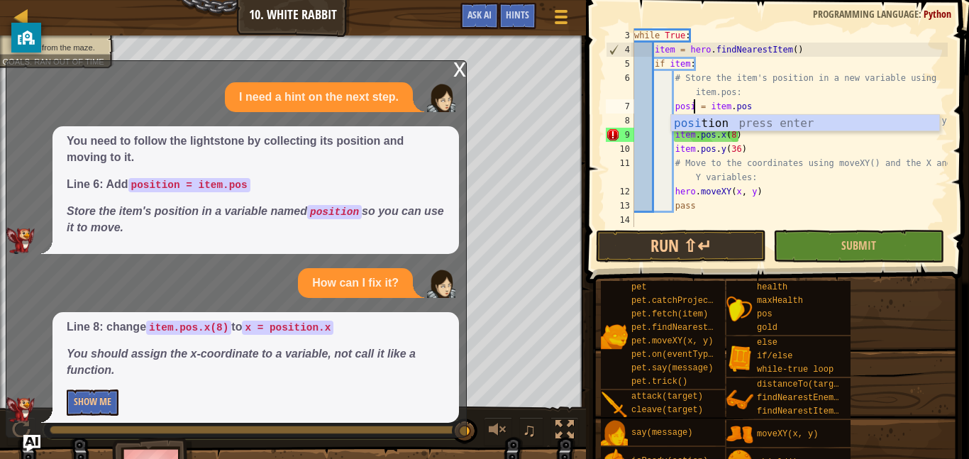
type textarea "pos = item.pos"
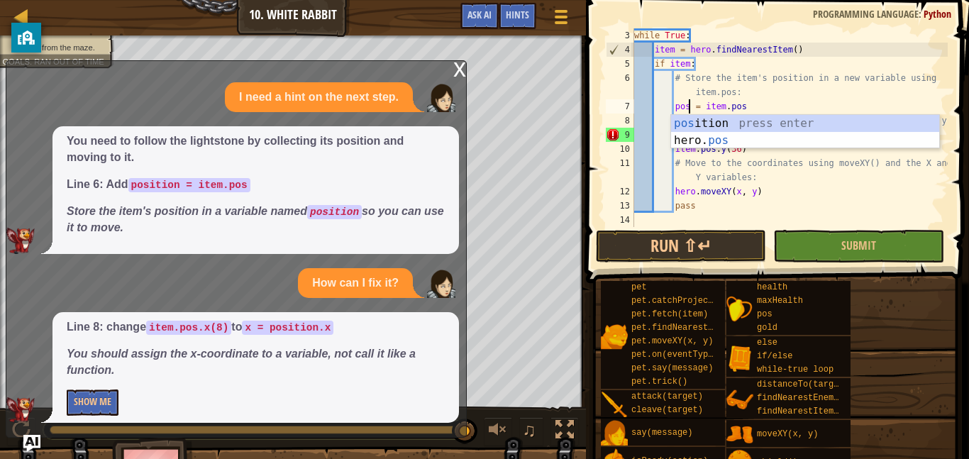
scroll to position [6, 15]
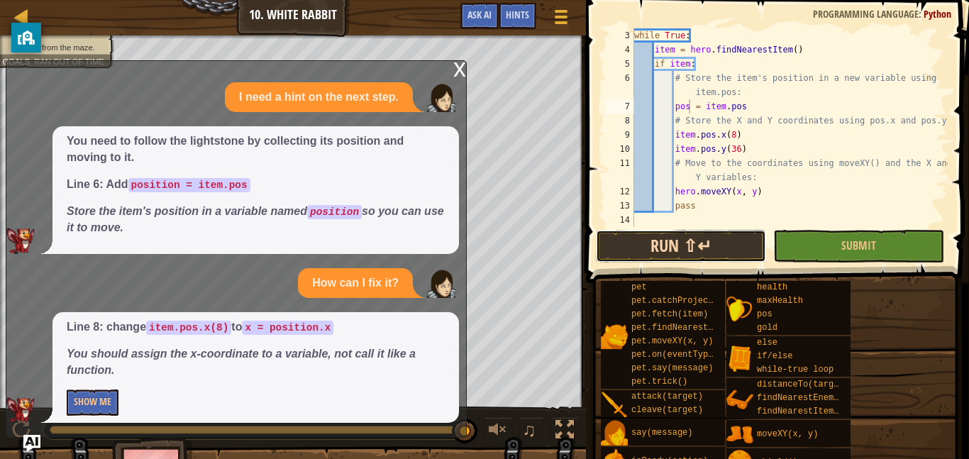
click at [678, 243] on button "Run ⇧↵" at bounding box center [681, 246] width 170 height 33
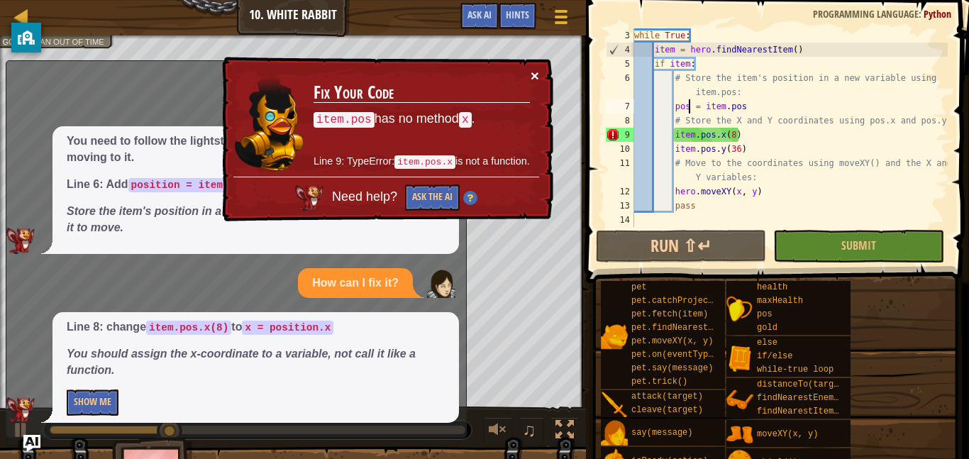
click at [531, 75] on button "×" at bounding box center [534, 75] width 9 height 15
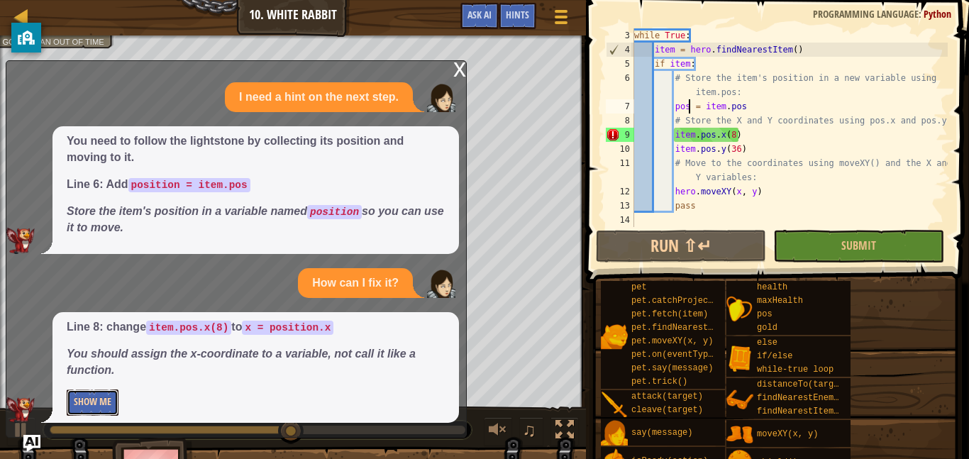
click at [107, 395] on button "Show Me" at bounding box center [93, 402] width 52 height 26
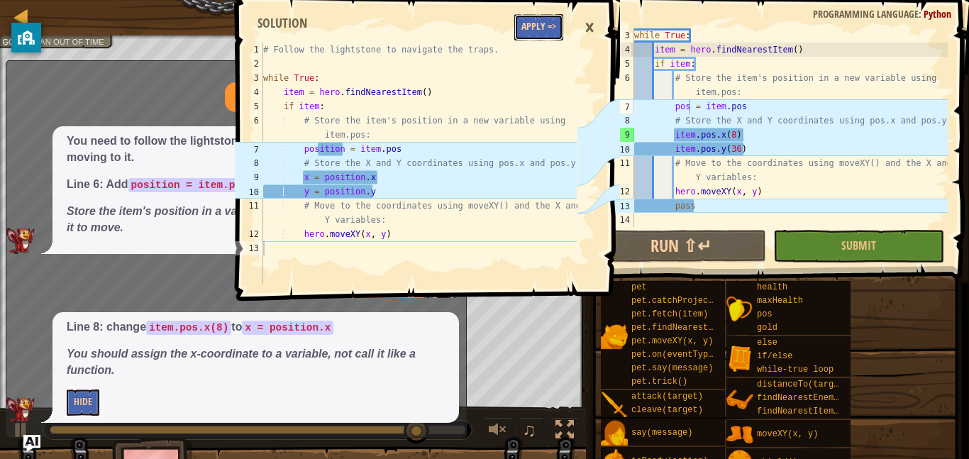
click at [537, 16] on button "Apply =>" at bounding box center [538, 27] width 49 height 26
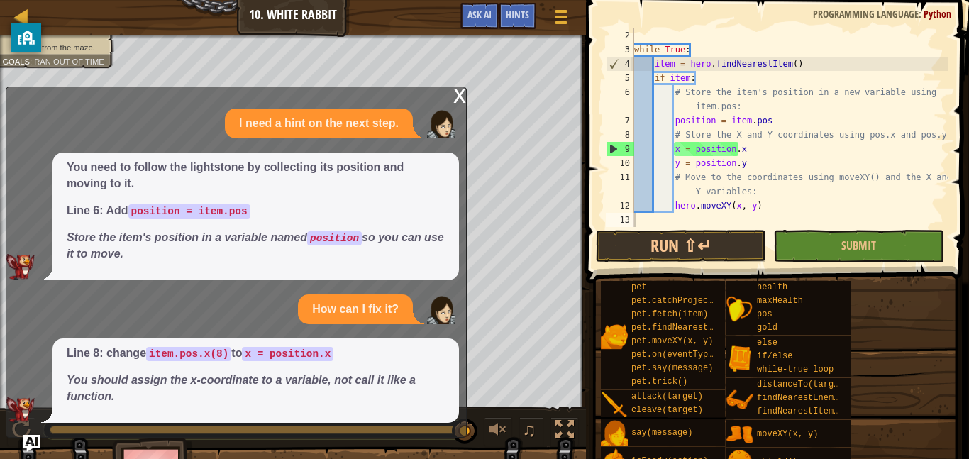
click at [450, 97] on div "x I need a hint on the next step. You need to follow the lightstone by collecti…" at bounding box center [236, 262] width 461 height 351
click at [458, 101] on div "x" at bounding box center [459, 94] width 13 height 14
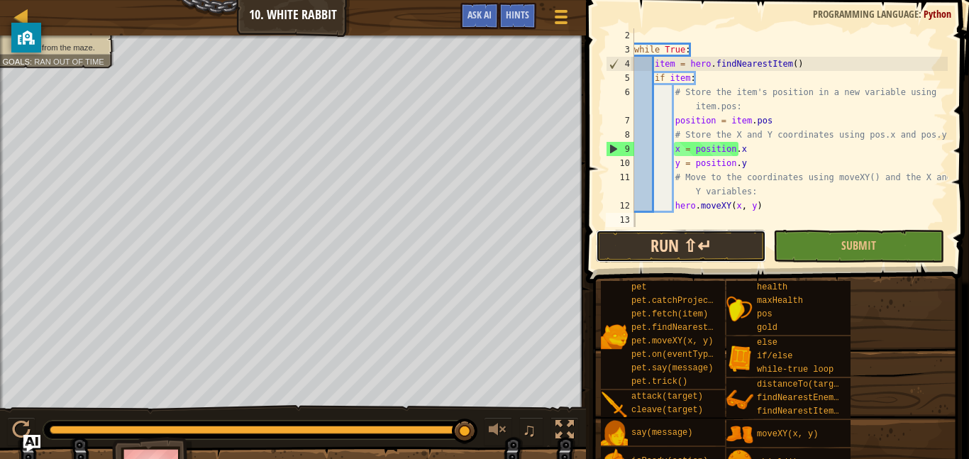
click at [674, 255] on button "Run ⇧↵" at bounding box center [681, 246] width 170 height 33
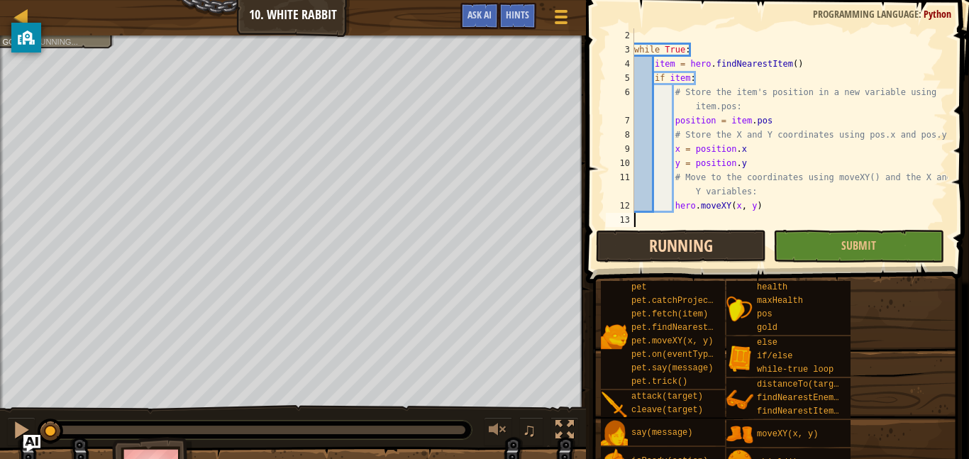
scroll to position [6, 0]
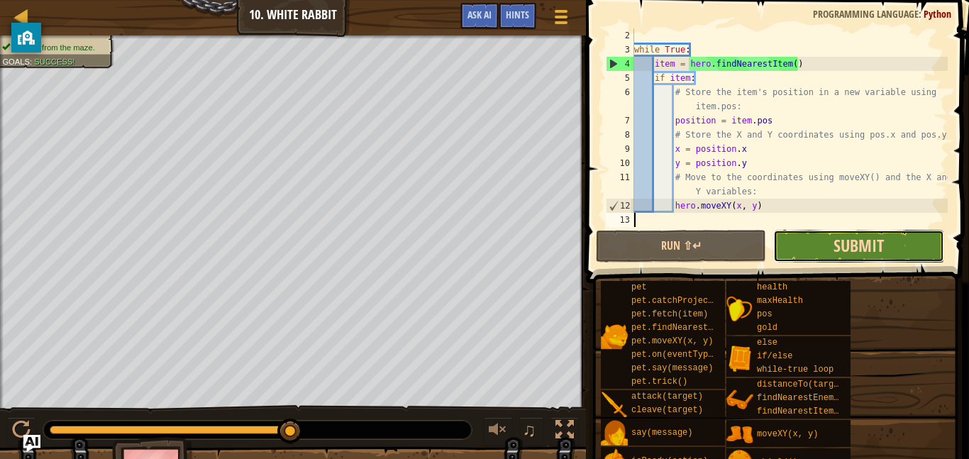
click at [847, 239] on span "Submit" at bounding box center [858, 245] width 50 height 23
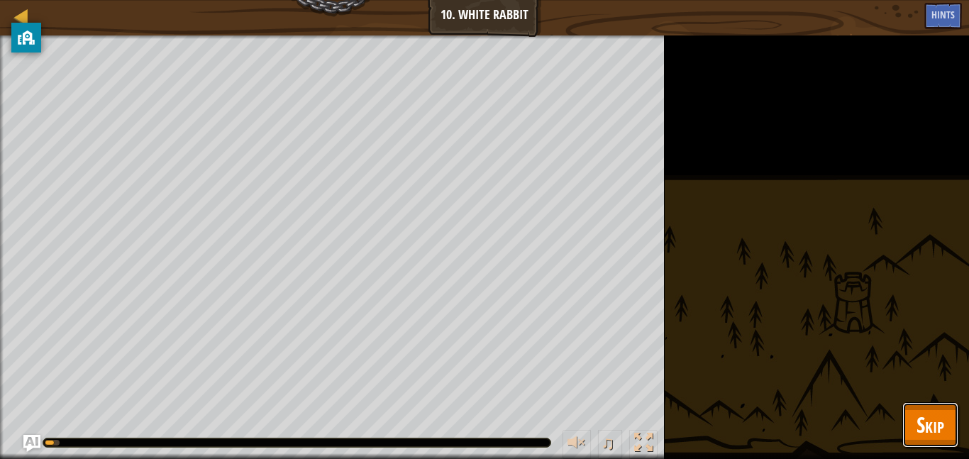
click at [953, 406] on button "Skip" at bounding box center [930, 424] width 56 height 45
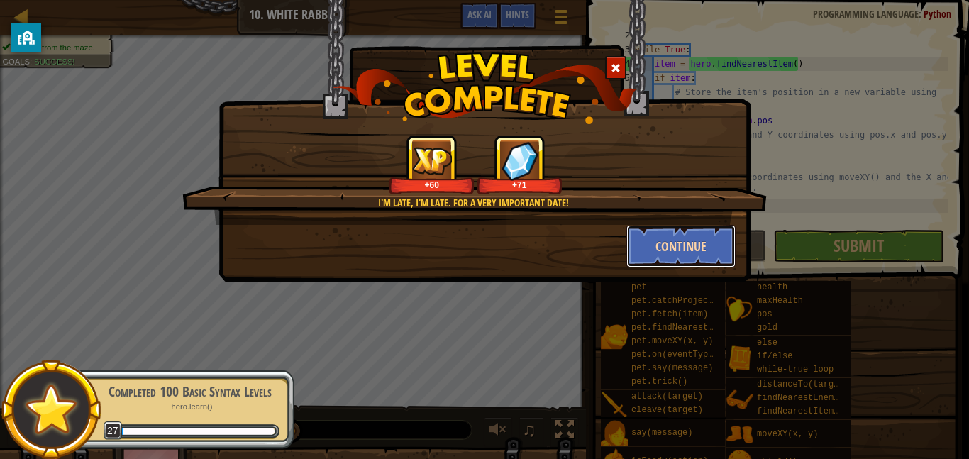
click at [686, 247] on button "Continue" at bounding box center [681, 246] width 110 height 43
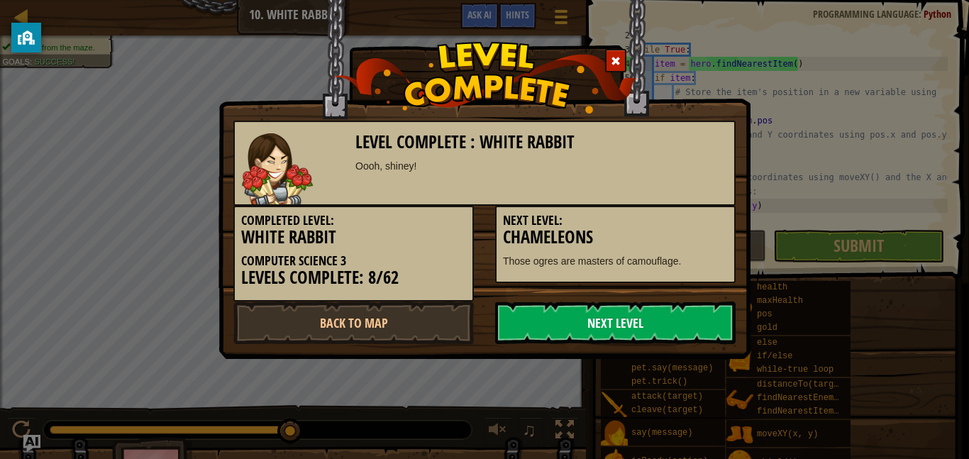
click at [533, 328] on link "Next Level" at bounding box center [615, 322] width 240 height 43
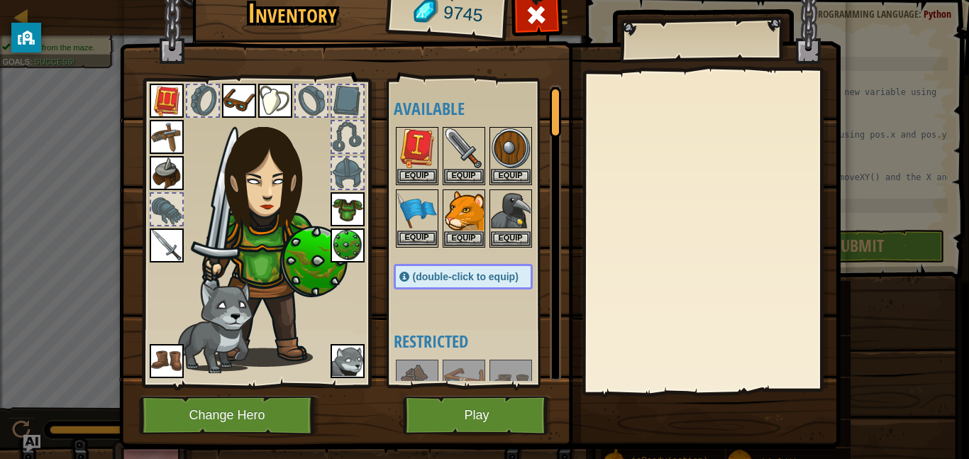
click at [425, 212] on img at bounding box center [417, 211] width 40 height 40
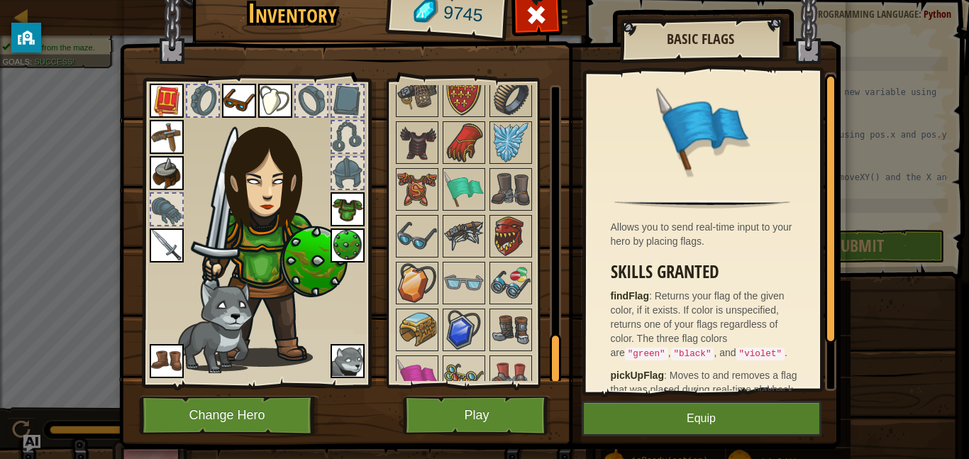
scroll to position [1608, 0]
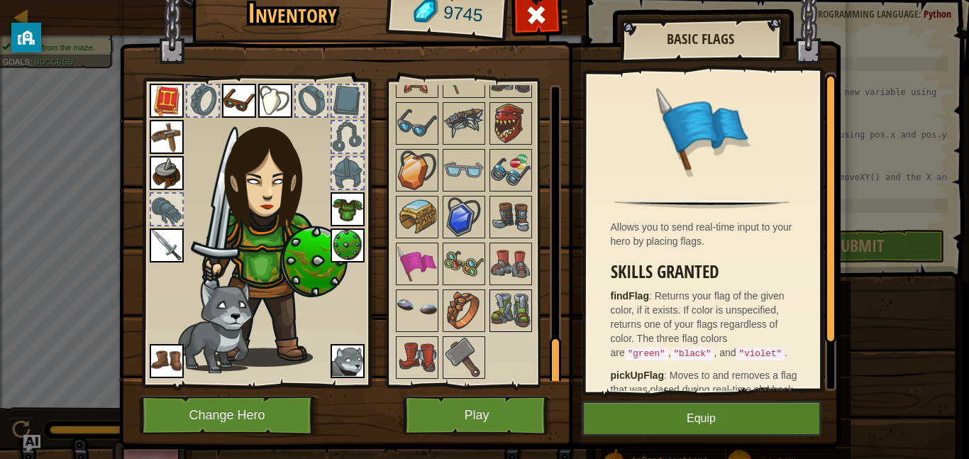
click at [520, 312] on img at bounding box center [511, 311] width 40 height 40
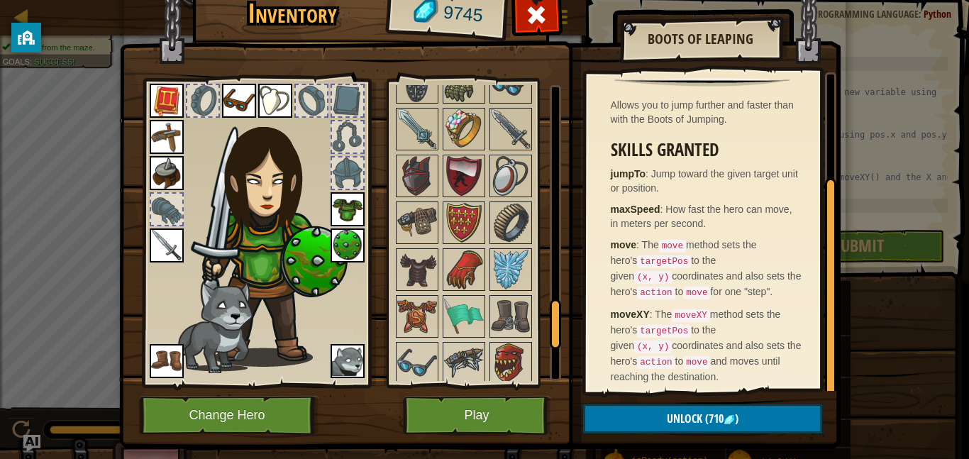
scroll to position [1364, 0]
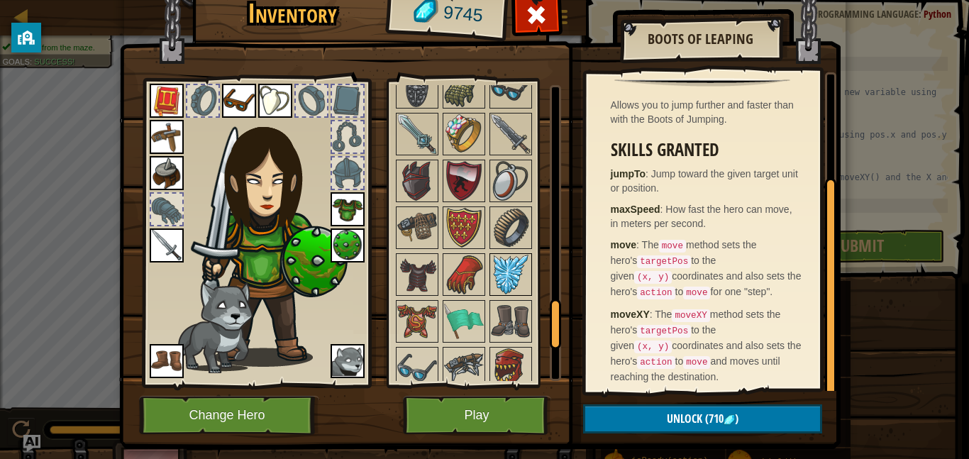
click at [509, 275] on img at bounding box center [511, 275] width 40 height 40
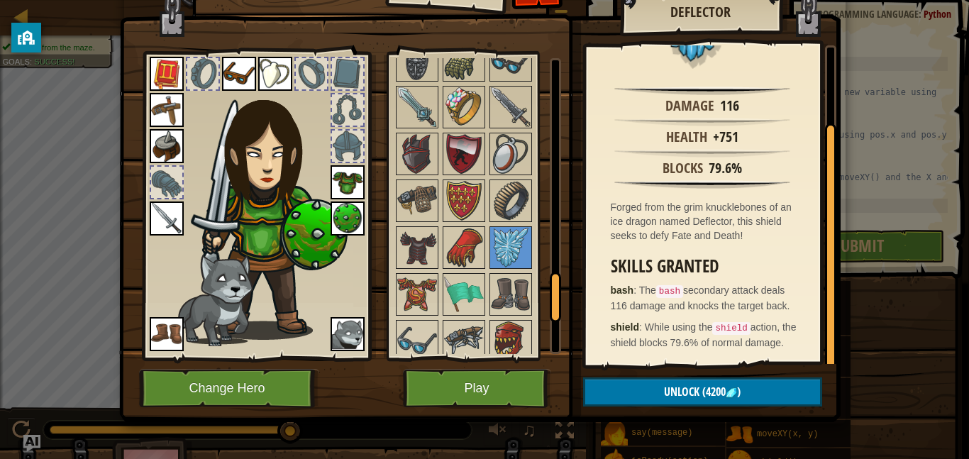
scroll to position [30, 0]
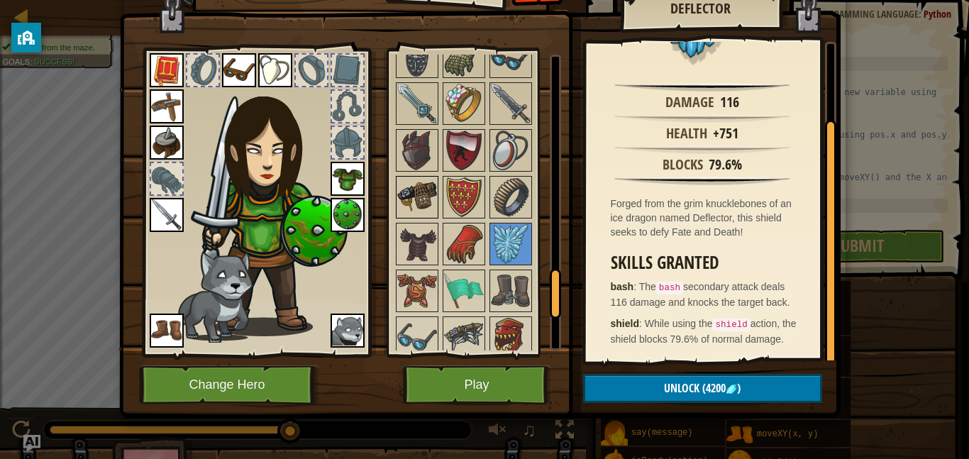
click at [421, 189] on img at bounding box center [417, 197] width 40 height 40
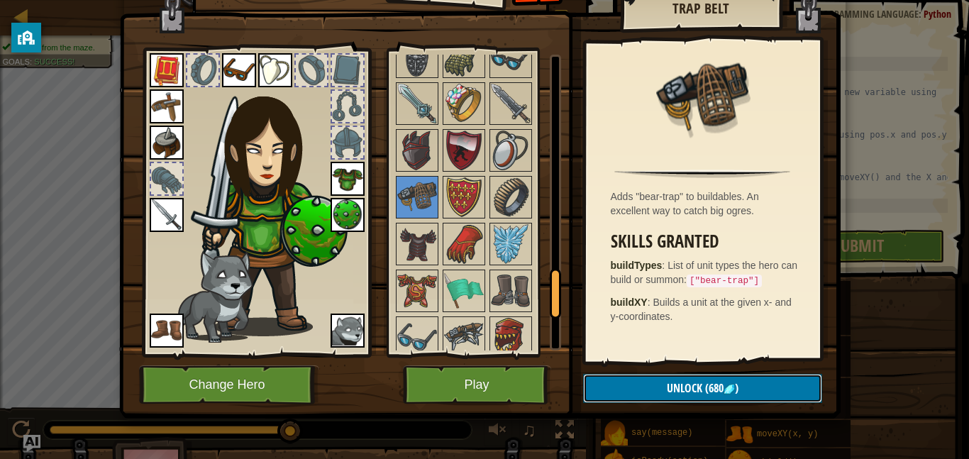
click at [625, 384] on button "Unlock (680 )" at bounding box center [702, 388] width 239 height 29
click at [625, 384] on button "Confirm" at bounding box center [702, 388] width 239 height 29
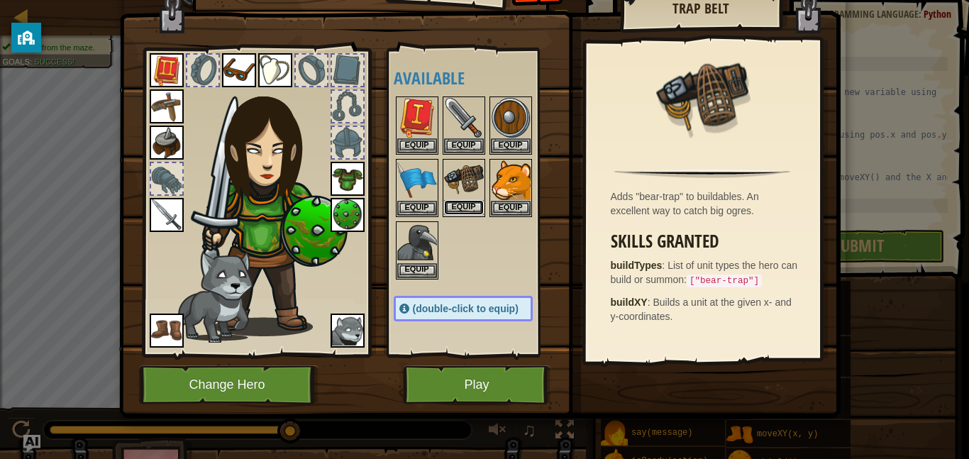
click at [467, 211] on button "Equip" at bounding box center [464, 207] width 40 height 15
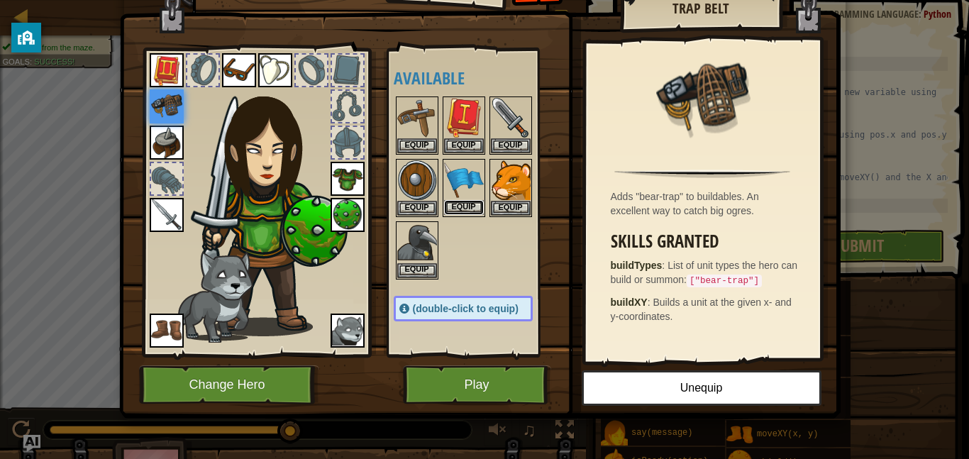
click at [473, 200] on button "Equip" at bounding box center [464, 207] width 40 height 15
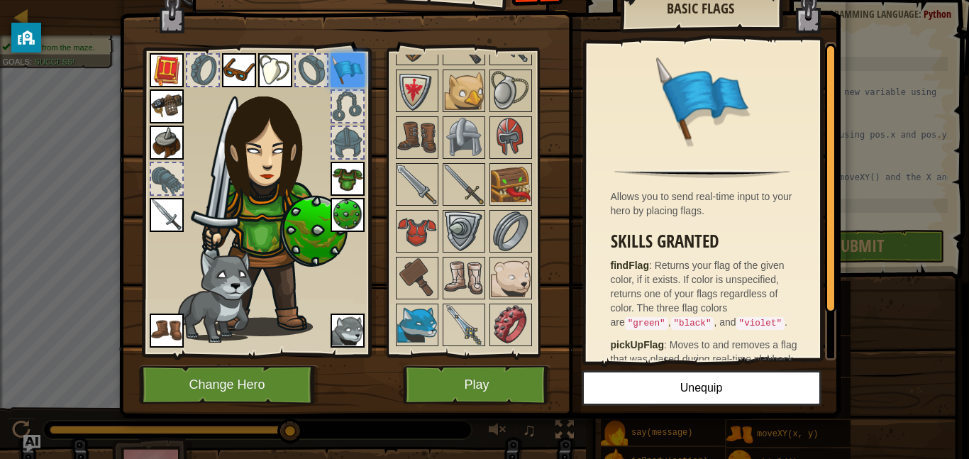
scroll to position [845, 0]
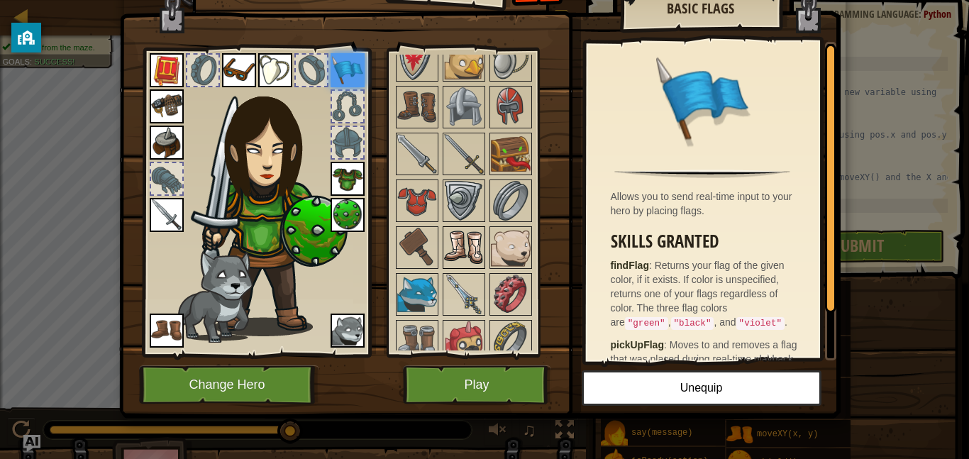
click at [467, 249] on img at bounding box center [464, 248] width 40 height 40
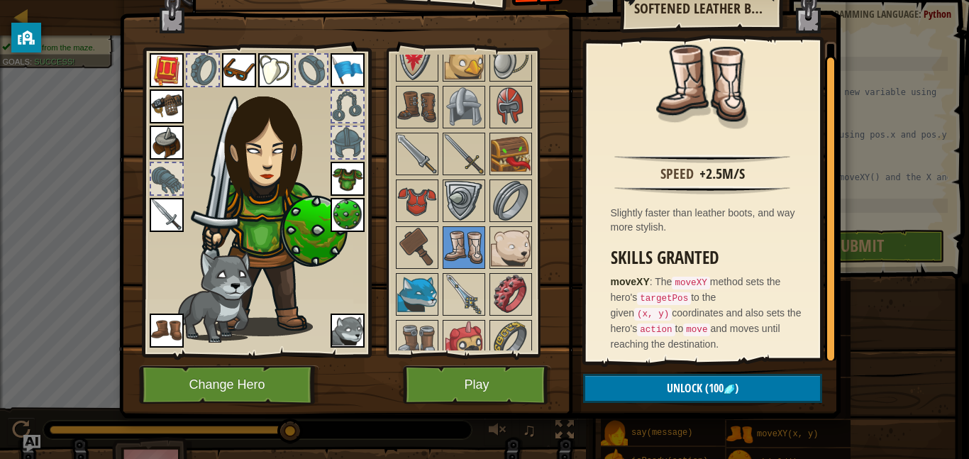
scroll to position [16, 0]
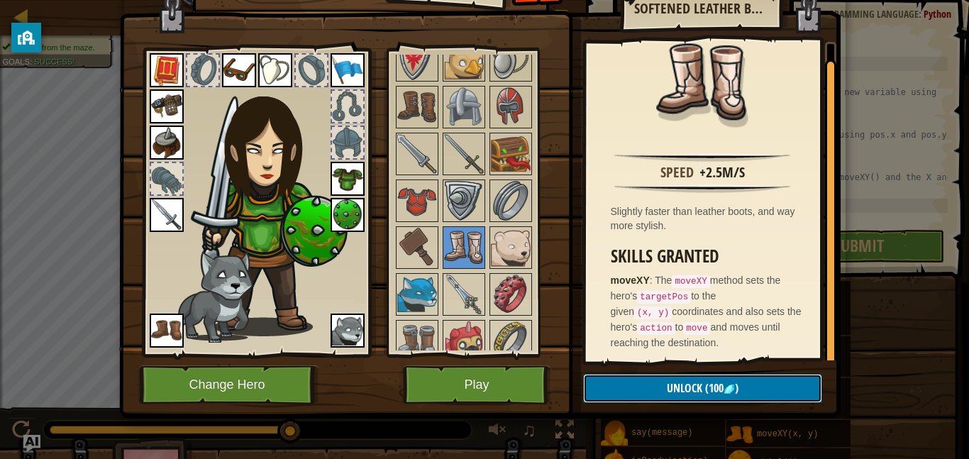
click at [707, 388] on span "(100" at bounding box center [712, 388] width 21 height 16
click at [707, 388] on button "Confirm" at bounding box center [702, 388] width 239 height 29
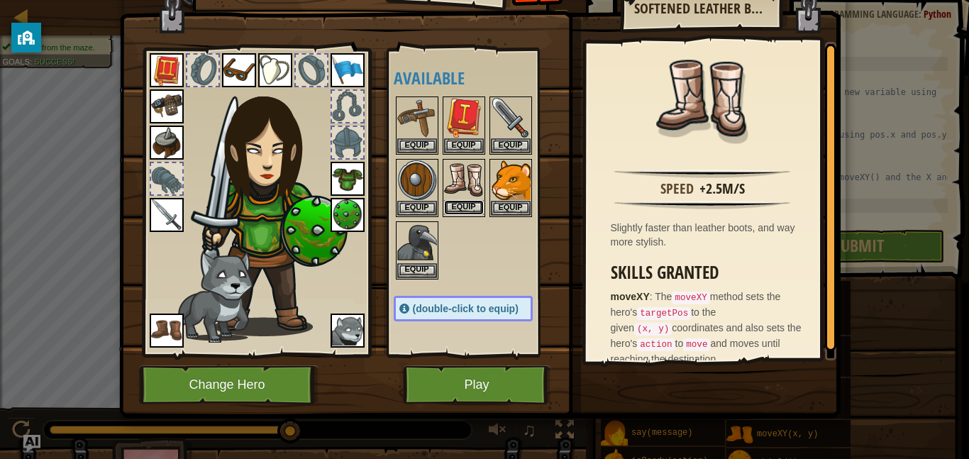
click at [470, 203] on button "Equip" at bounding box center [464, 207] width 40 height 15
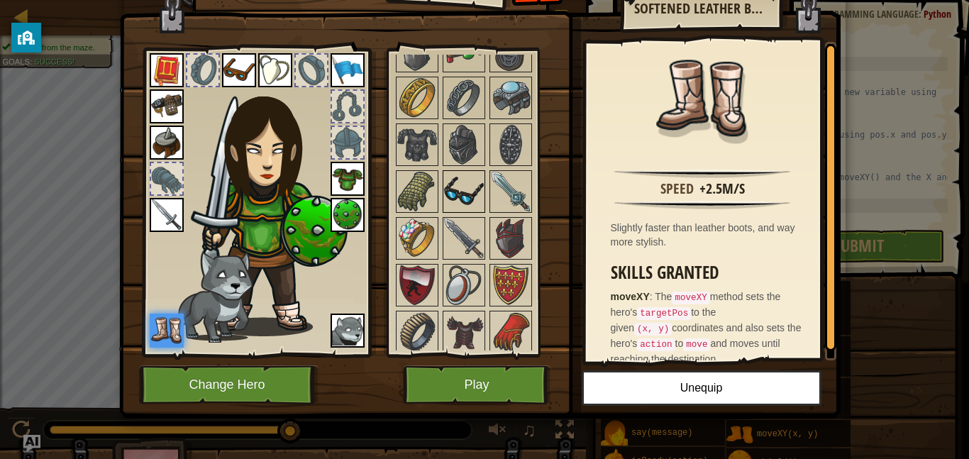
scroll to position [1287, 0]
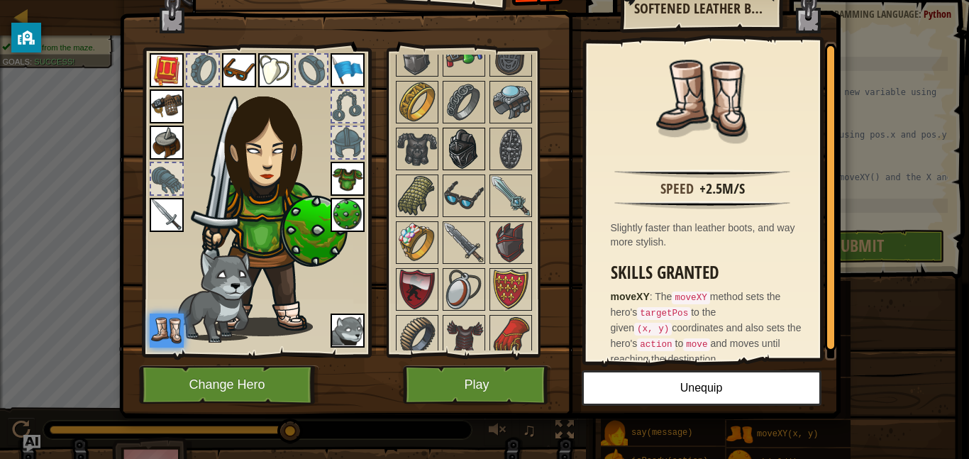
click at [477, 145] on img at bounding box center [464, 149] width 40 height 40
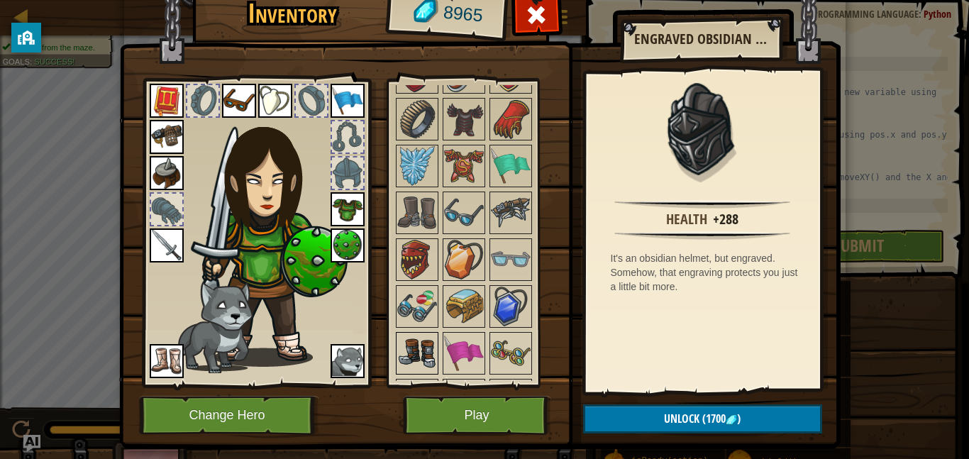
scroll to position [1522, 0]
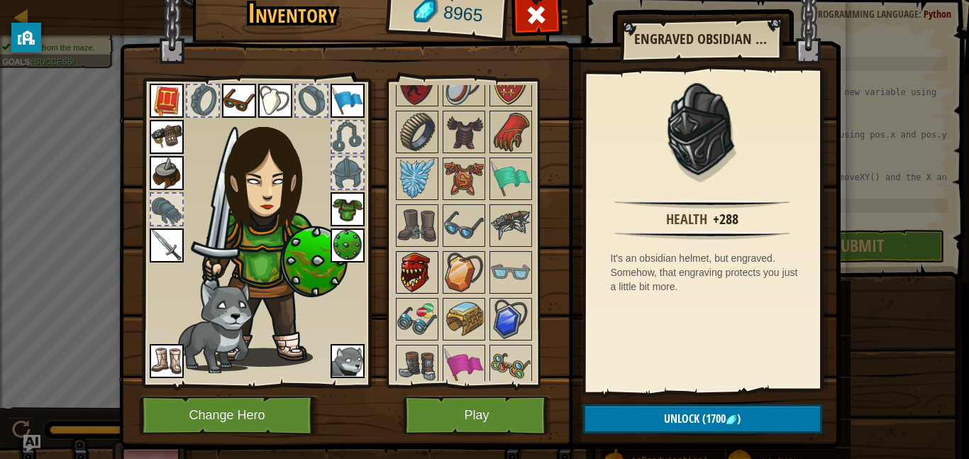
click at [424, 279] on img at bounding box center [417, 272] width 40 height 40
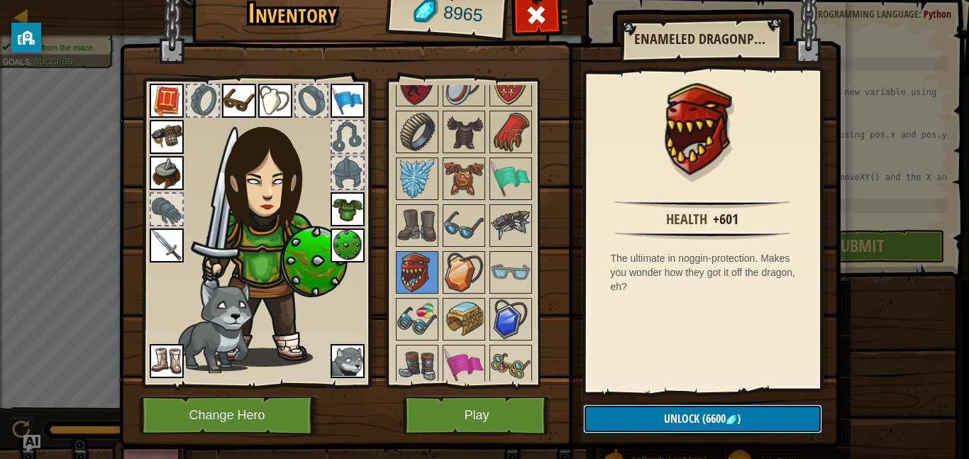
click at [696, 425] on span "Unlock" at bounding box center [681, 419] width 35 height 16
click at [696, 425] on button "Confirm" at bounding box center [702, 418] width 239 height 29
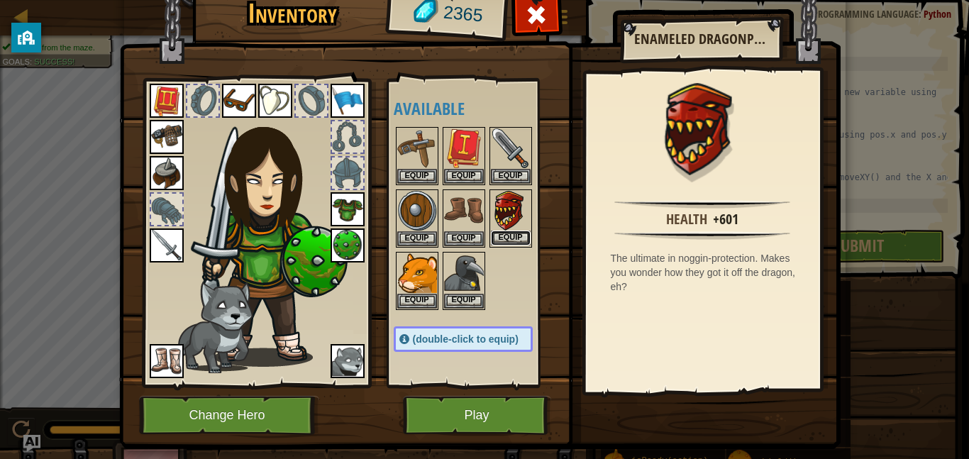
click at [500, 238] on button "Equip" at bounding box center [511, 237] width 40 height 15
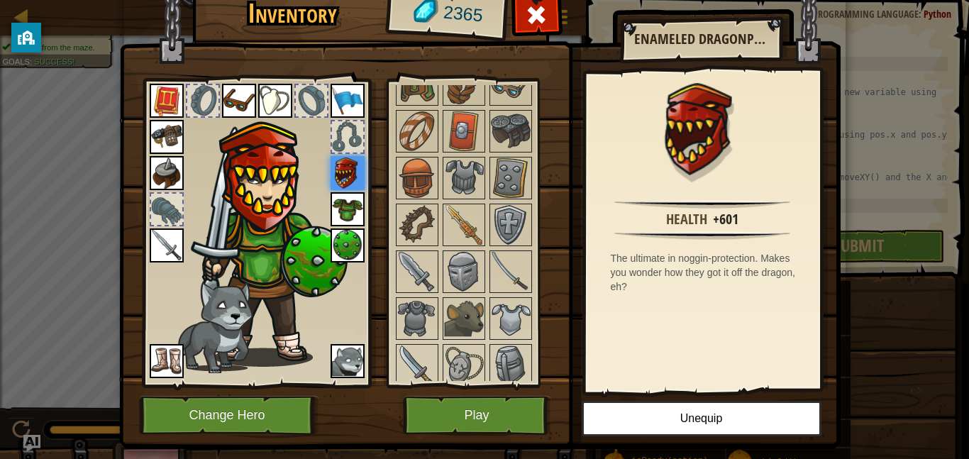
scroll to position [533, 0]
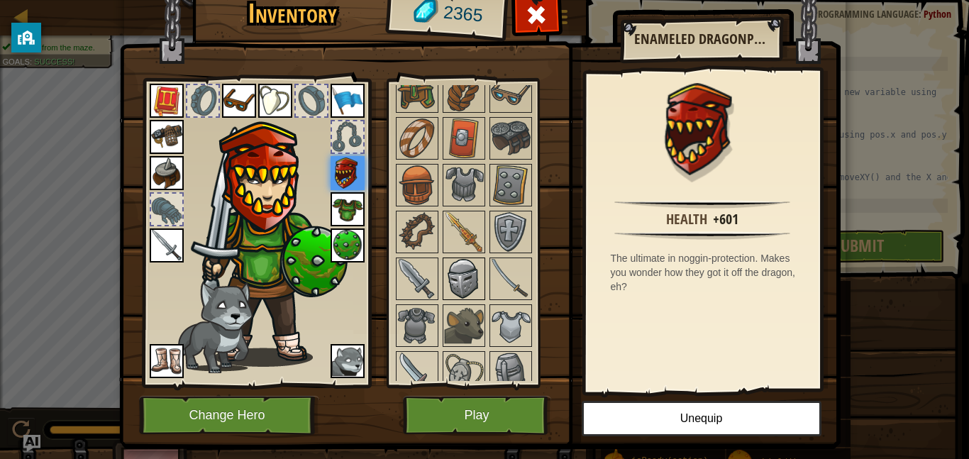
click at [460, 283] on img at bounding box center [464, 279] width 40 height 40
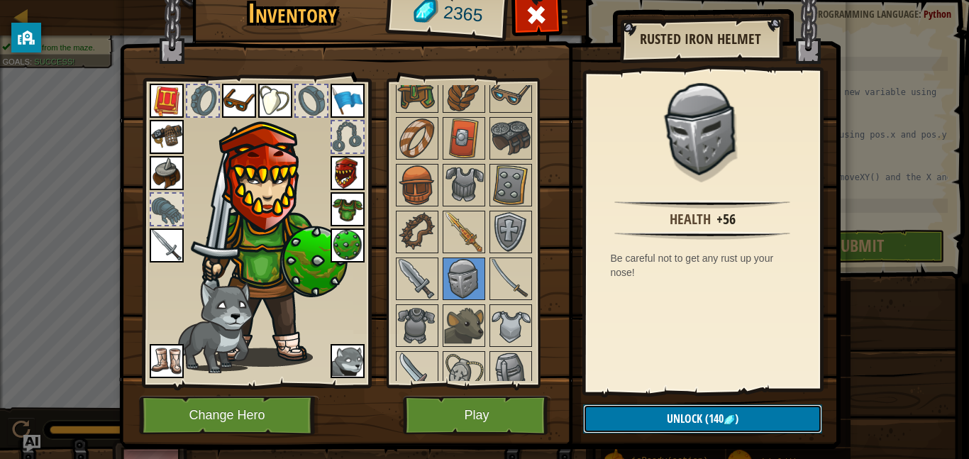
click at [733, 410] on button "Unlock (140 )" at bounding box center [702, 418] width 239 height 29
click at [733, 410] on button "Confirm" at bounding box center [702, 418] width 239 height 29
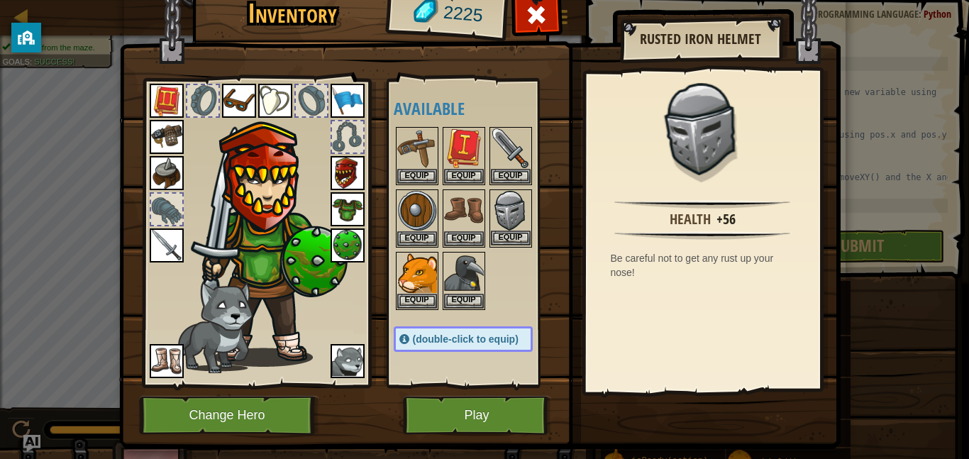
click at [506, 211] on img at bounding box center [511, 211] width 40 height 40
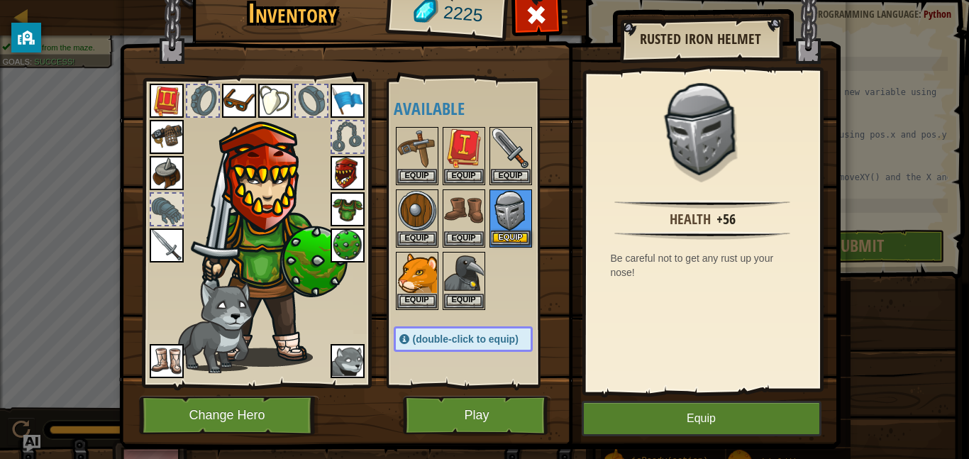
click at [506, 211] on img at bounding box center [511, 211] width 40 height 40
click at [502, 232] on button "Equip" at bounding box center [511, 237] width 40 height 15
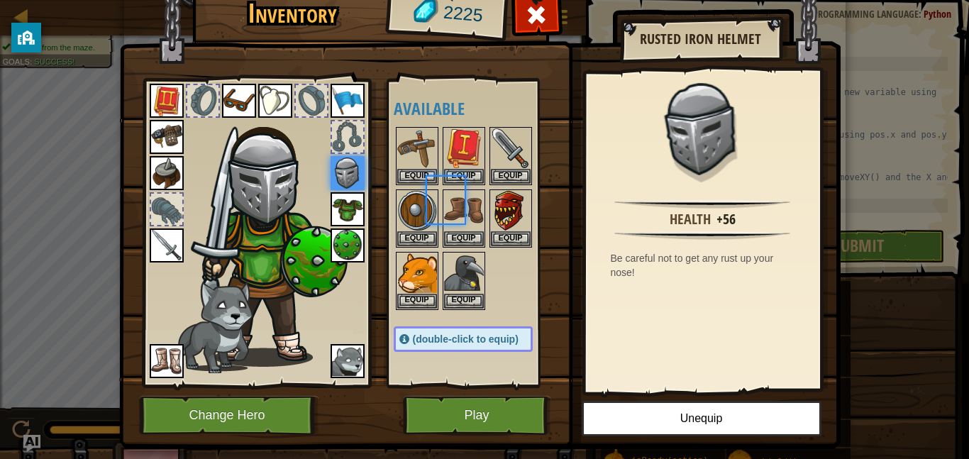
click at [502, 1] on body "Map Computer Science 3 10. White Rabbit Game Menu Done Hints Ask AI 1 2 3 4 5 6…" at bounding box center [484, 0] width 969 height 1
click at [349, 174] on img at bounding box center [347, 173] width 34 height 34
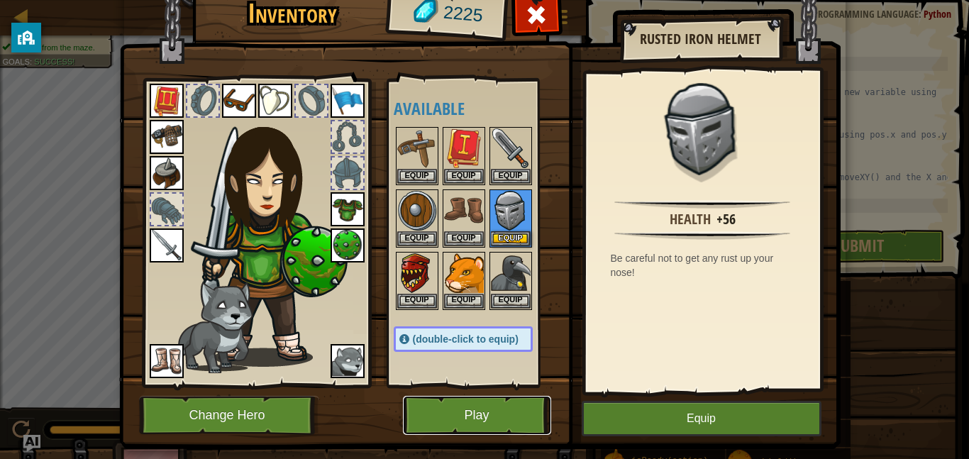
click at [480, 414] on button "Play" at bounding box center [477, 415] width 148 height 39
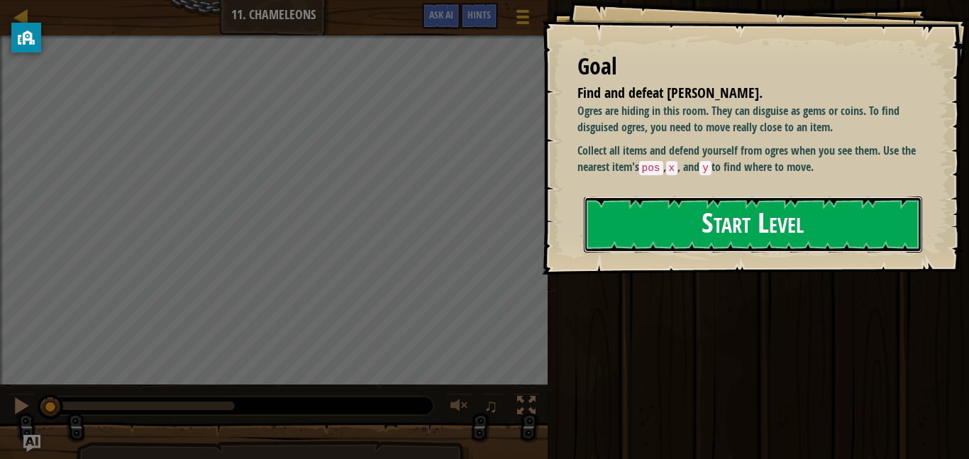
click at [657, 223] on button "Start Level" at bounding box center [753, 224] width 338 height 56
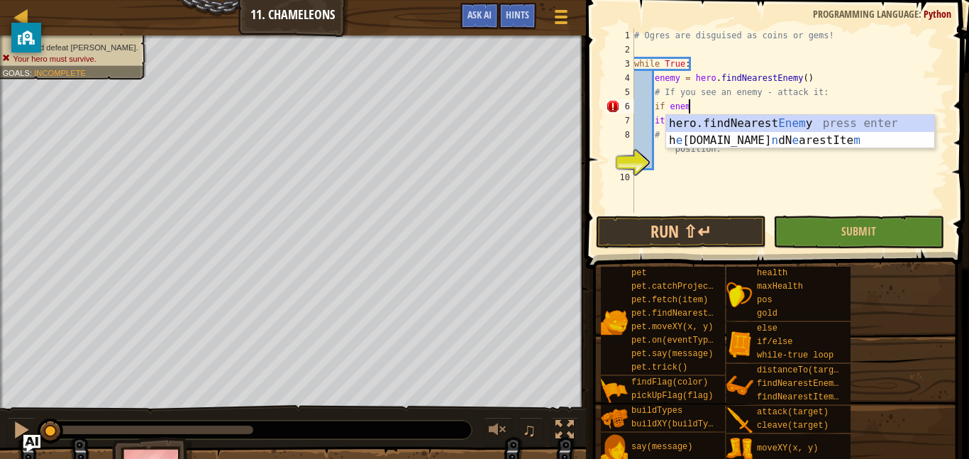
scroll to position [6, 8]
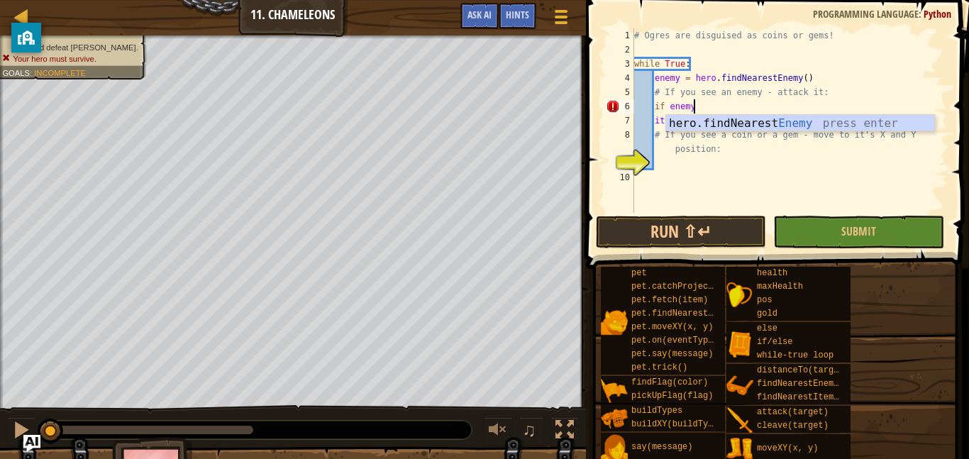
type textarea "if enemy:"
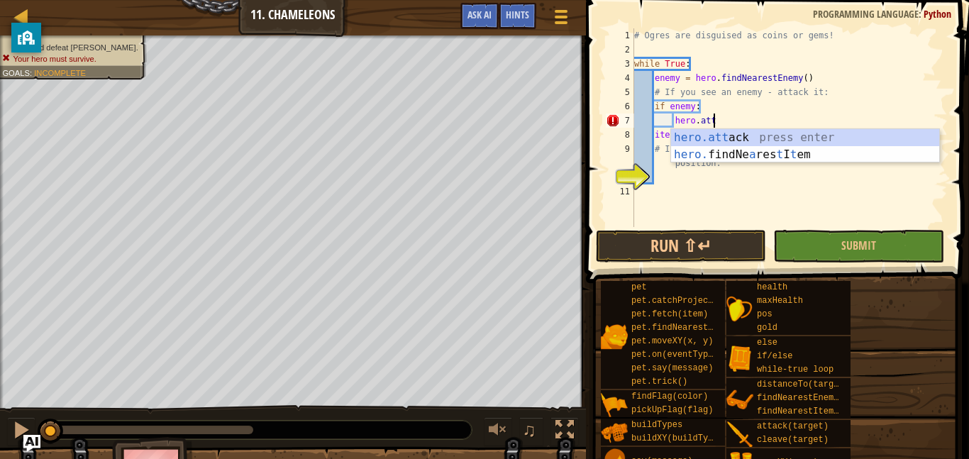
scroll to position [6, 11]
type textarea "hero.attack(enemy)"
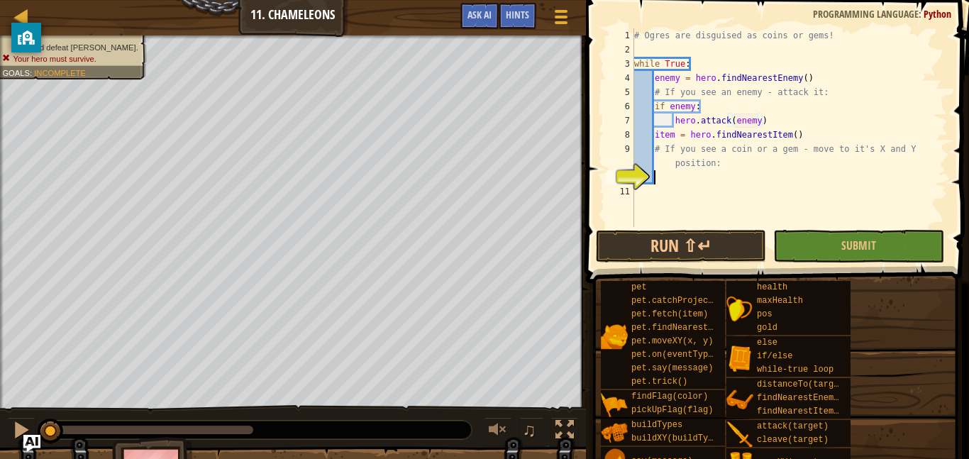
click at [689, 176] on div "# Ogres are disguised as coins or gems! while True : enemy = hero . findNearest…" at bounding box center [789, 141] width 316 height 227
click at [840, 123] on div "# Ogres are disguised as coins or gems! while True : enemy = hero . findNearest…" at bounding box center [789, 141] width 316 height 227
type textarea "hero.attack(enemy)"
click at [689, 183] on div "# Ogres are disguised as coins or gems! while True : enemy = hero . findNearest…" at bounding box center [789, 141] width 316 height 227
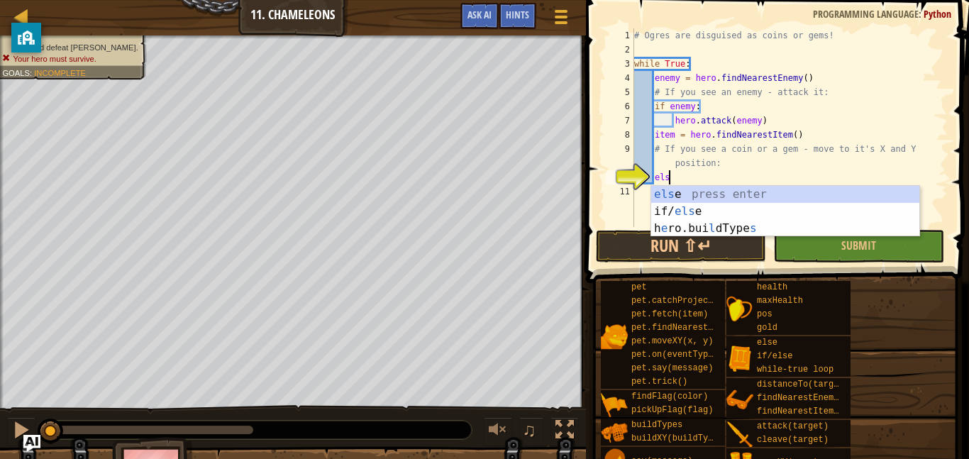
type textarea "else"
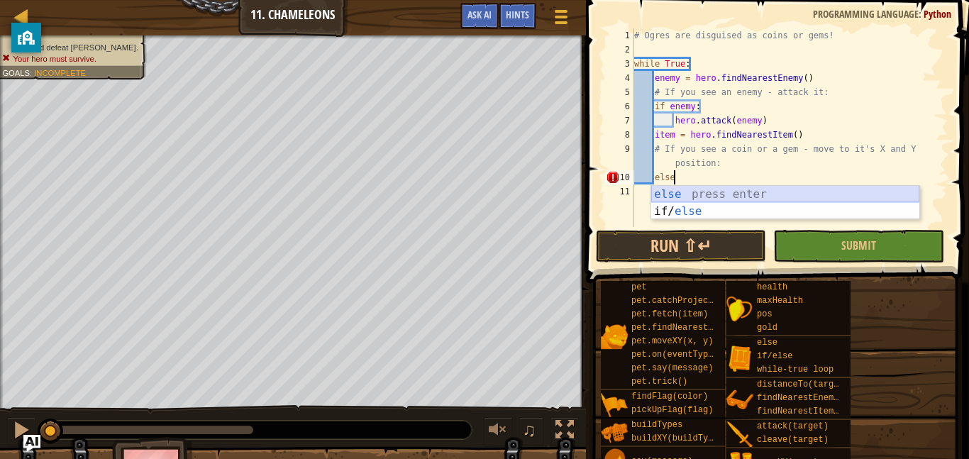
click at [684, 199] on div "else press enter if/ else press enter" at bounding box center [785, 220] width 268 height 68
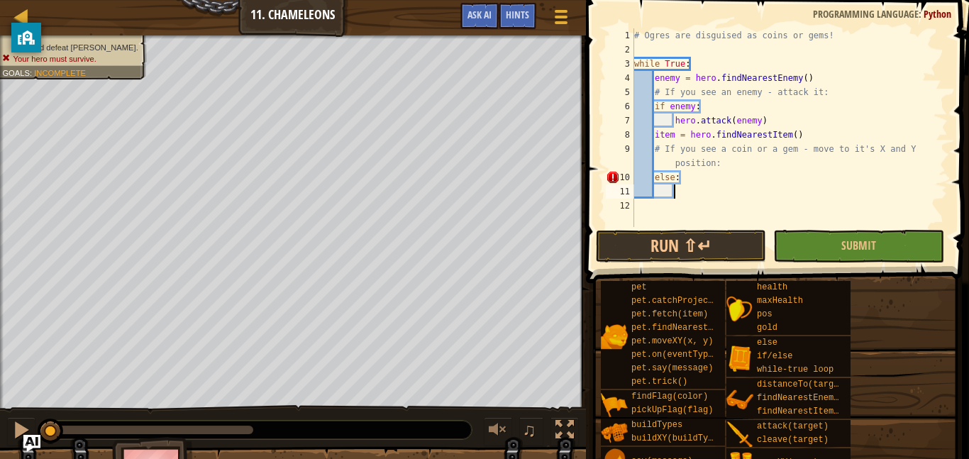
scroll to position [6, 0]
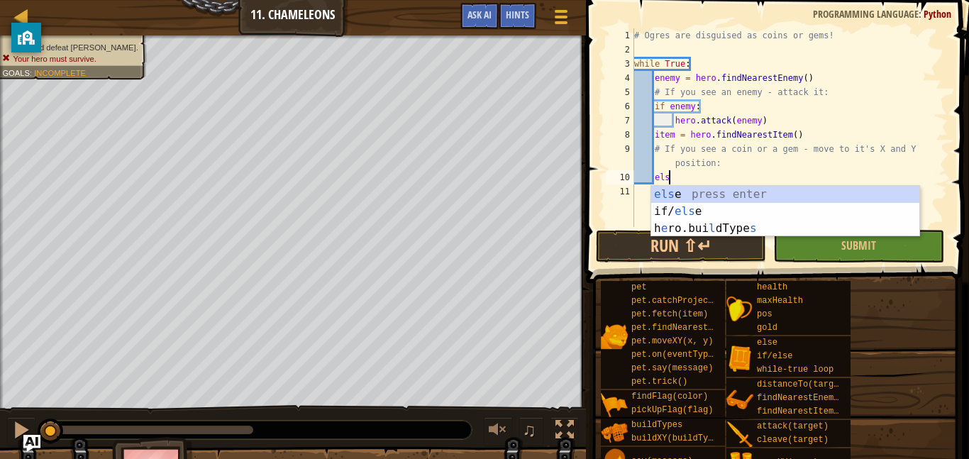
type textarea "e"
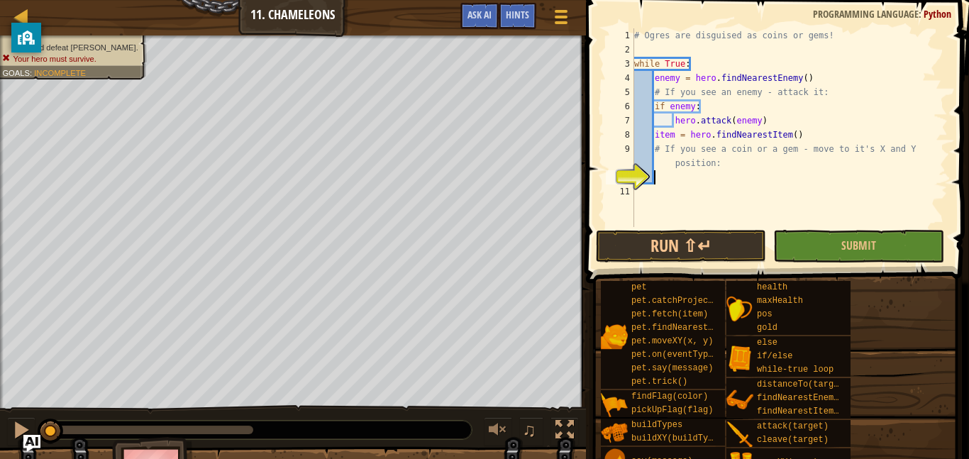
click at [677, 105] on div "# Ogres are disguised as coins or gems! while True : enemy = hero . findNearest…" at bounding box center [789, 141] width 316 height 227
click at [666, 108] on div "# Ogres are disguised as coins or gems! while True : enemy = hero . findNearest…" at bounding box center [789, 141] width 316 height 227
click at [810, 126] on div "# Ogres are disguised as coins or gems! while True : enemy = hero . findNearest…" at bounding box center [789, 141] width 316 height 227
type textarea "hero.attack(enemy)"
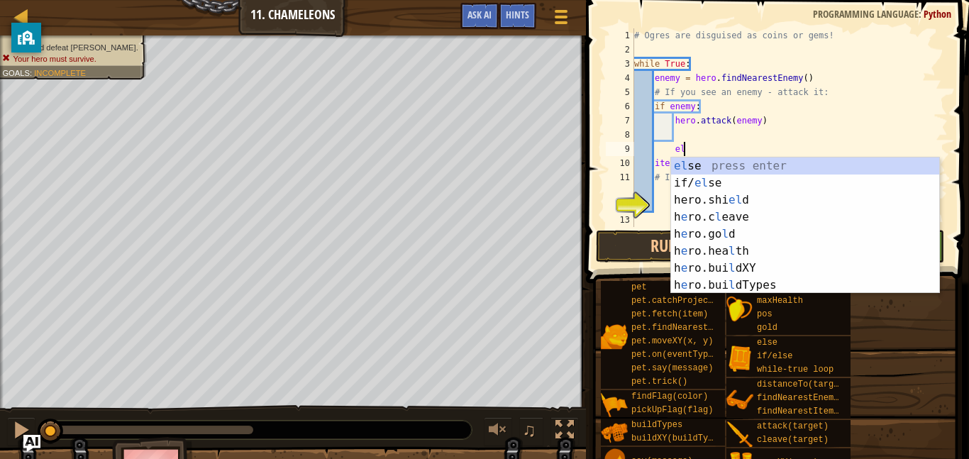
scroll to position [6, 8]
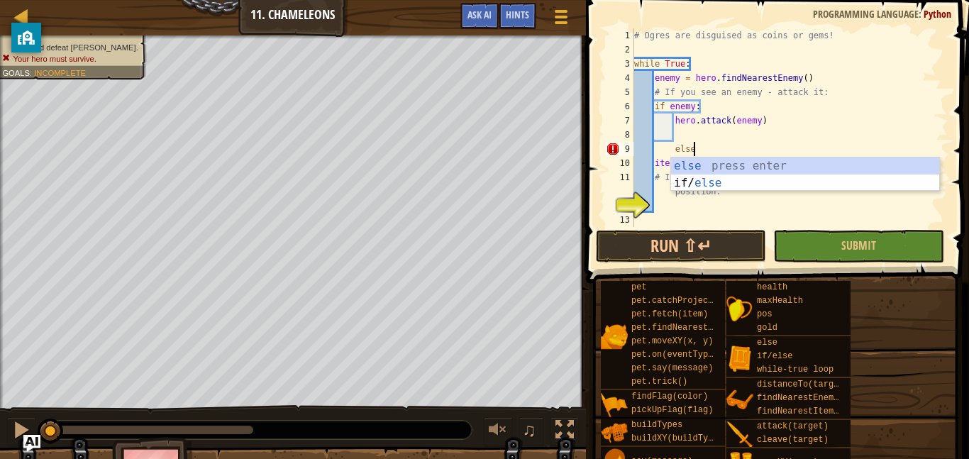
click at [801, 157] on div "# Ogres are disguised as coins or gems! while True : enemy = hero . findNearest…" at bounding box center [789, 141] width 316 height 227
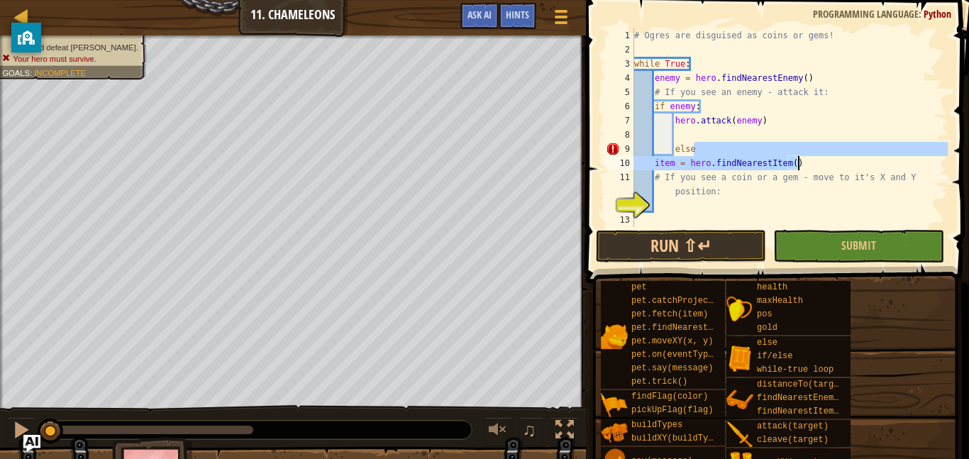
click at [804, 145] on div "# Ogres are disguised as coins or gems! while True : enemy = hero . findNearest…" at bounding box center [789, 127] width 316 height 199
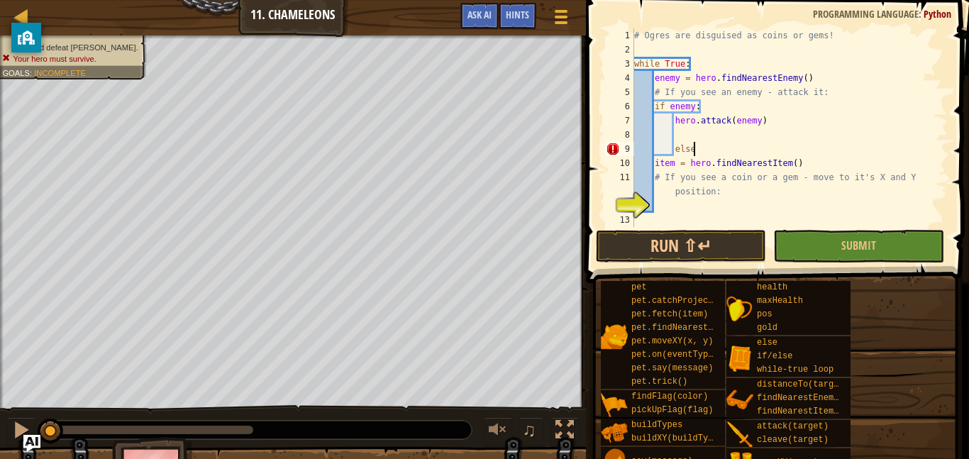
type textarea "else:"
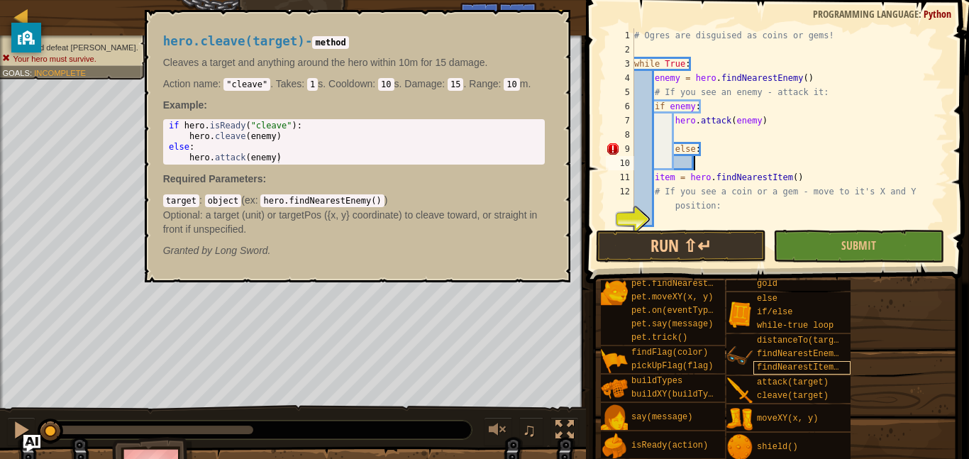
scroll to position [45, 0]
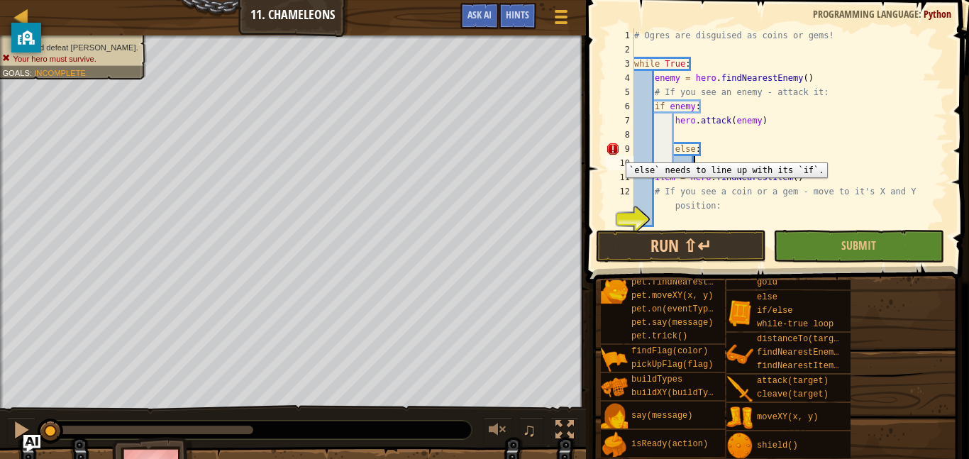
click at [615, 152] on div "9" at bounding box center [620, 149] width 28 height 14
click at [673, 151] on div "# Ogres are disguised as coins or gems! while True : enemy = hero . findNearest…" at bounding box center [789, 141] width 316 height 227
type textarea "else:"
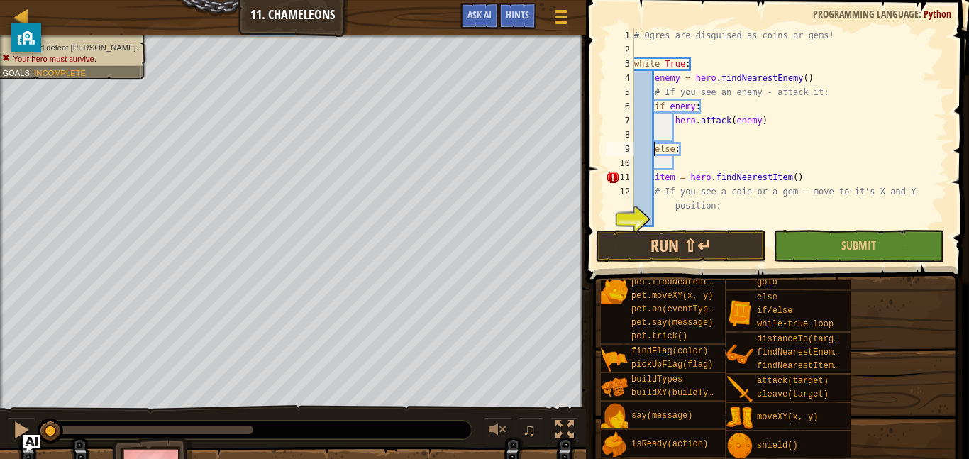
click at [677, 163] on div "# Ogres are disguised as coins or gems! while True : enemy = hero . findNearest…" at bounding box center [789, 141] width 316 height 227
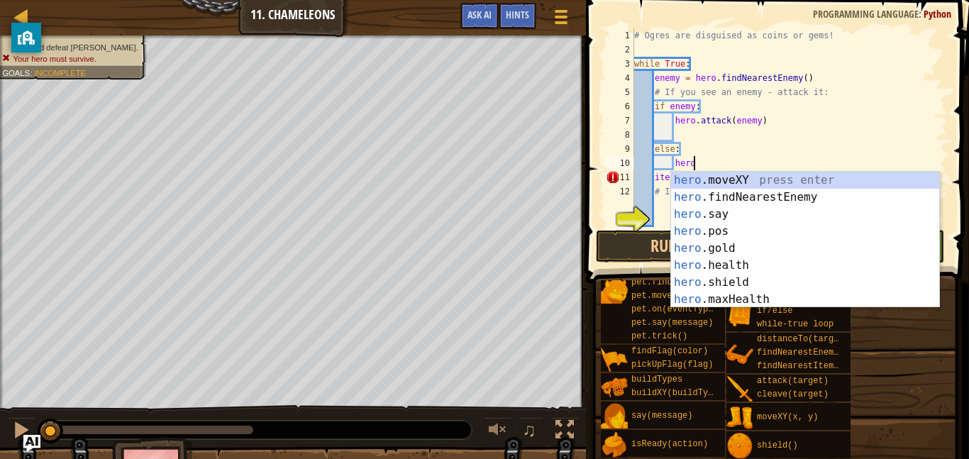
scroll to position [6, 9]
type textarea "hero"
click at [535, 28] on div "Hints" at bounding box center [518, 16] width 38 height 26
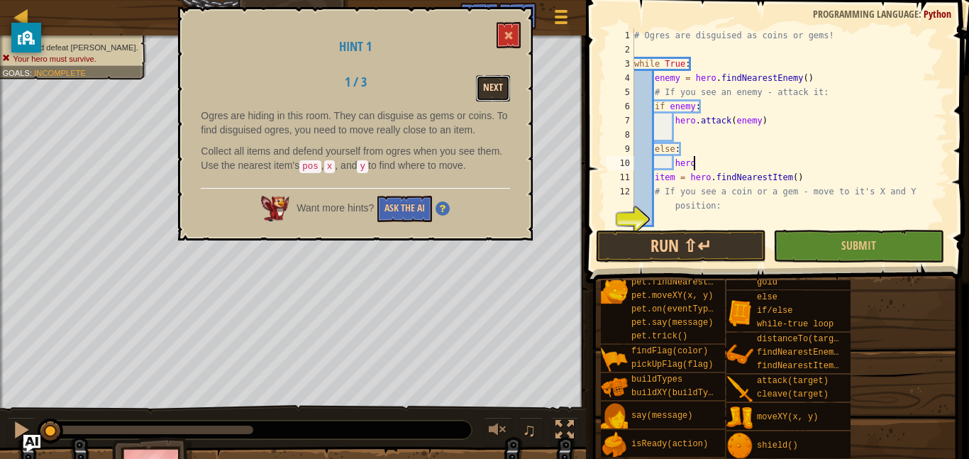
click at [494, 91] on button "Next" at bounding box center [493, 88] width 34 height 26
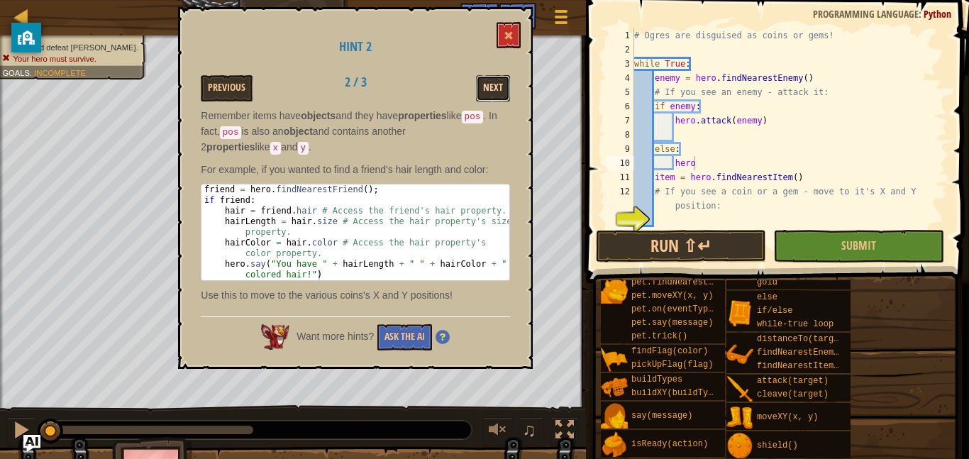
click at [494, 91] on button "Next" at bounding box center [493, 88] width 34 height 26
